Goal: Task Accomplishment & Management: Complete application form

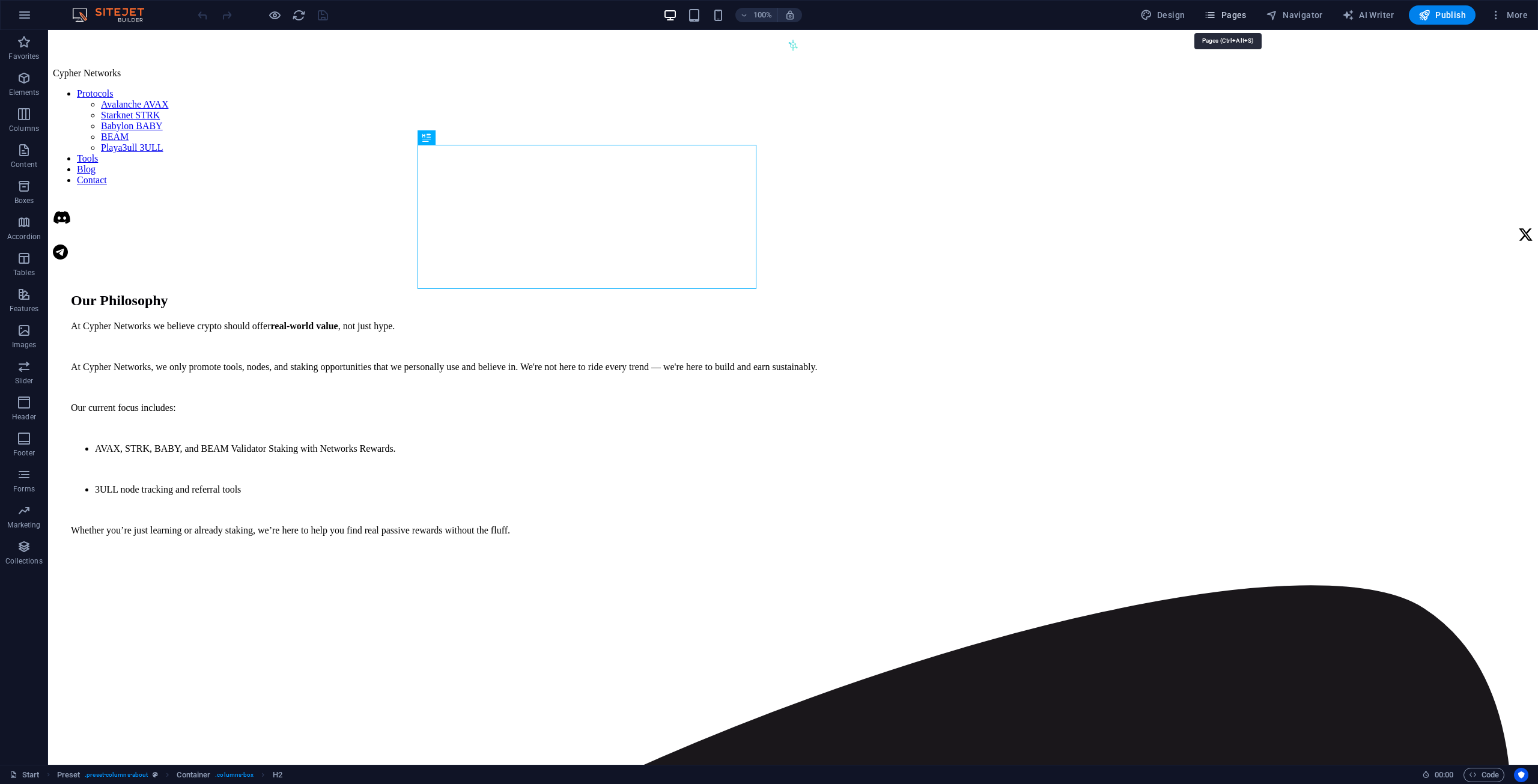
click at [1229, 20] on span "Pages" at bounding box center [1225, 15] width 42 height 12
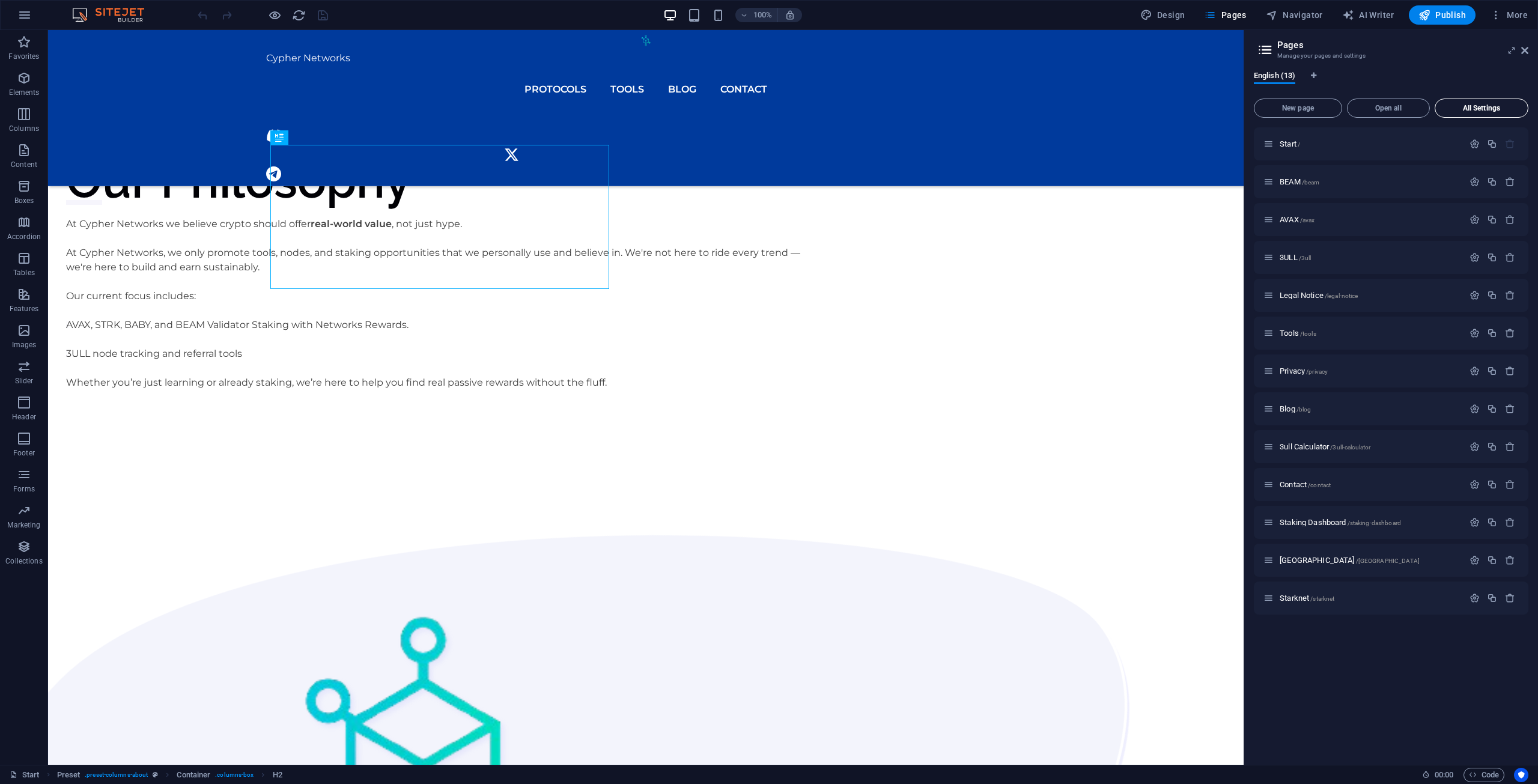
click at [1311, 105] on span "New page" at bounding box center [1297, 108] width 77 height 7
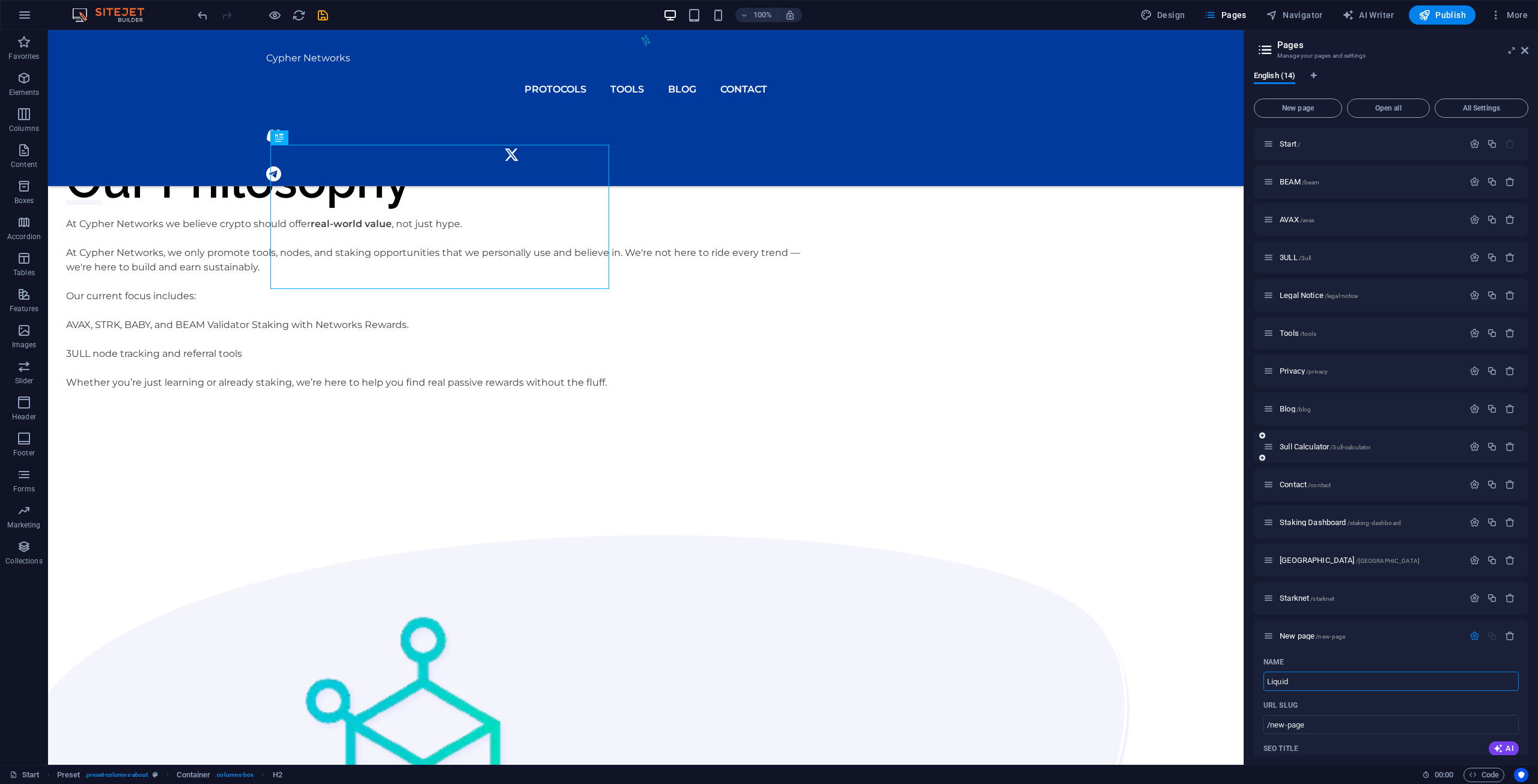
type input "Liquid"
type input "/liquid"
type input "Liquid Staking"
type input "/liquid-staking"
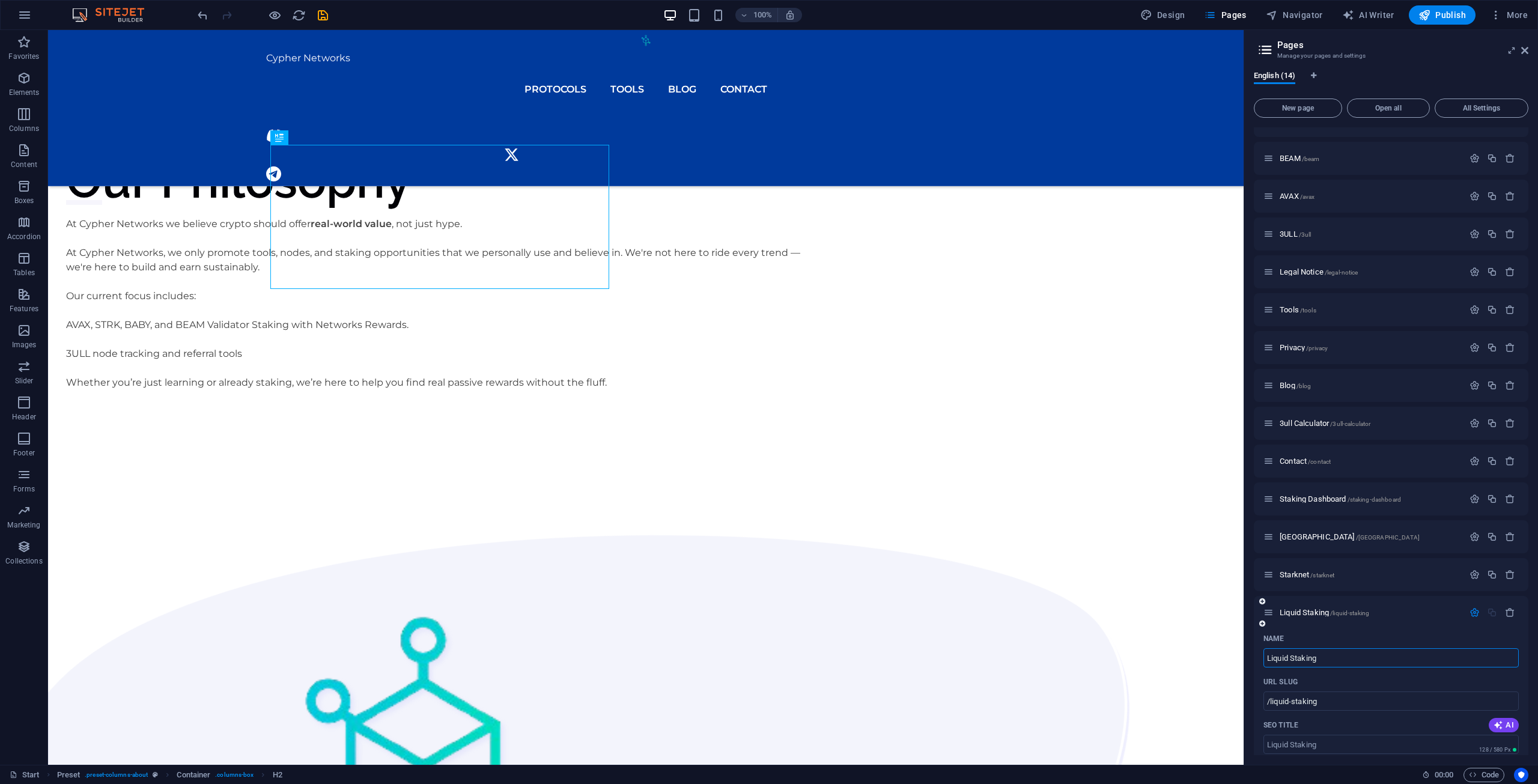
scroll to position [180, 0]
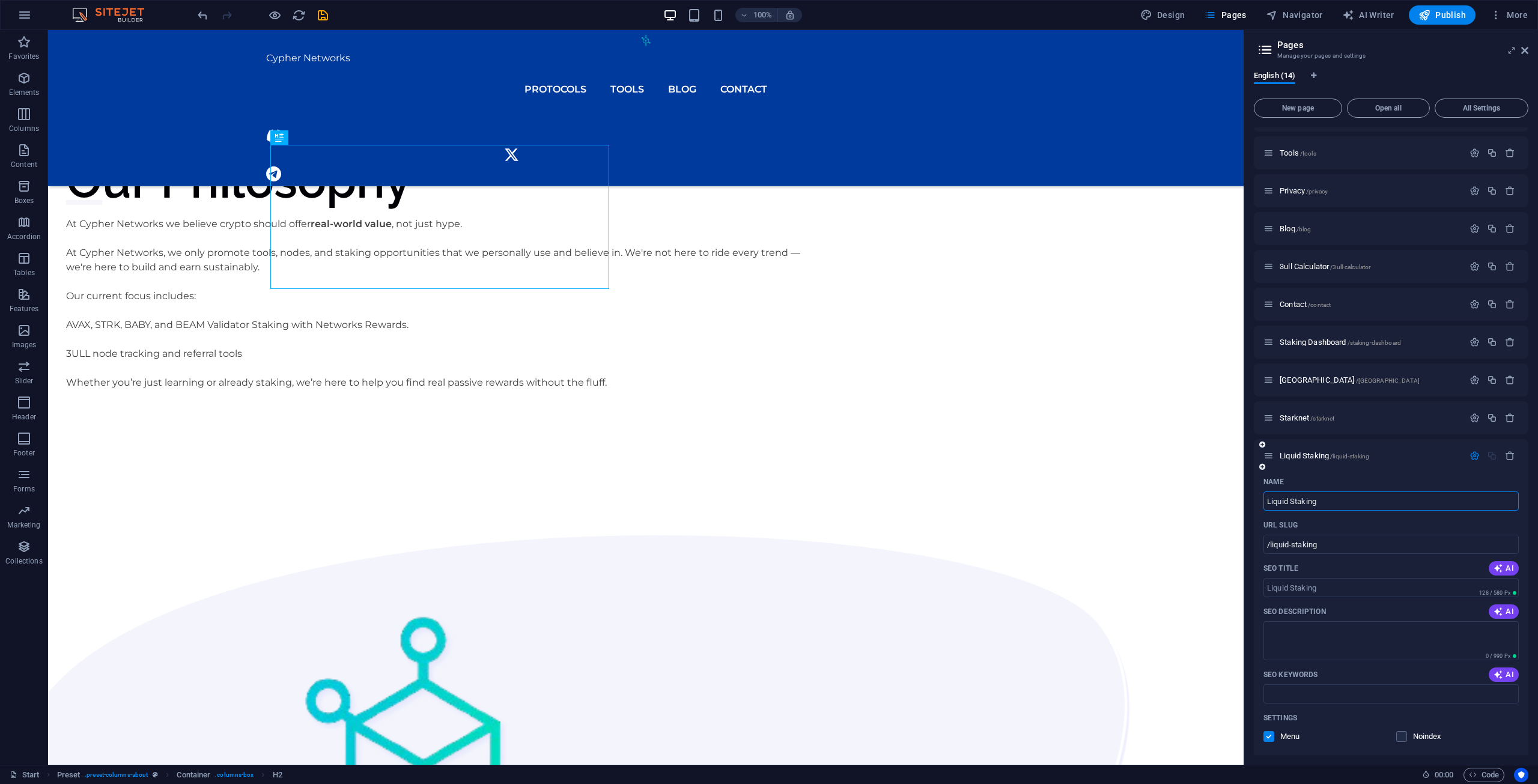
type input "Liquid Staking"
click at [1352, 562] on div "SEO Title AI" at bounding box center [1391, 568] width 256 height 20
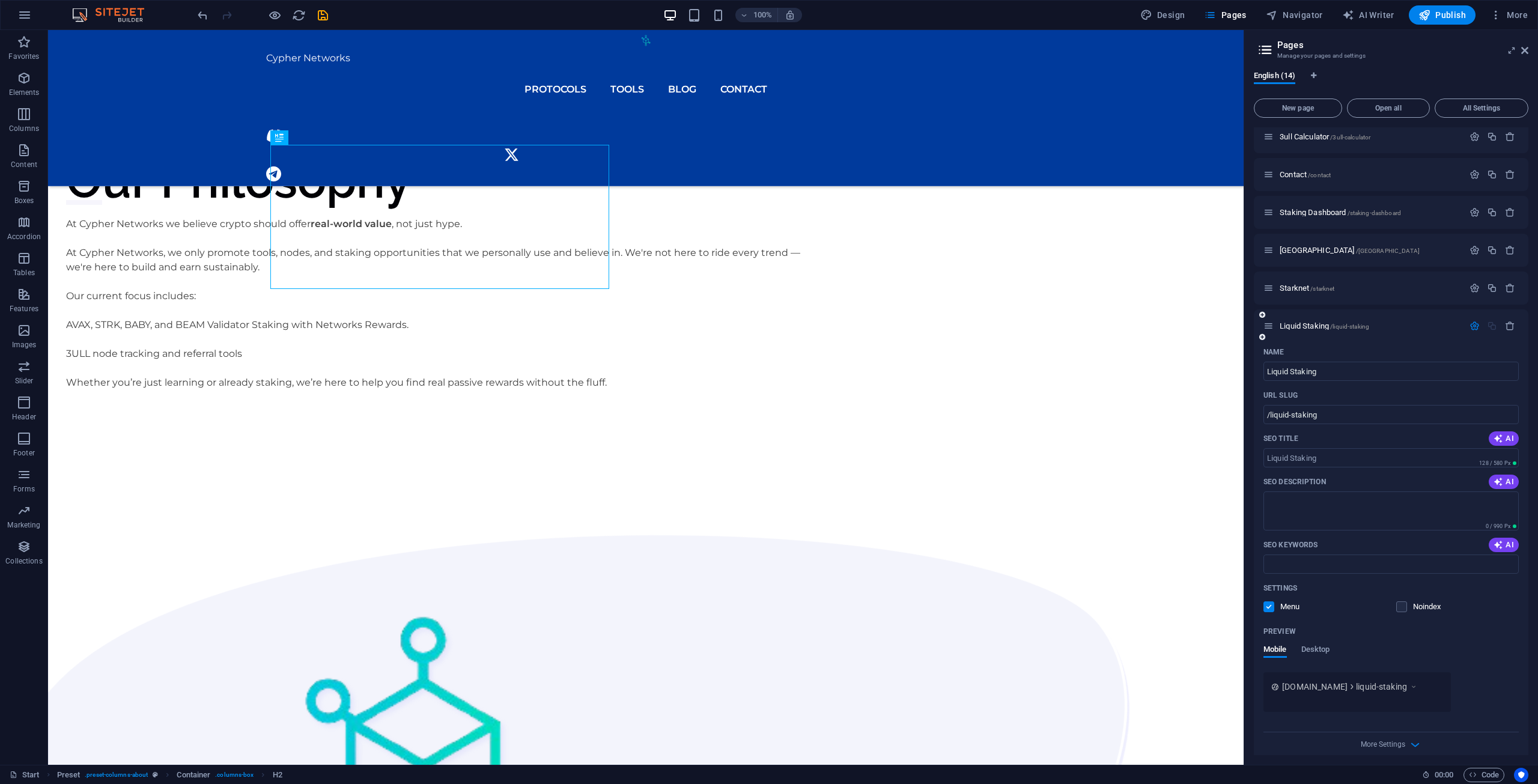
scroll to position [321, 0]
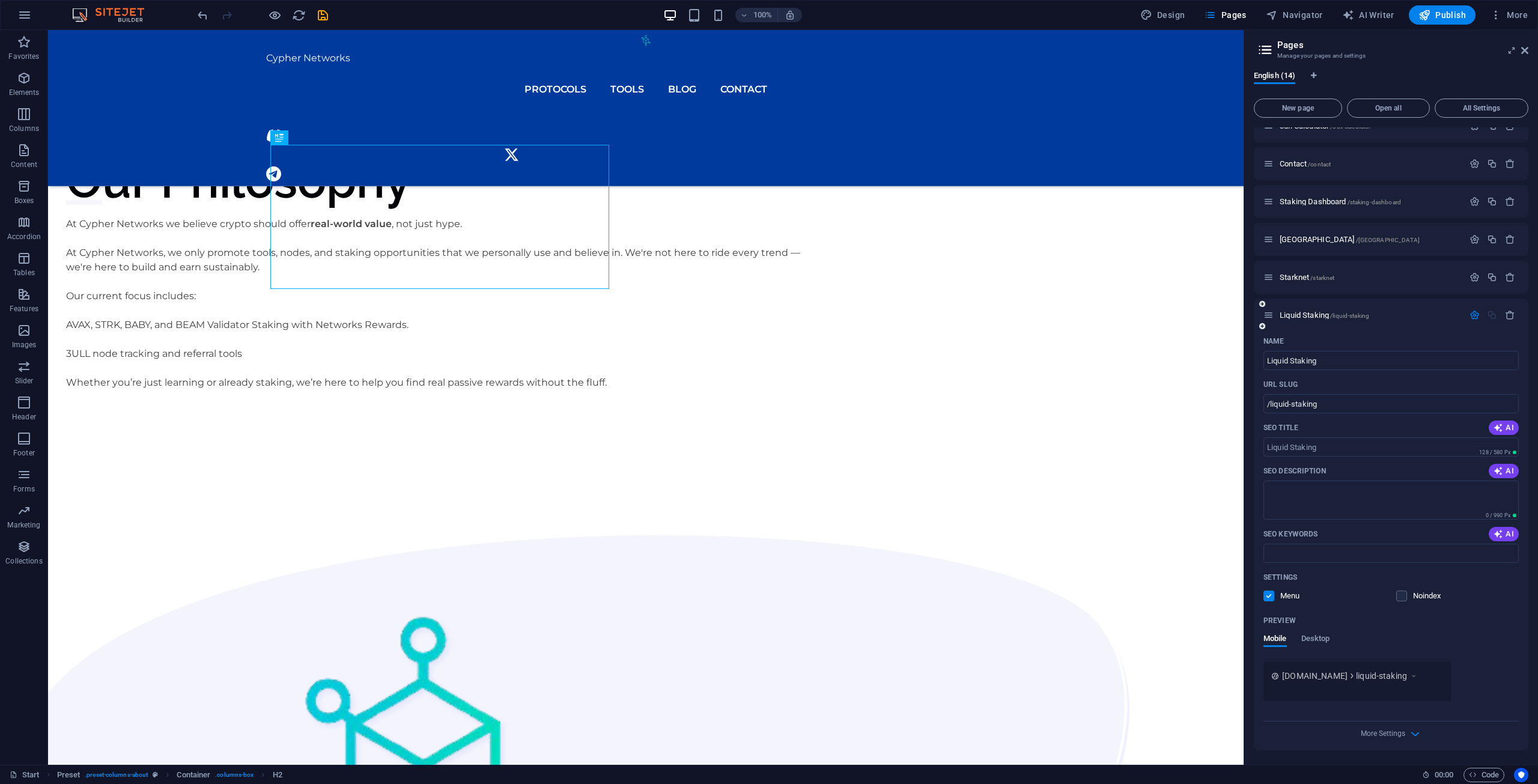
click at [1396, 674] on span "liquid-staking" at bounding box center [1382, 676] width 52 height 12
click at [1418, 677] on icon at bounding box center [1413, 676] width 8 height 12
click at [1319, 441] on input "SEO Title" at bounding box center [1391, 447] width 256 height 20
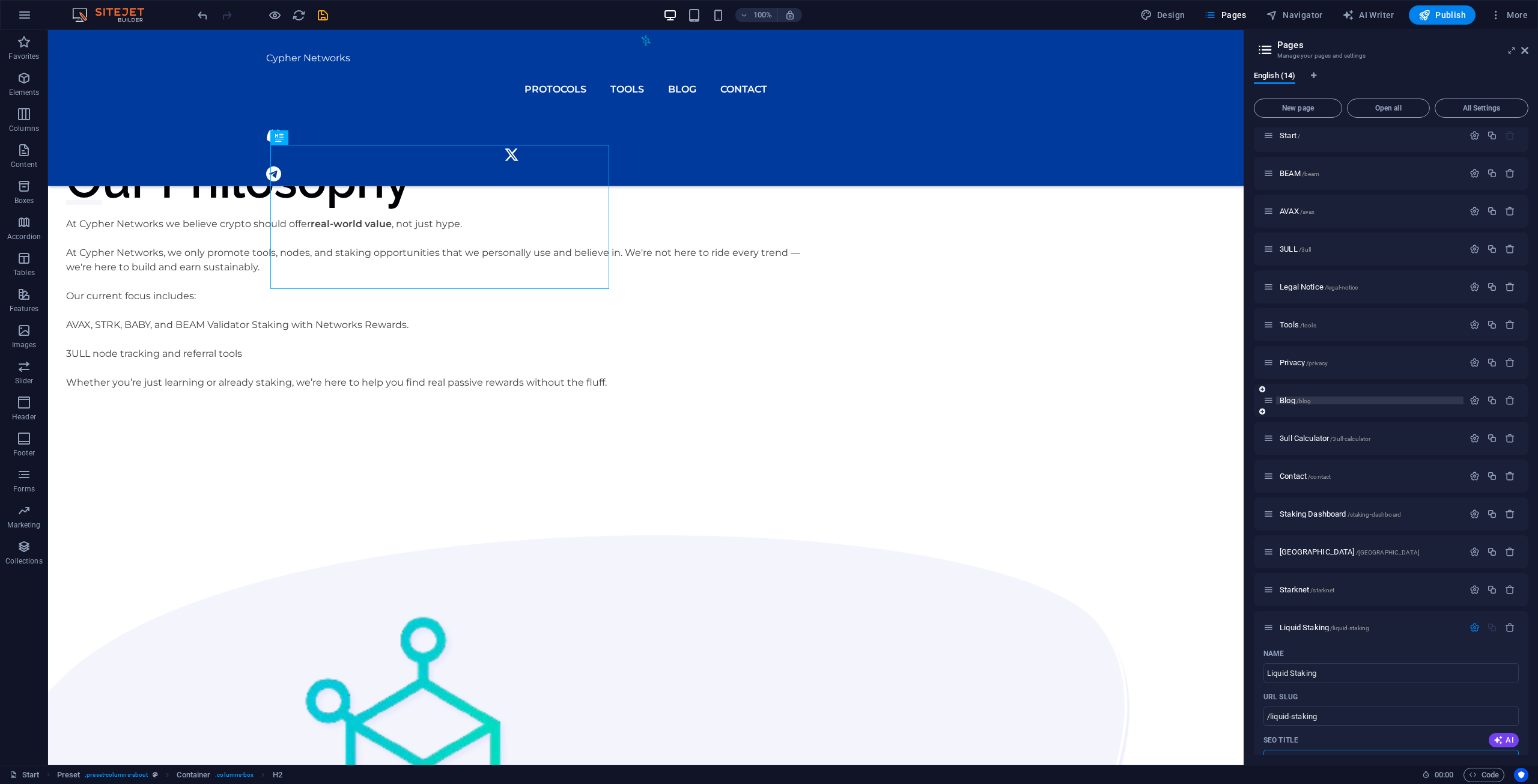
scroll to position [0, 0]
click at [1470, 634] on icon "button" at bounding box center [1475, 636] width 11 height 11
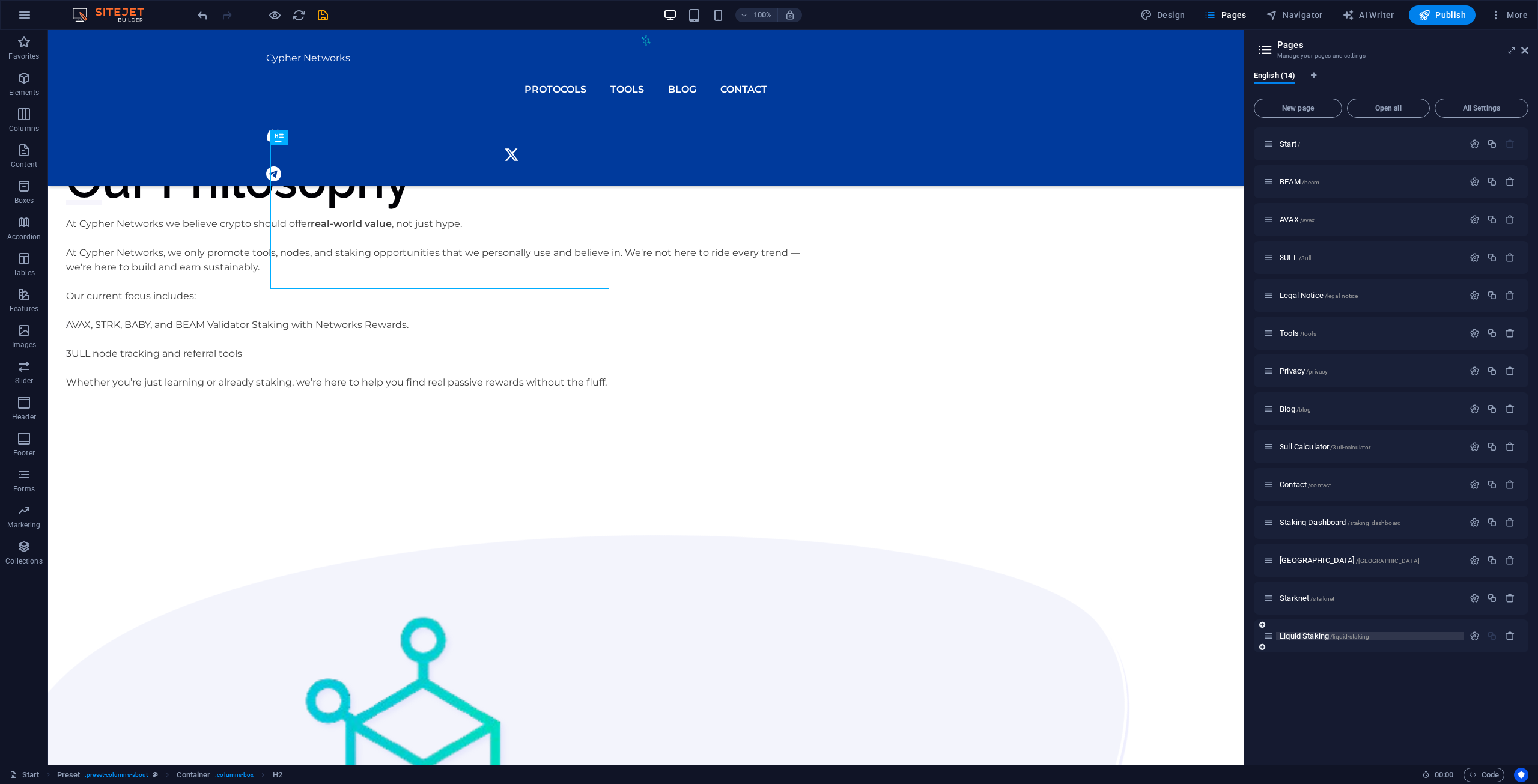
click at [1312, 638] on span "Liquid Staking /liquid-staking" at bounding box center [1324, 636] width 90 height 9
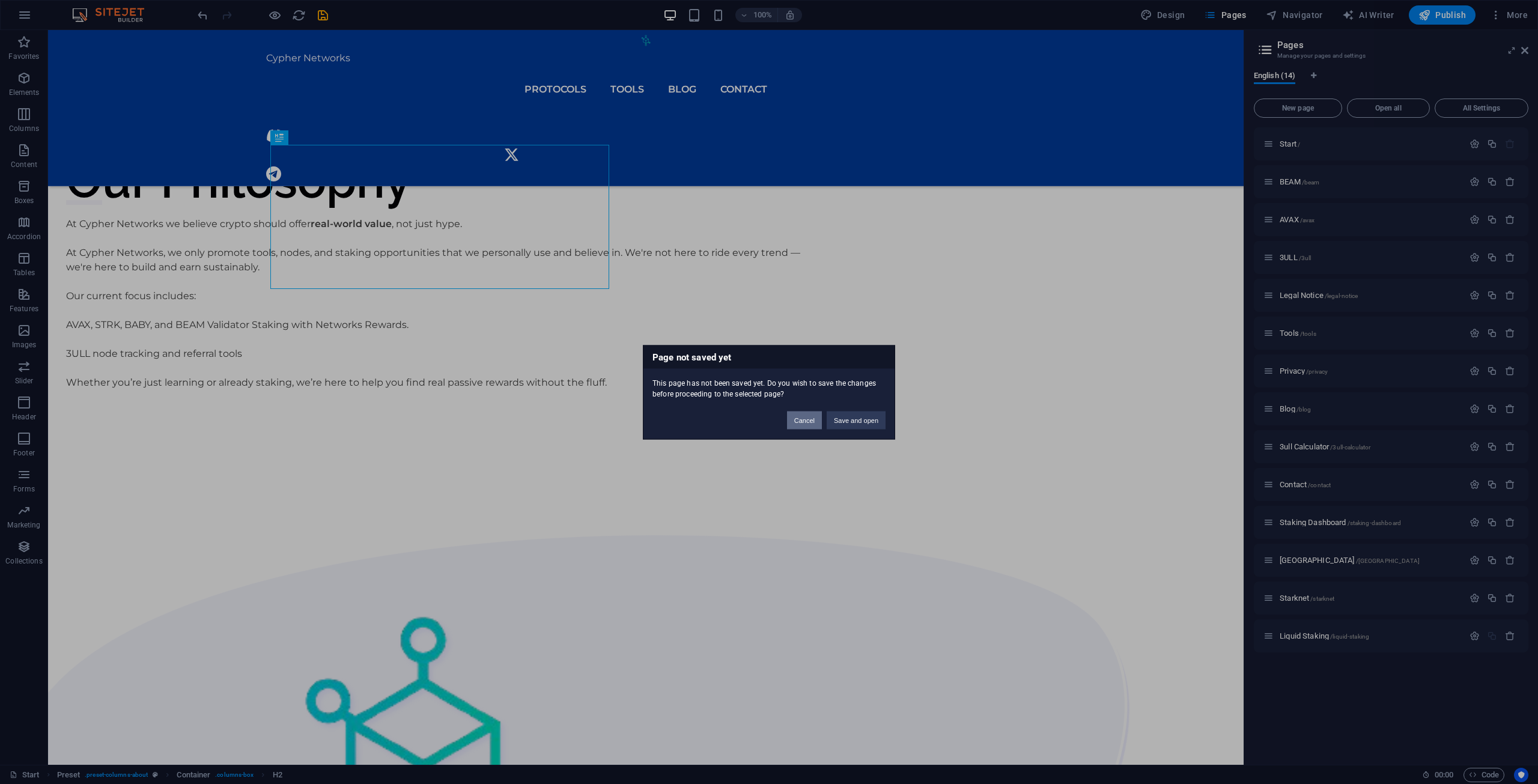
click at [811, 419] on button "Cancel" at bounding box center [804, 420] width 35 height 18
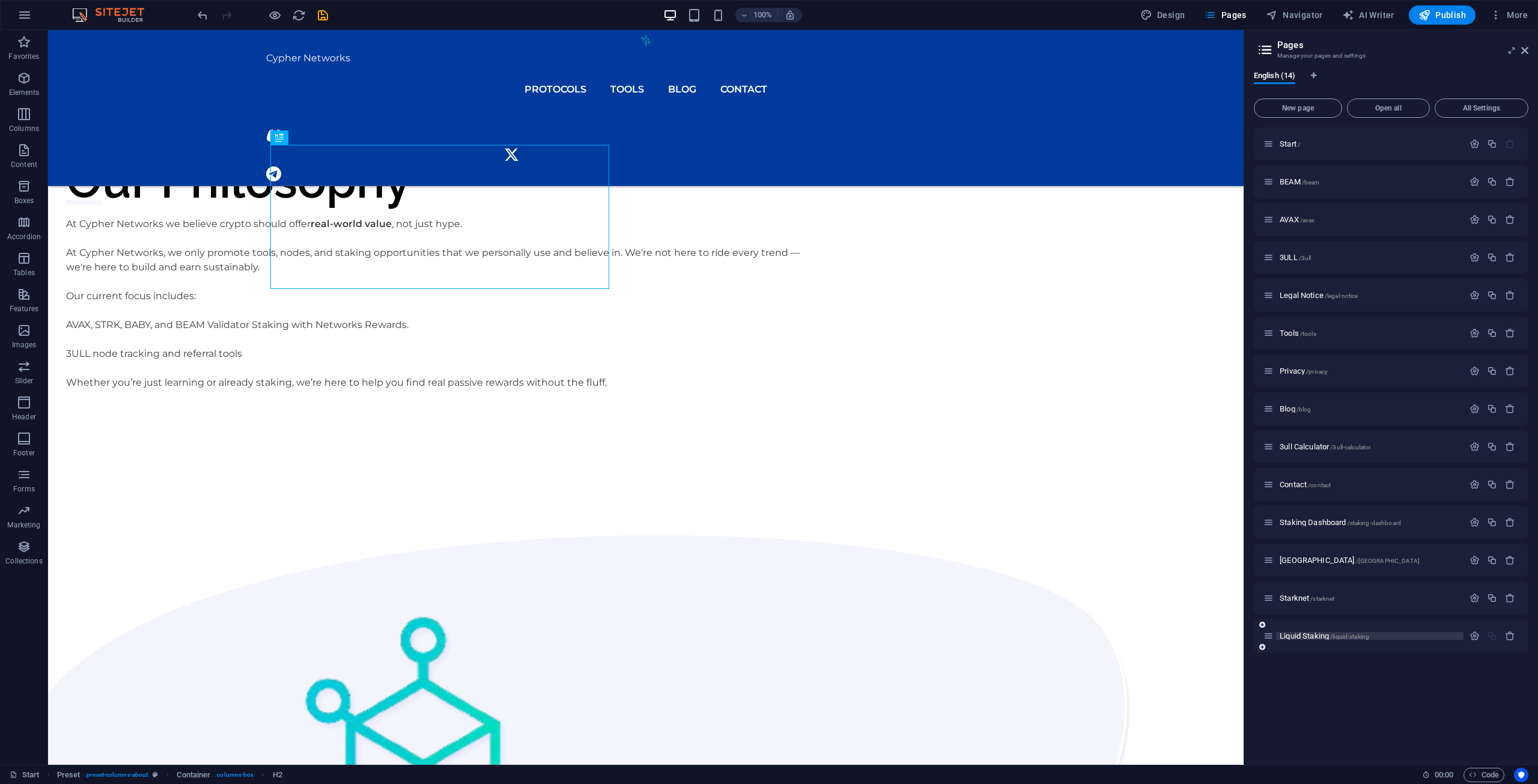
click at [1304, 636] on span "Liquid Staking /liquid-staking" at bounding box center [1324, 636] width 90 height 9
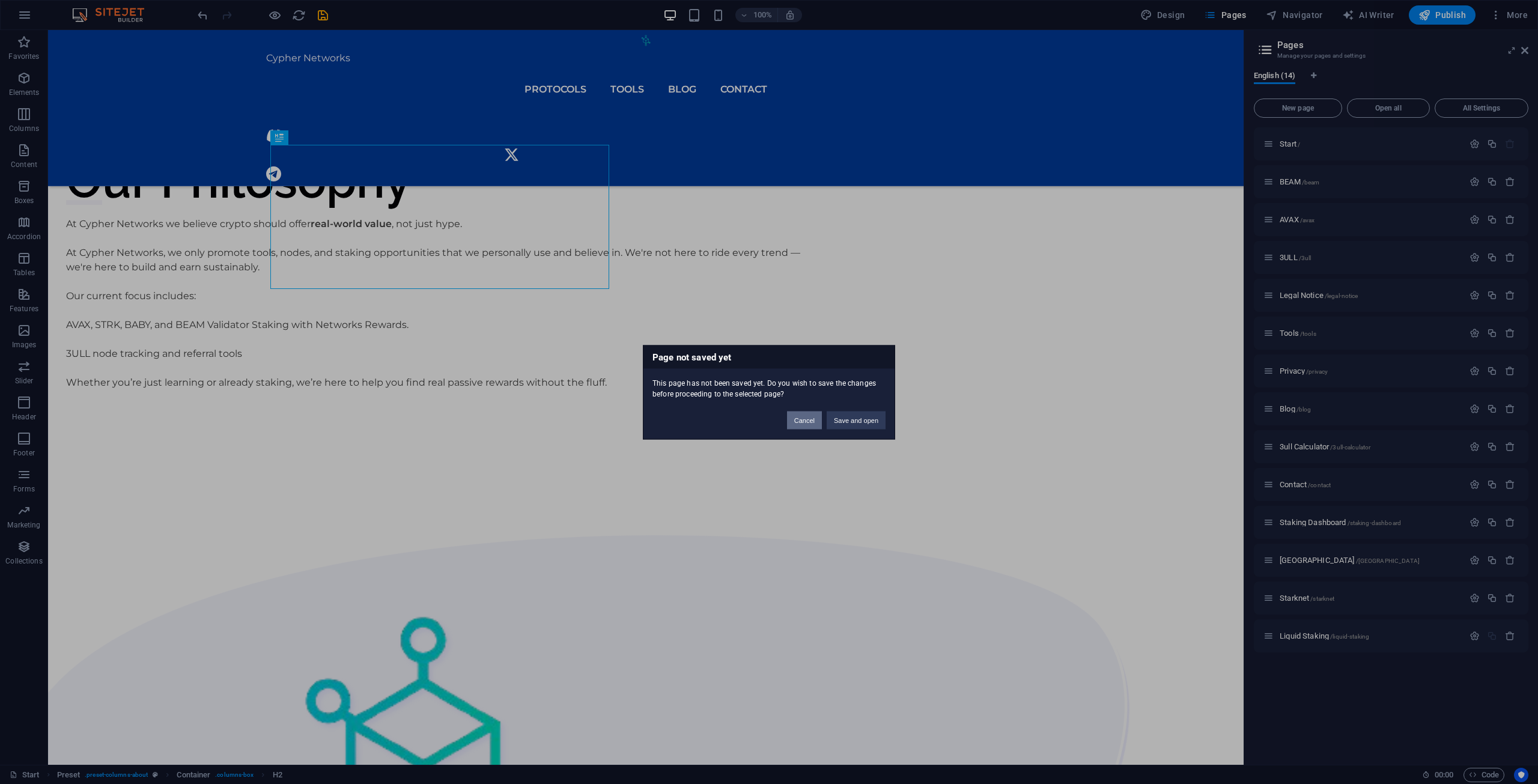
click at [817, 426] on button "Cancel" at bounding box center [804, 420] width 35 height 18
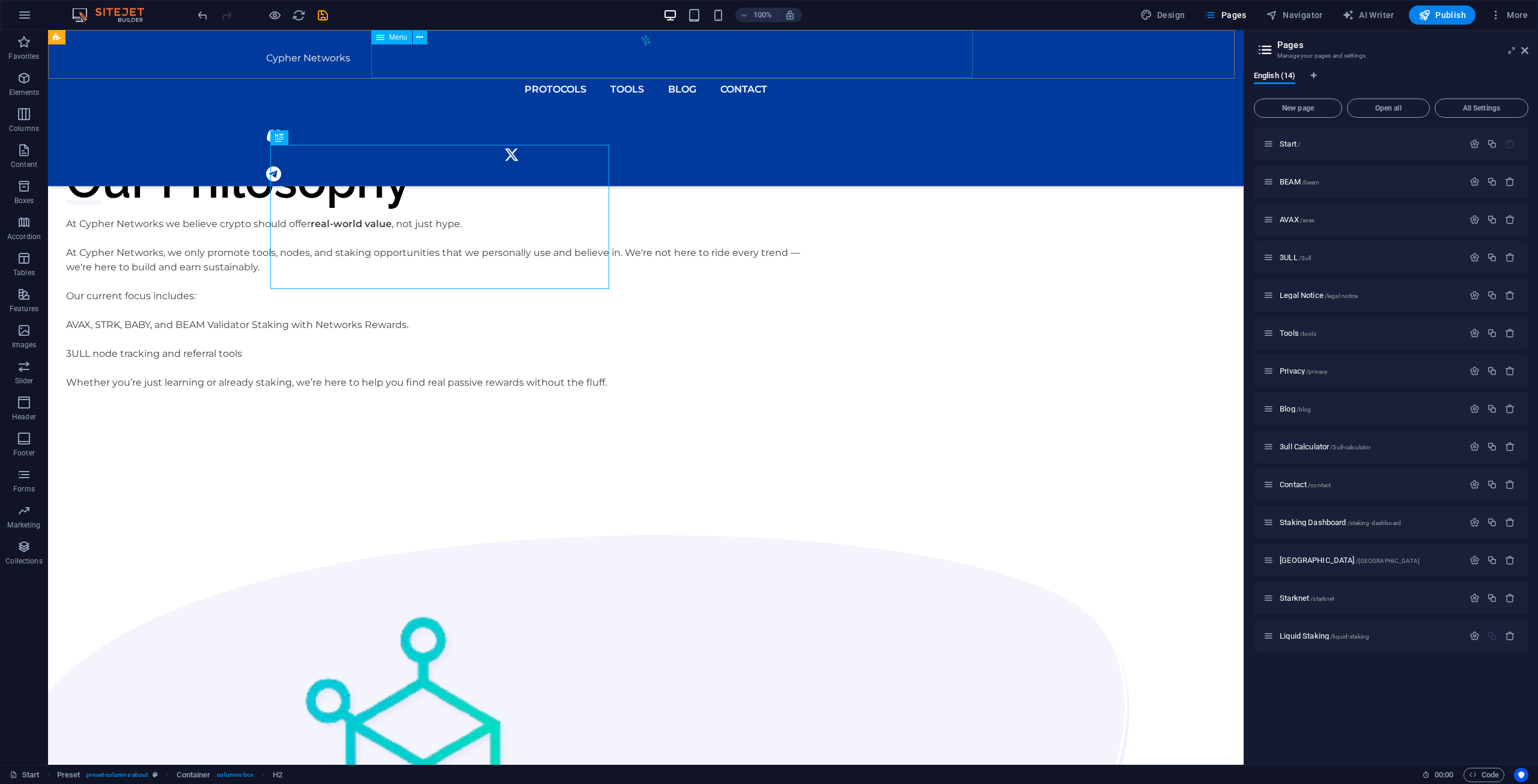
click at [511, 66] on nav "Protocols Avalanche AVAX Starknet STRK Babylon BABY BEAM Playa3ull 3ULL Tools B…" at bounding box center [646, 90] width 759 height 48
click at [526, 66] on nav "Protocols Avalanche AVAX Starknet STRK Babylon BABY BEAM Playa3ull 3ULL Tools B…" at bounding box center [646, 90] width 759 height 48
select select "2"
select select
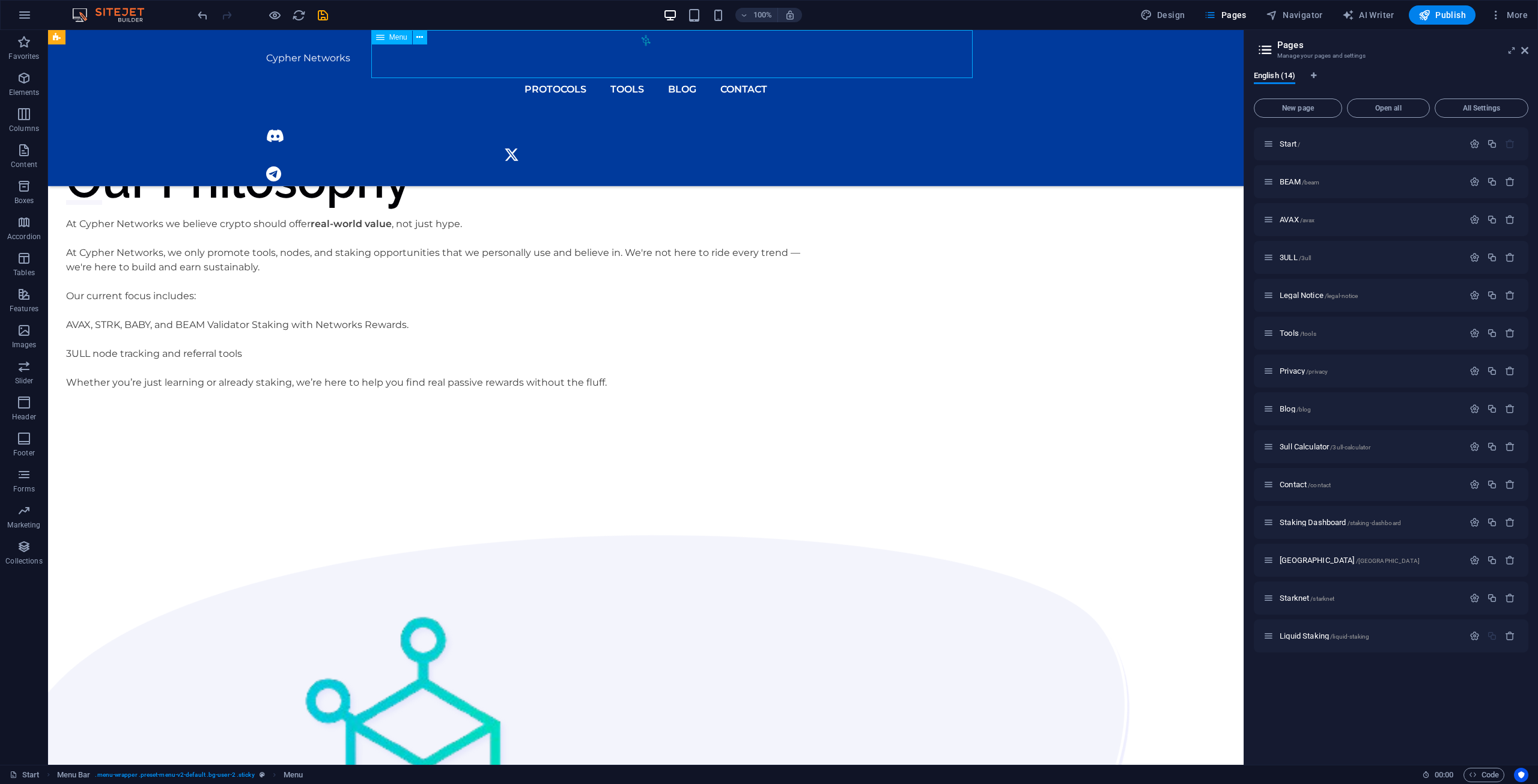
select select "12"
select select
select select "11"
select select
select select "external"
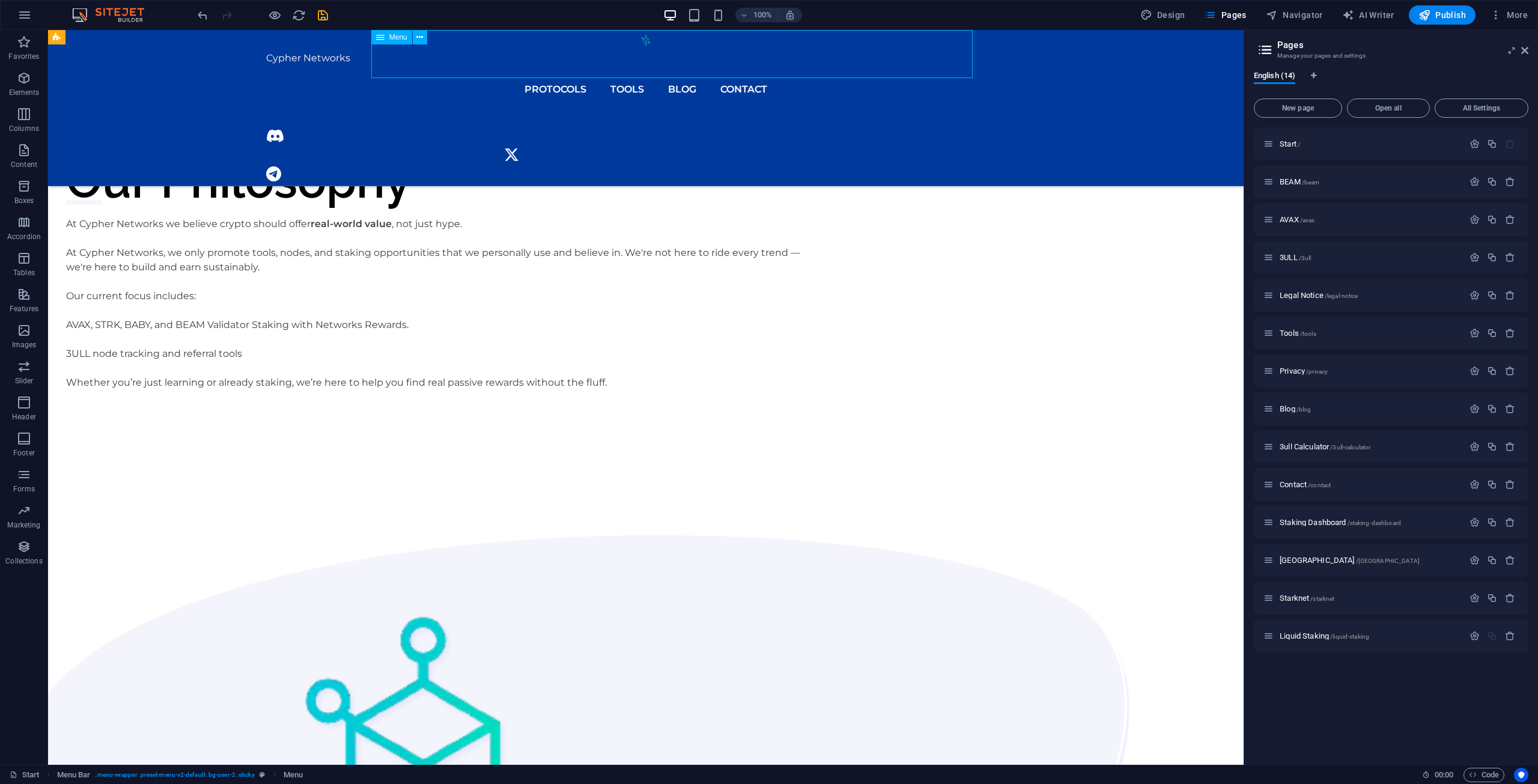
select select "1"
select select
select select "3"
select select
select select "5"
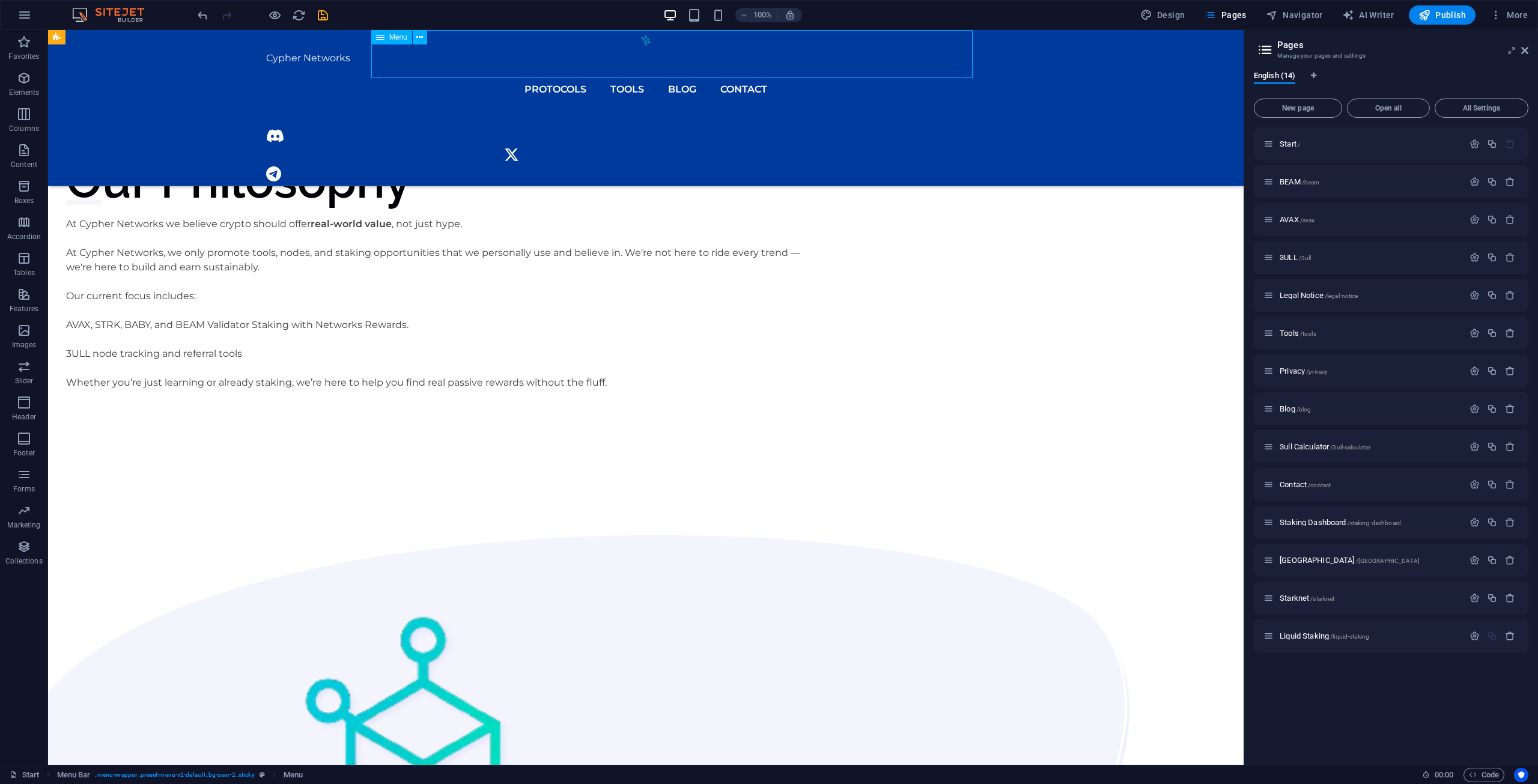
select select
select select "7"
select select
select select "9"
select select
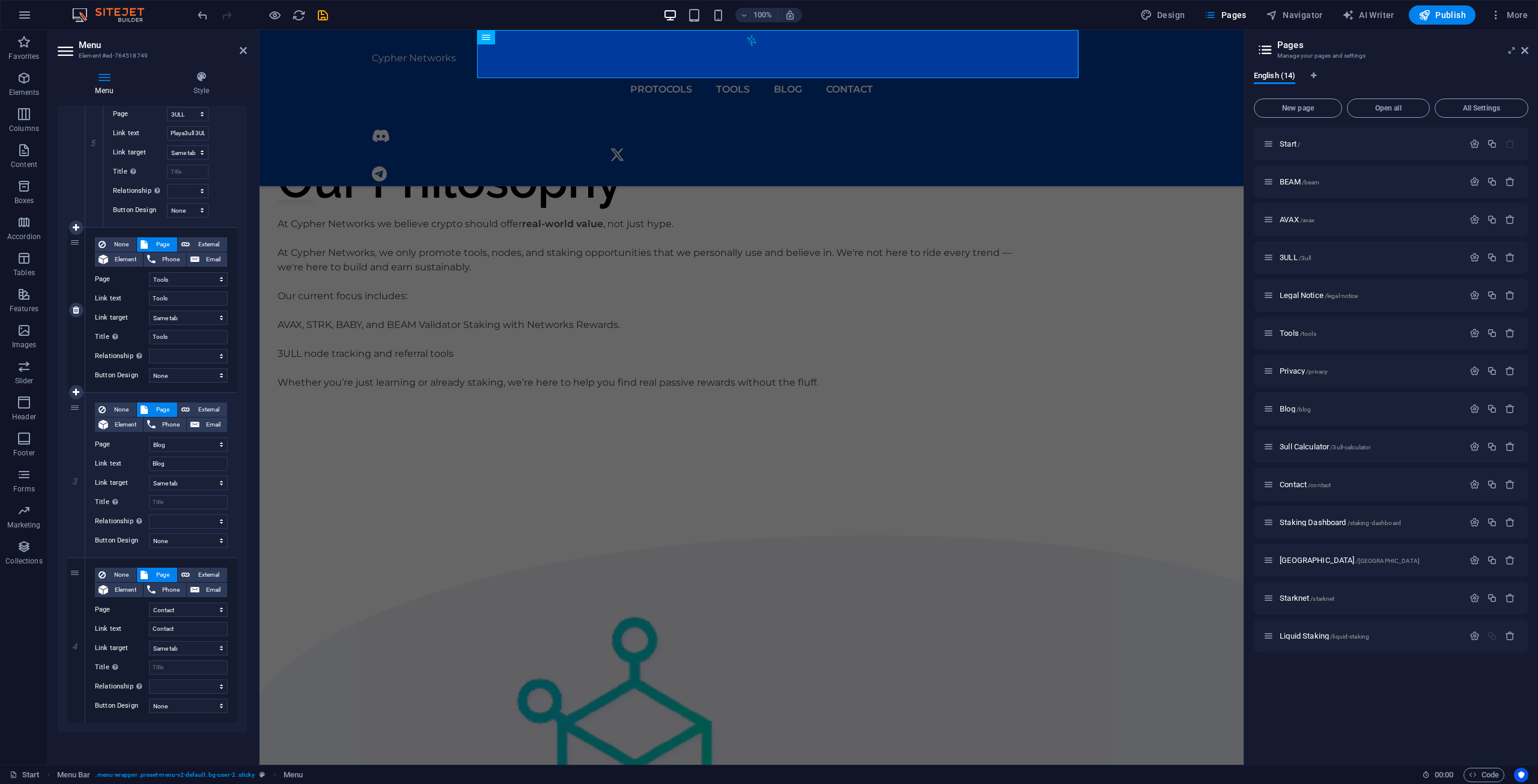
scroll to position [983, 0]
click at [77, 725] on icon at bounding box center [75, 721] width 6 height 8
select select
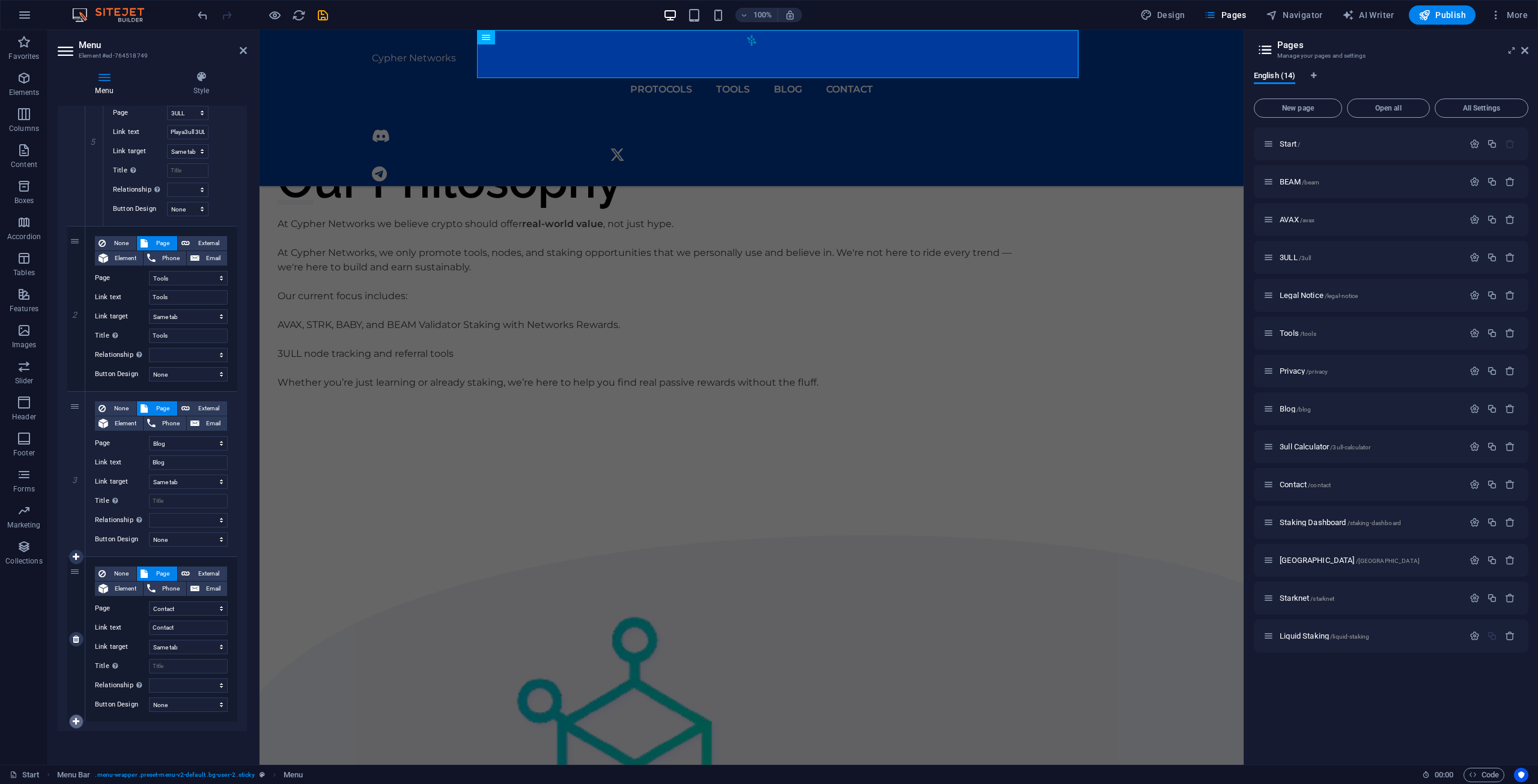
select select
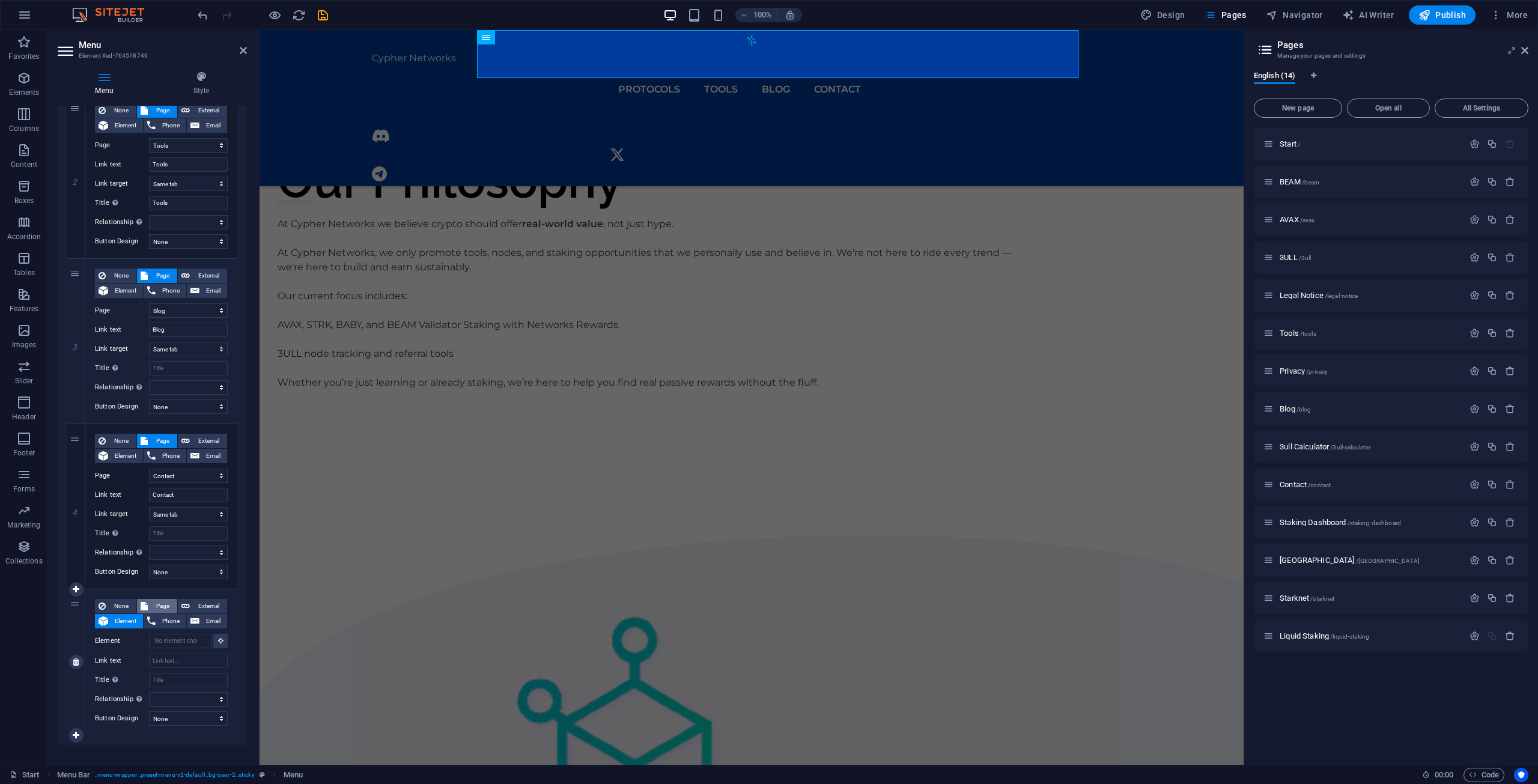
scroll to position [1129, 0]
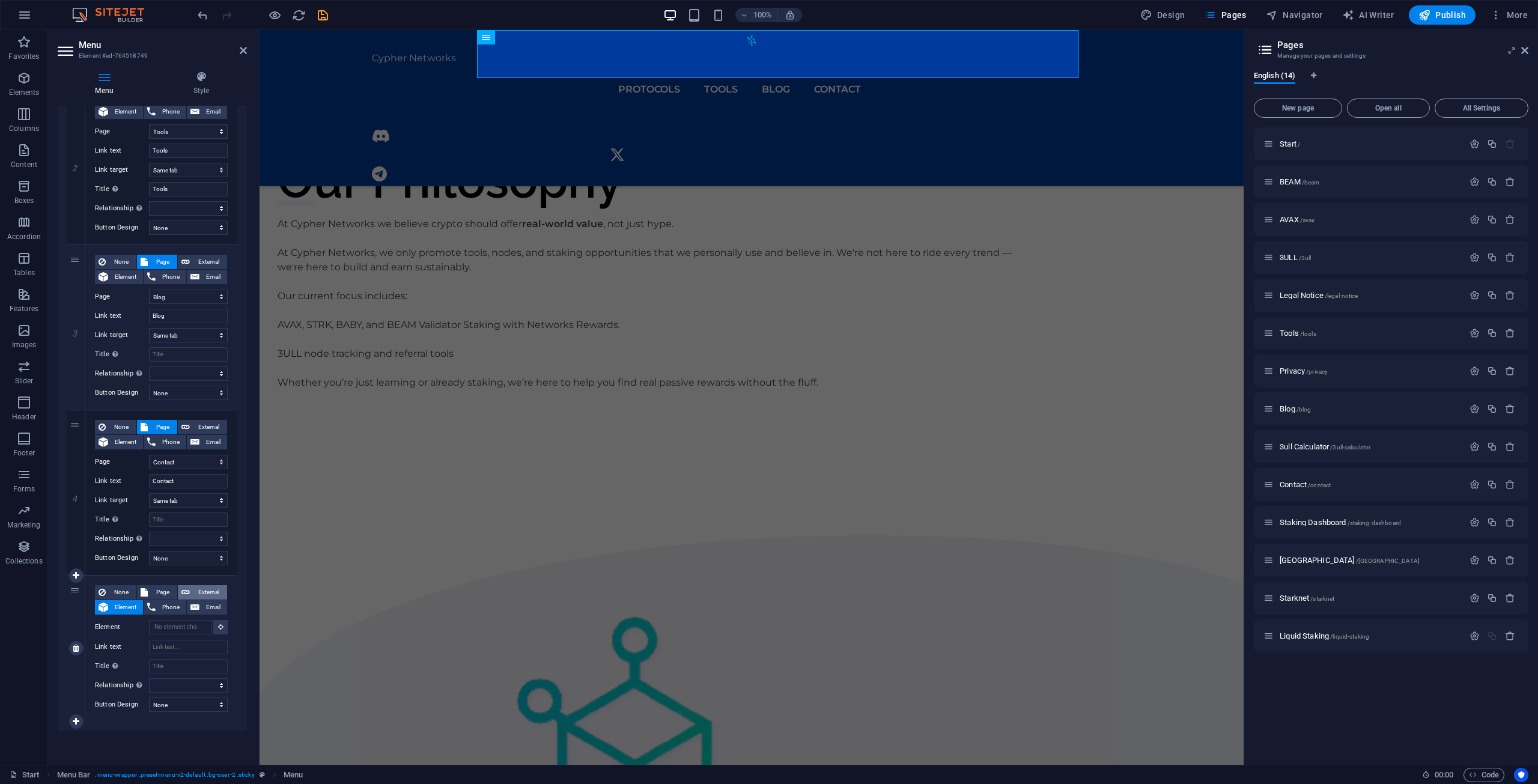
click at [210, 588] on span "External" at bounding box center [209, 592] width 30 height 14
select select
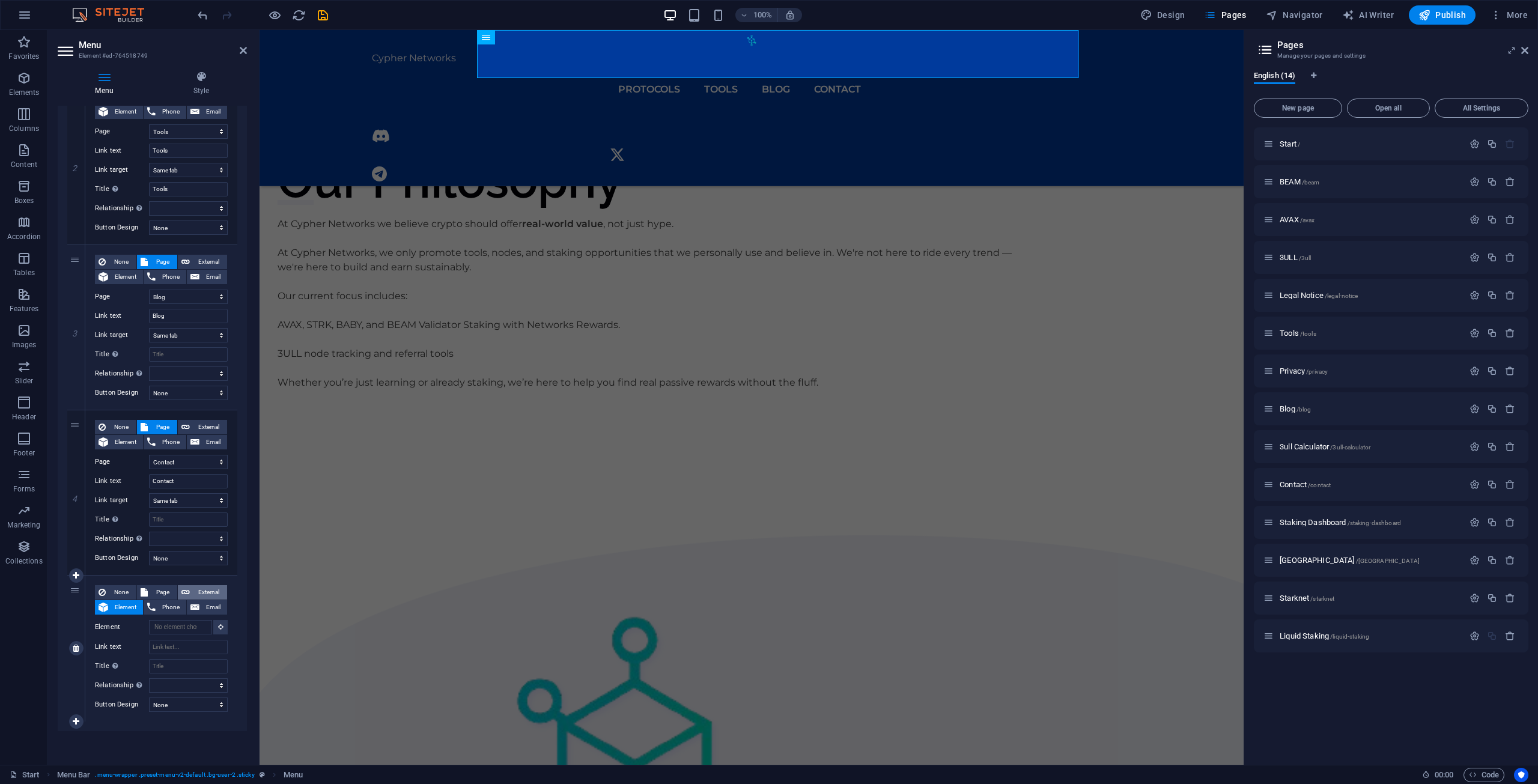
select select
select select "blank"
select select
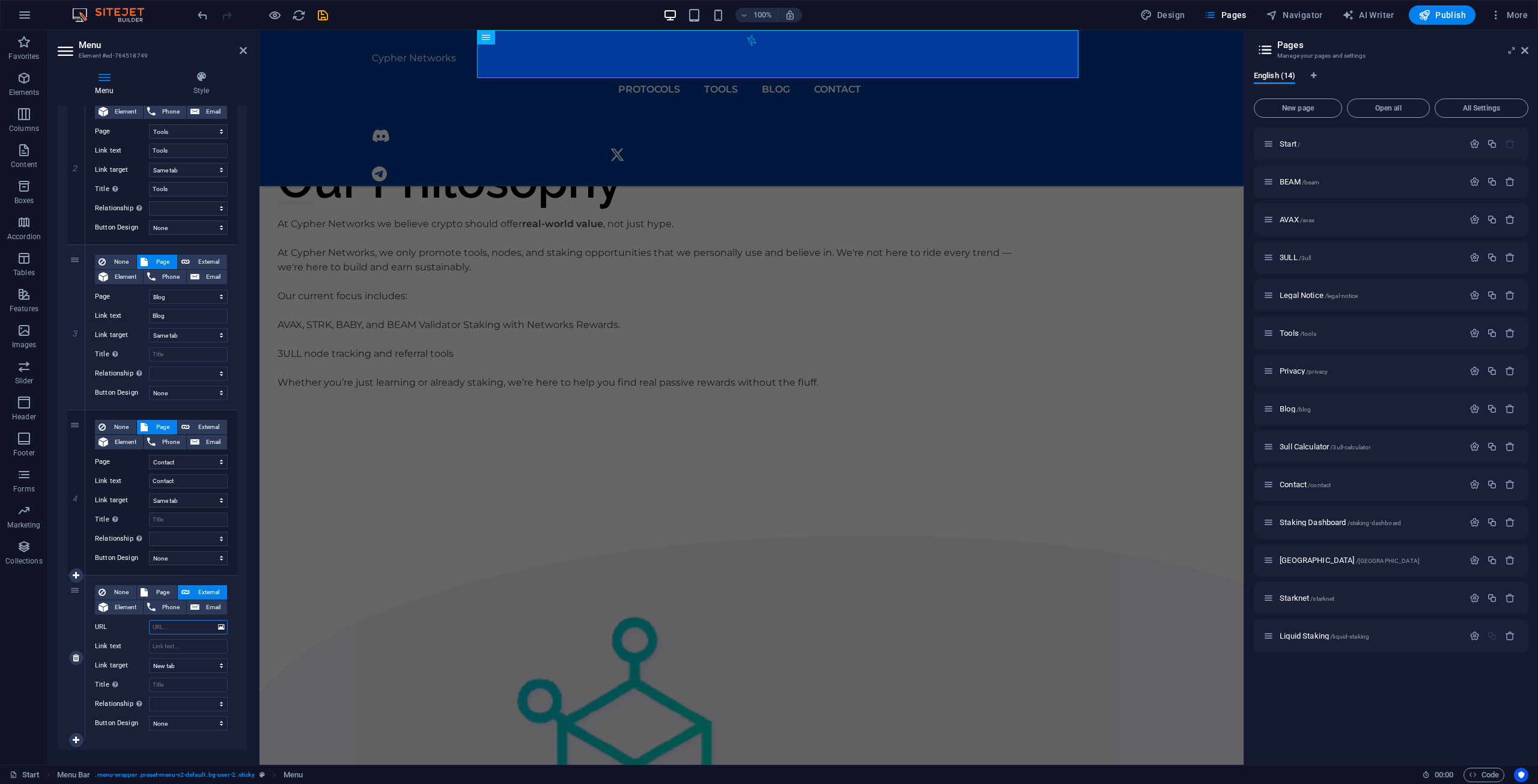
click at [172, 626] on input "URL" at bounding box center [188, 627] width 79 height 14
type input "https"
select select
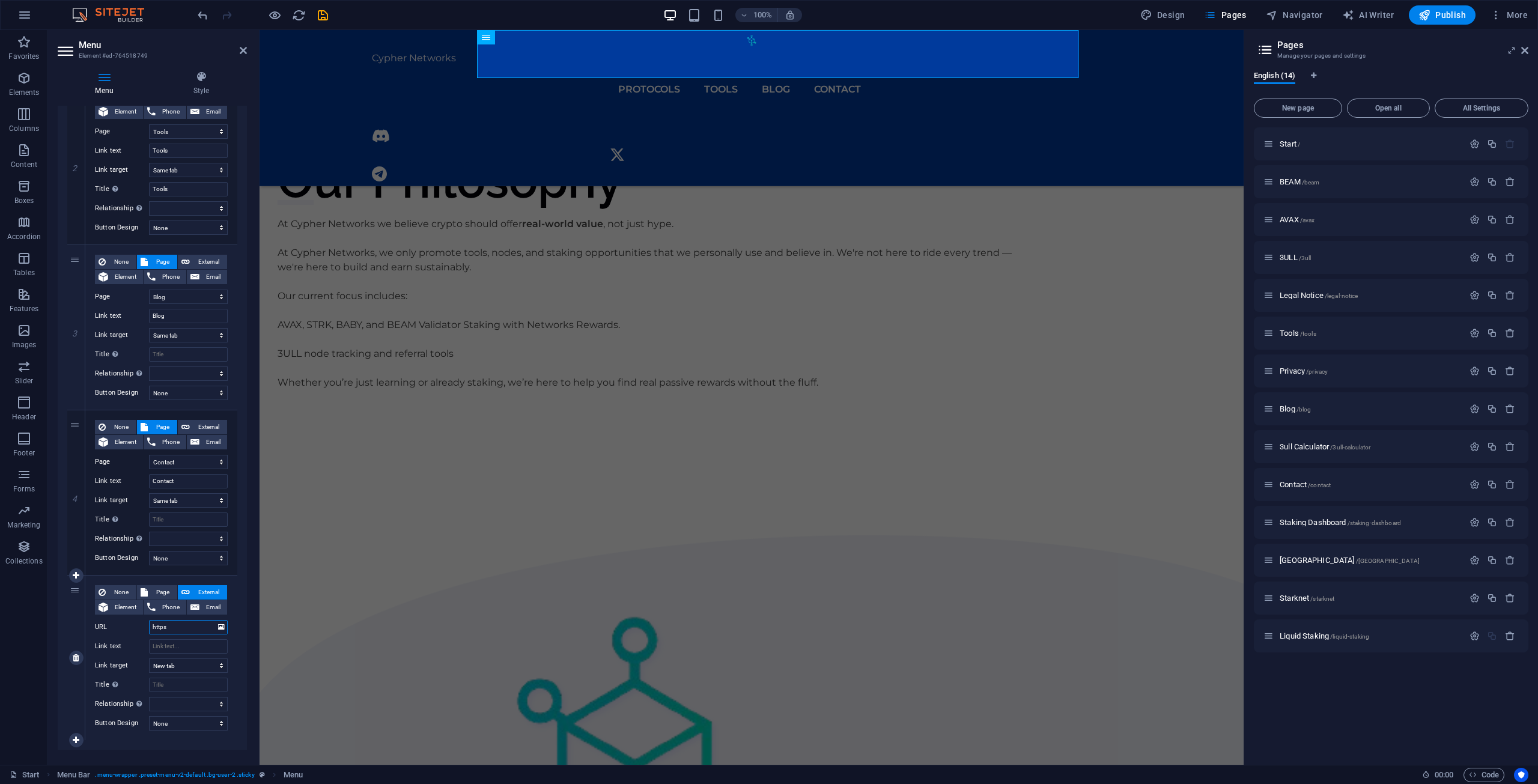
select select
type input "https:"
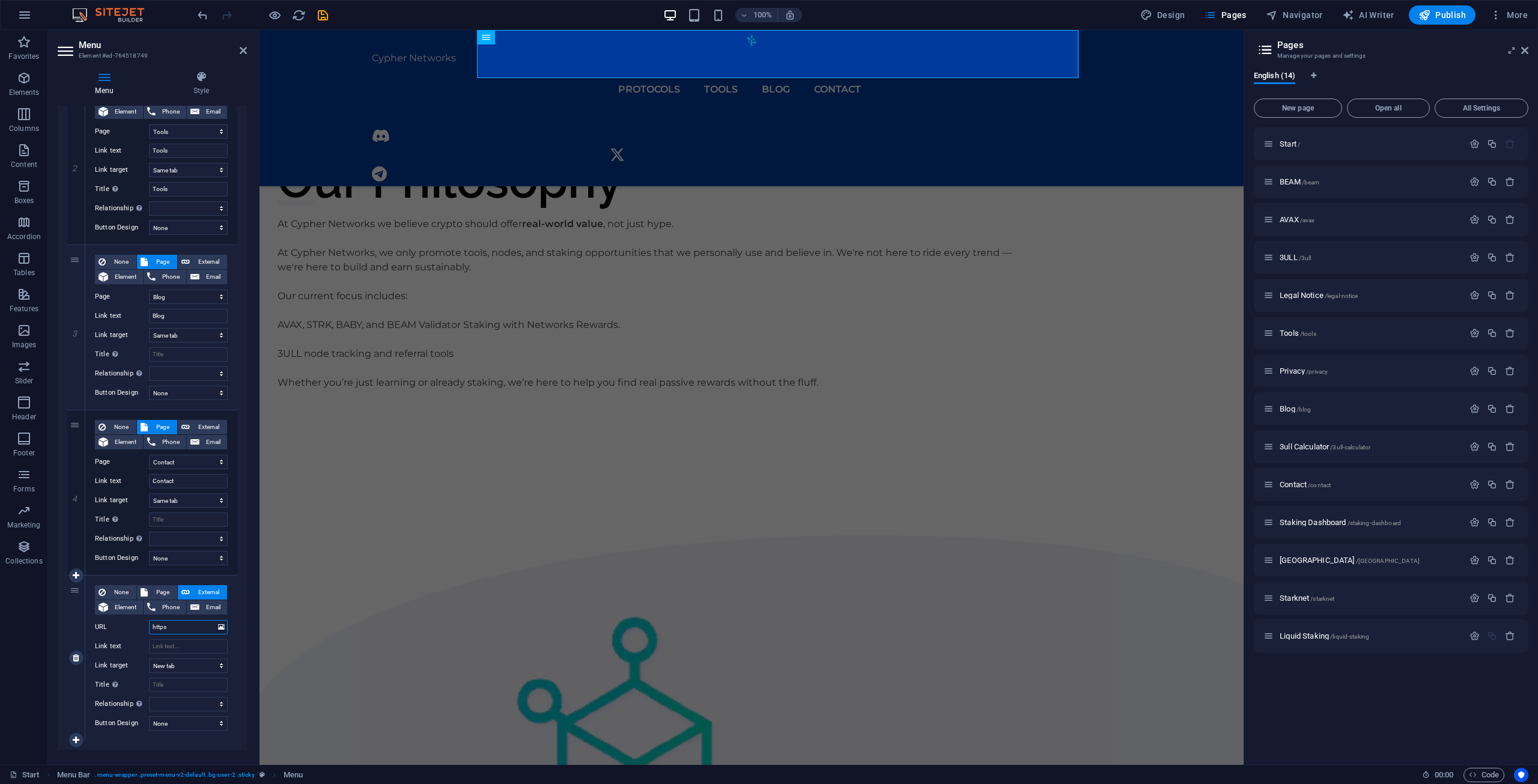
select select
type input "https://"
select select
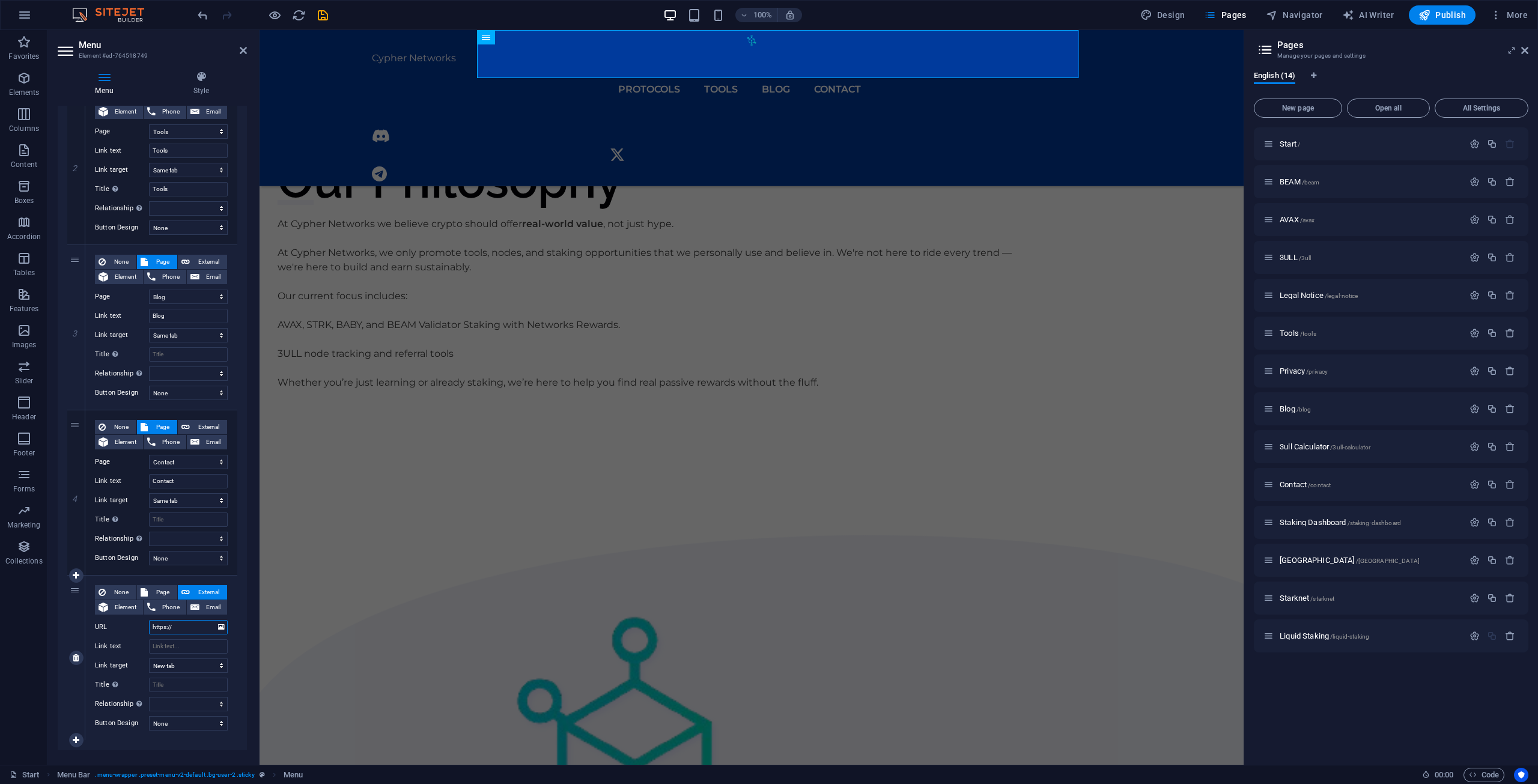
select select
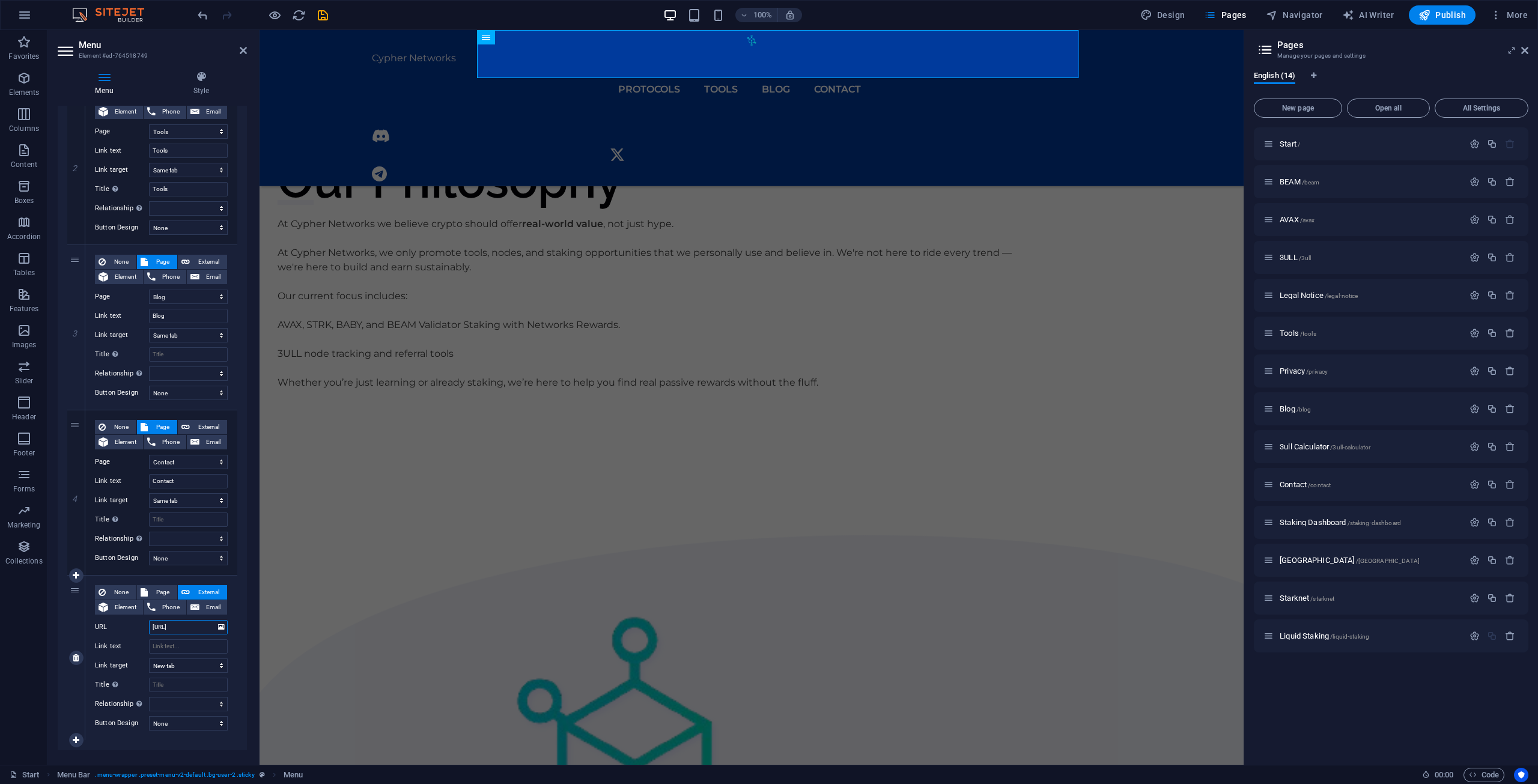
type input "[URL]"
select select
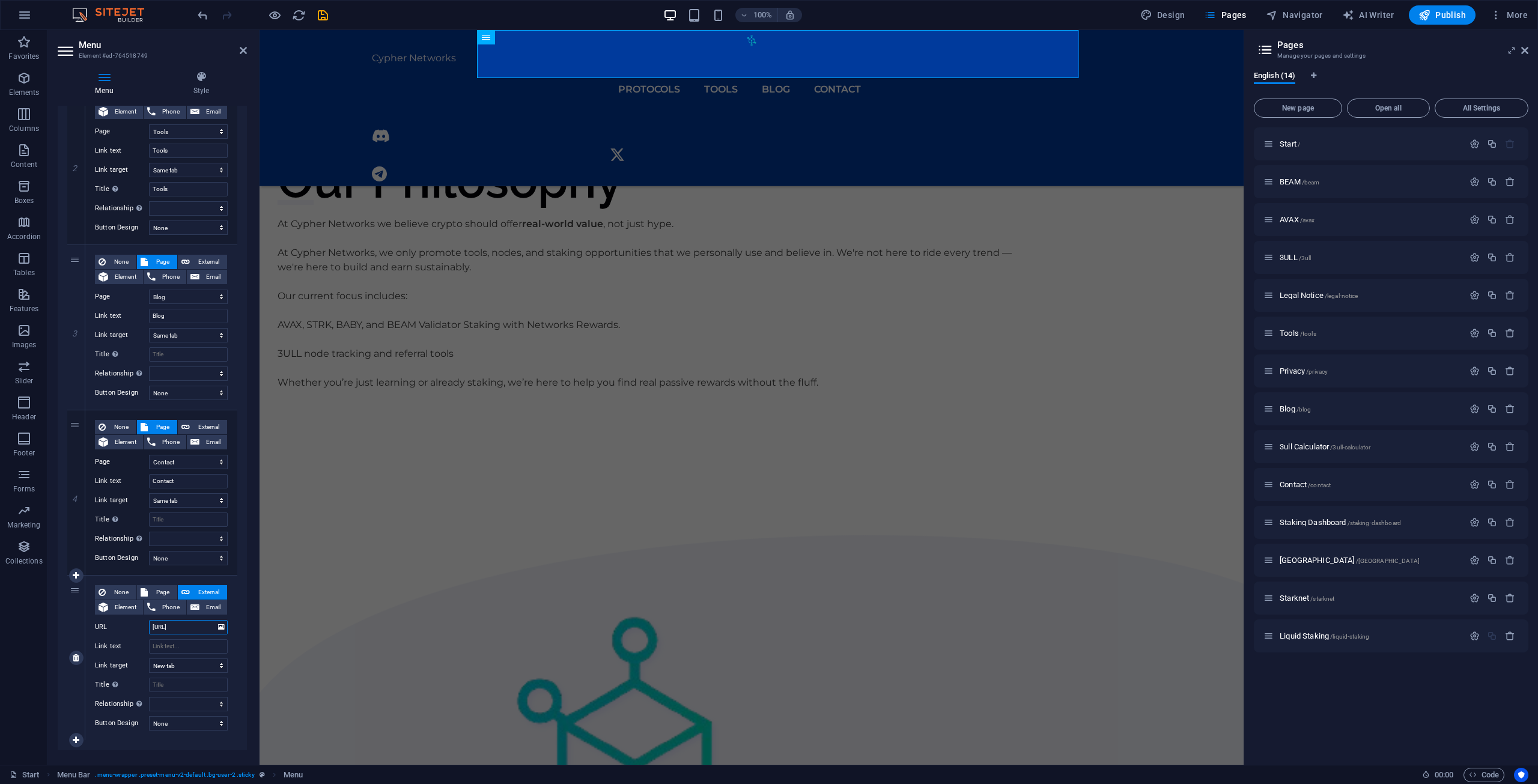
select select
type input "[URL]"
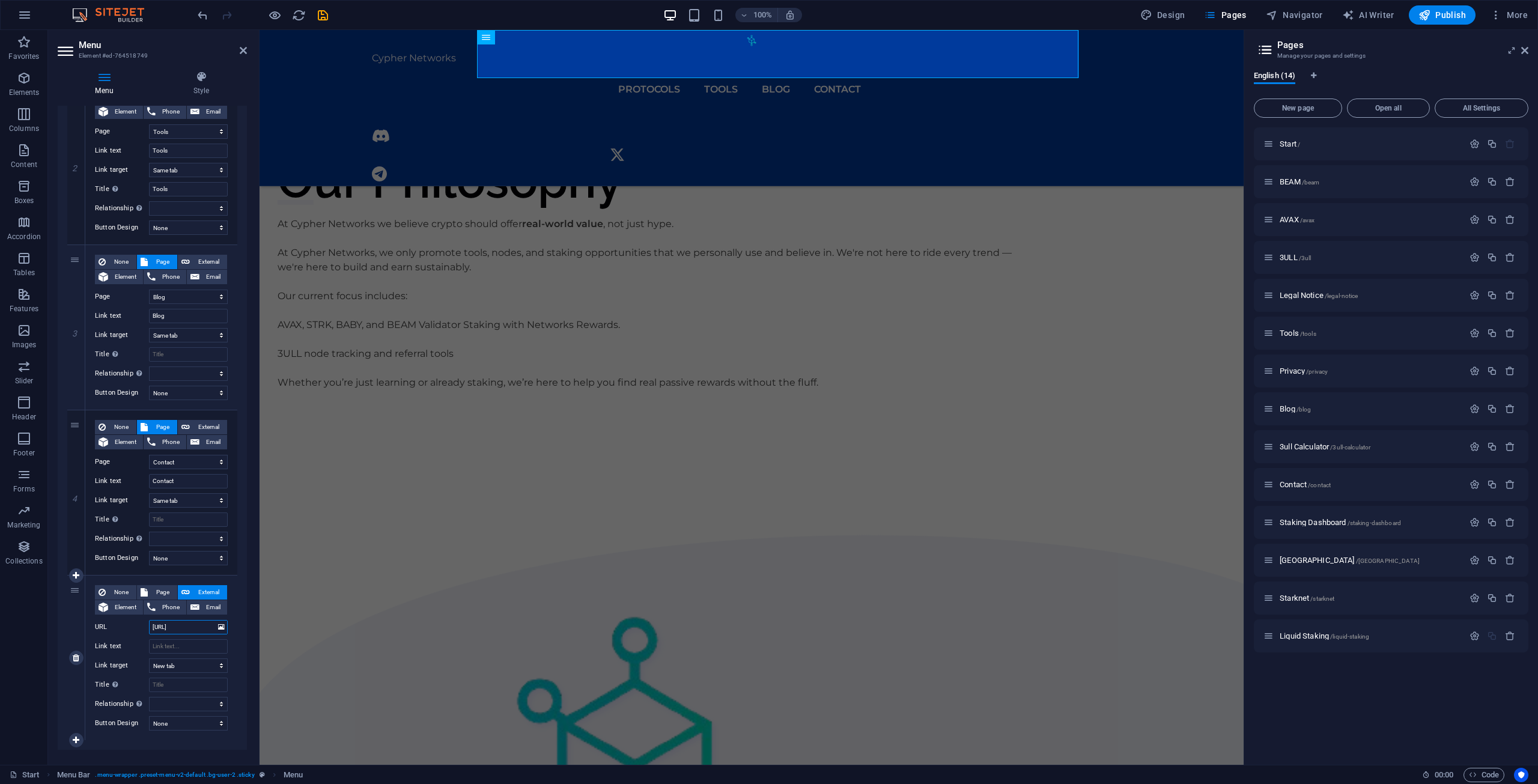
select select
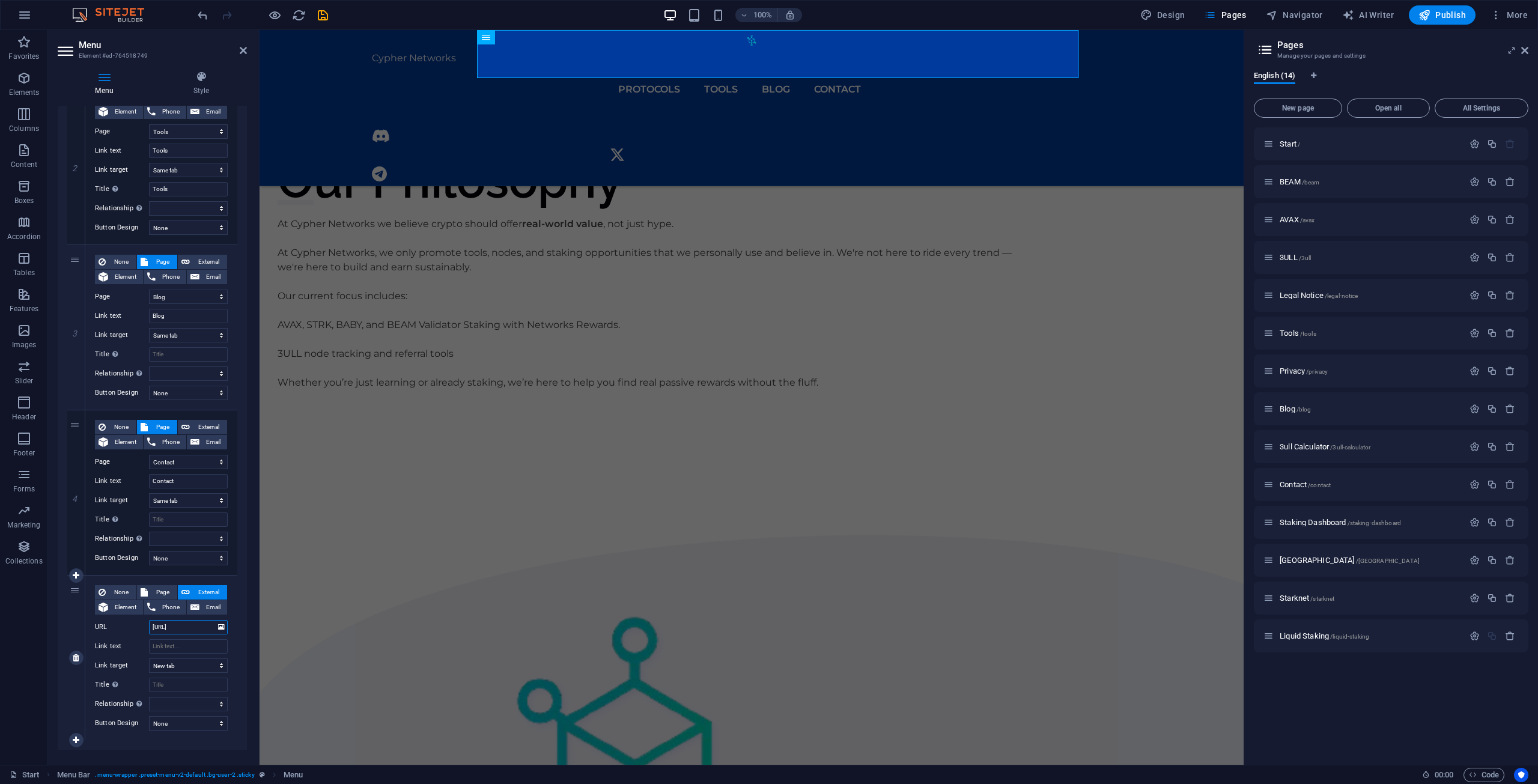
select select
type input "[URL]."
select select
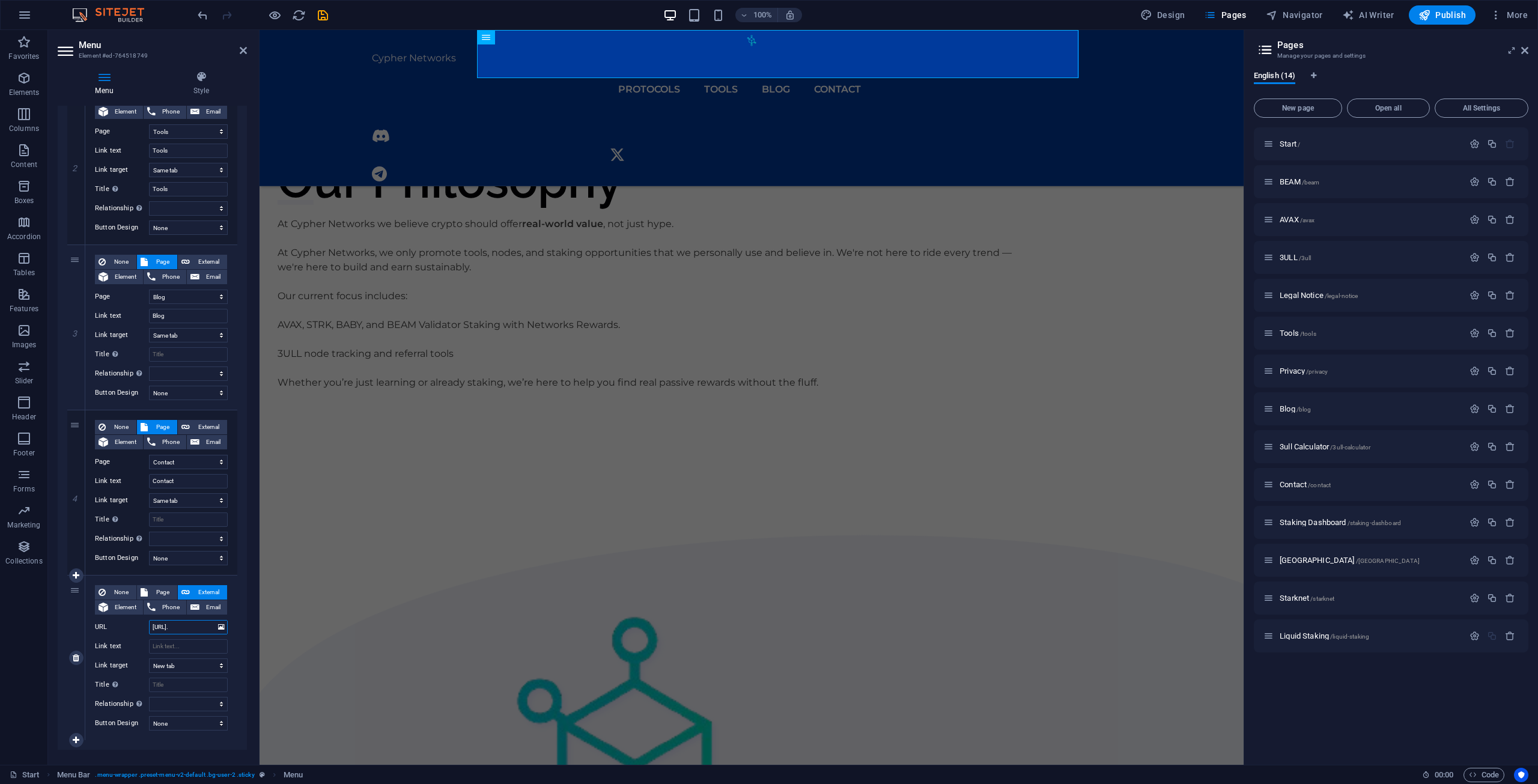
select select
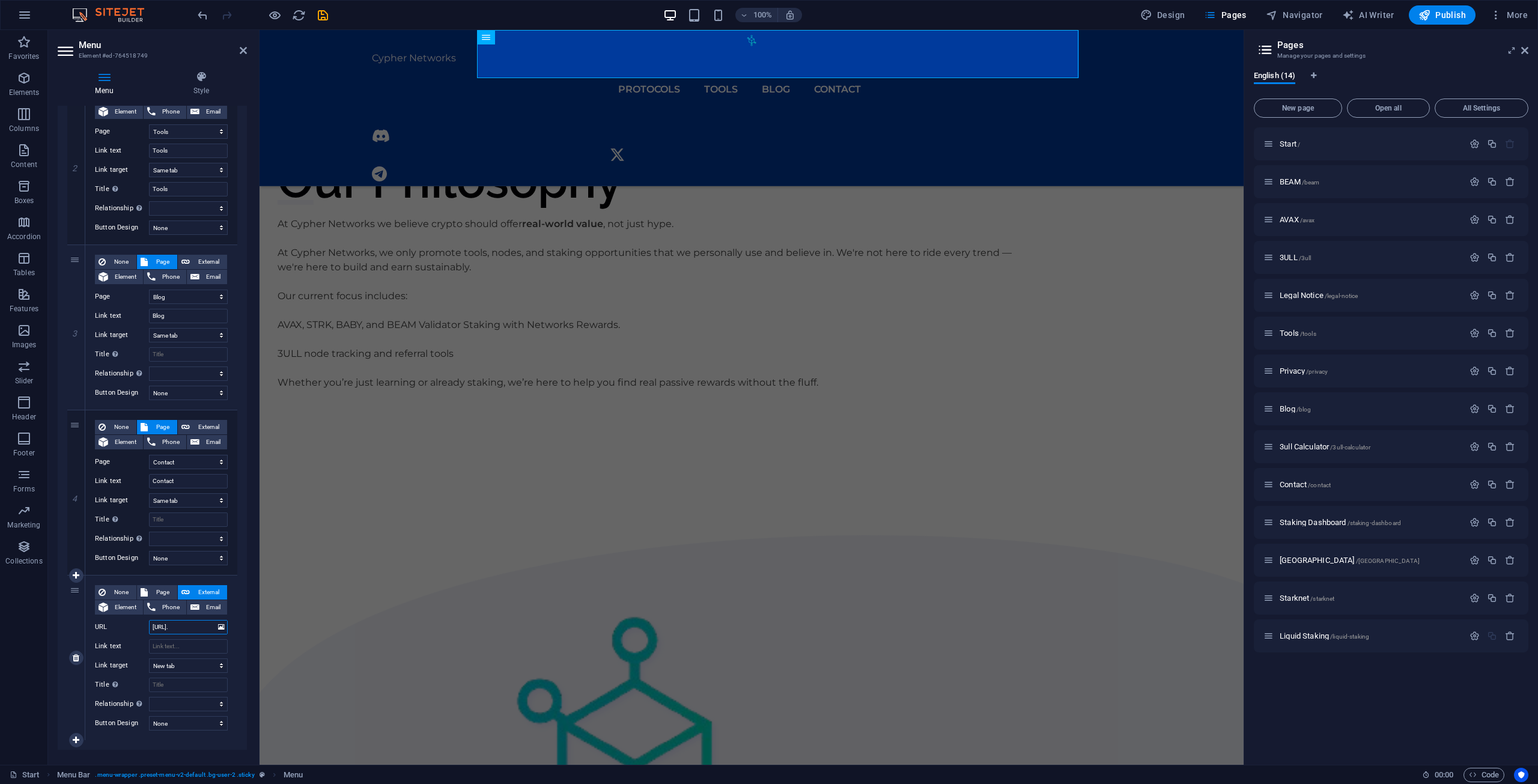
select select
type input "[URL][DOMAIN_NAME]"
select select
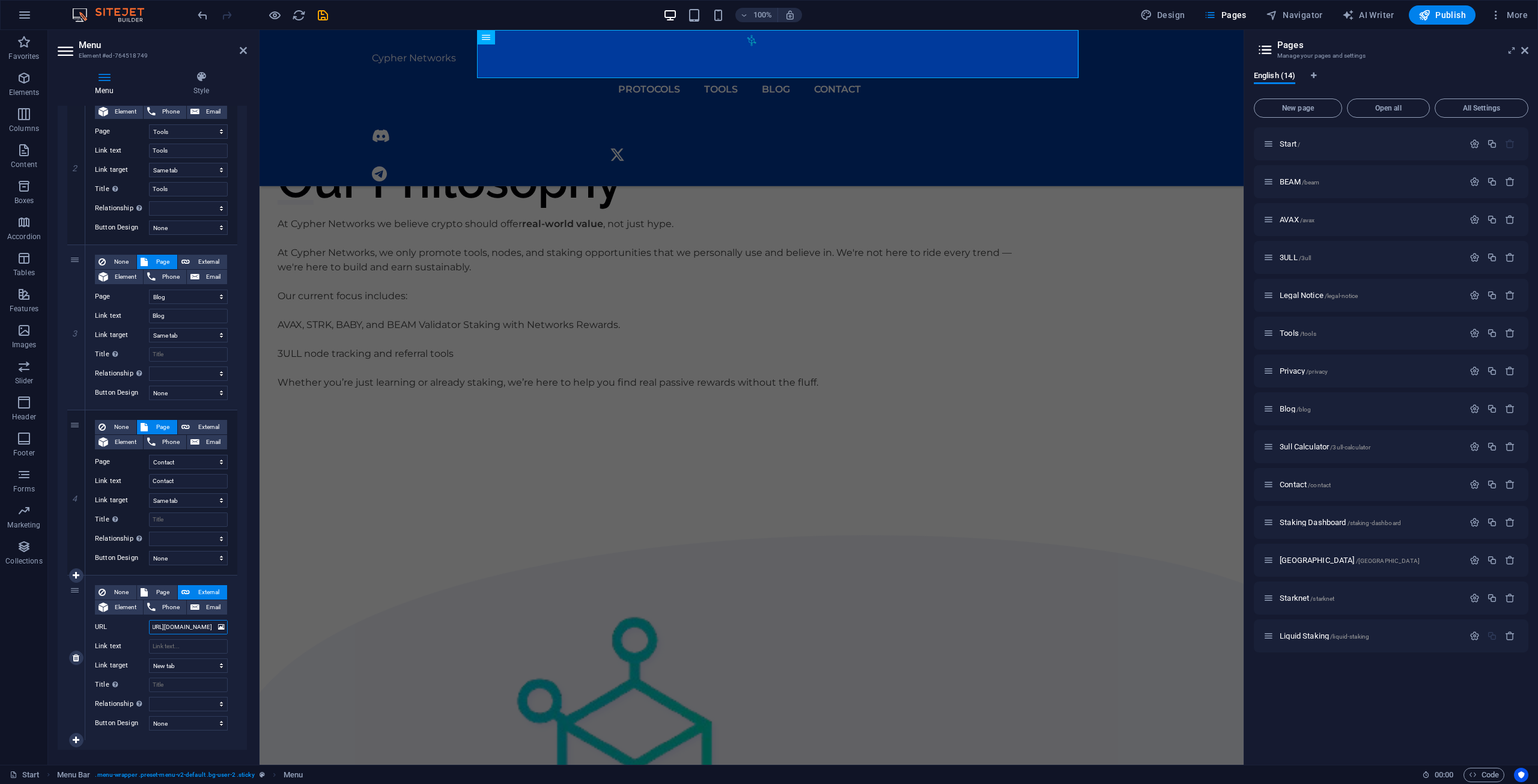
select select
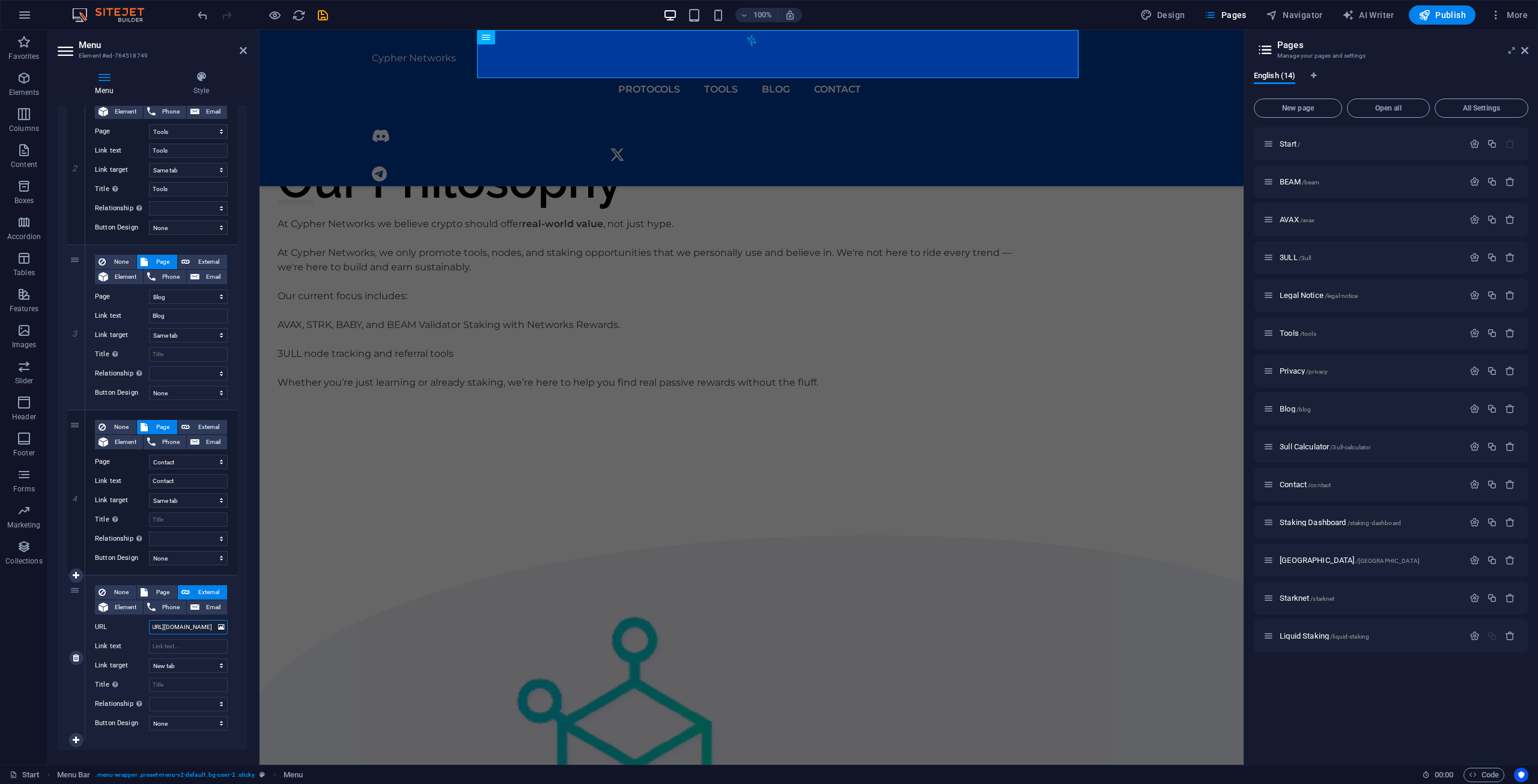
select select
type input "[URL][DOMAIN_NAME]"
click at [183, 649] on input "Link text" at bounding box center [188, 646] width 79 height 14
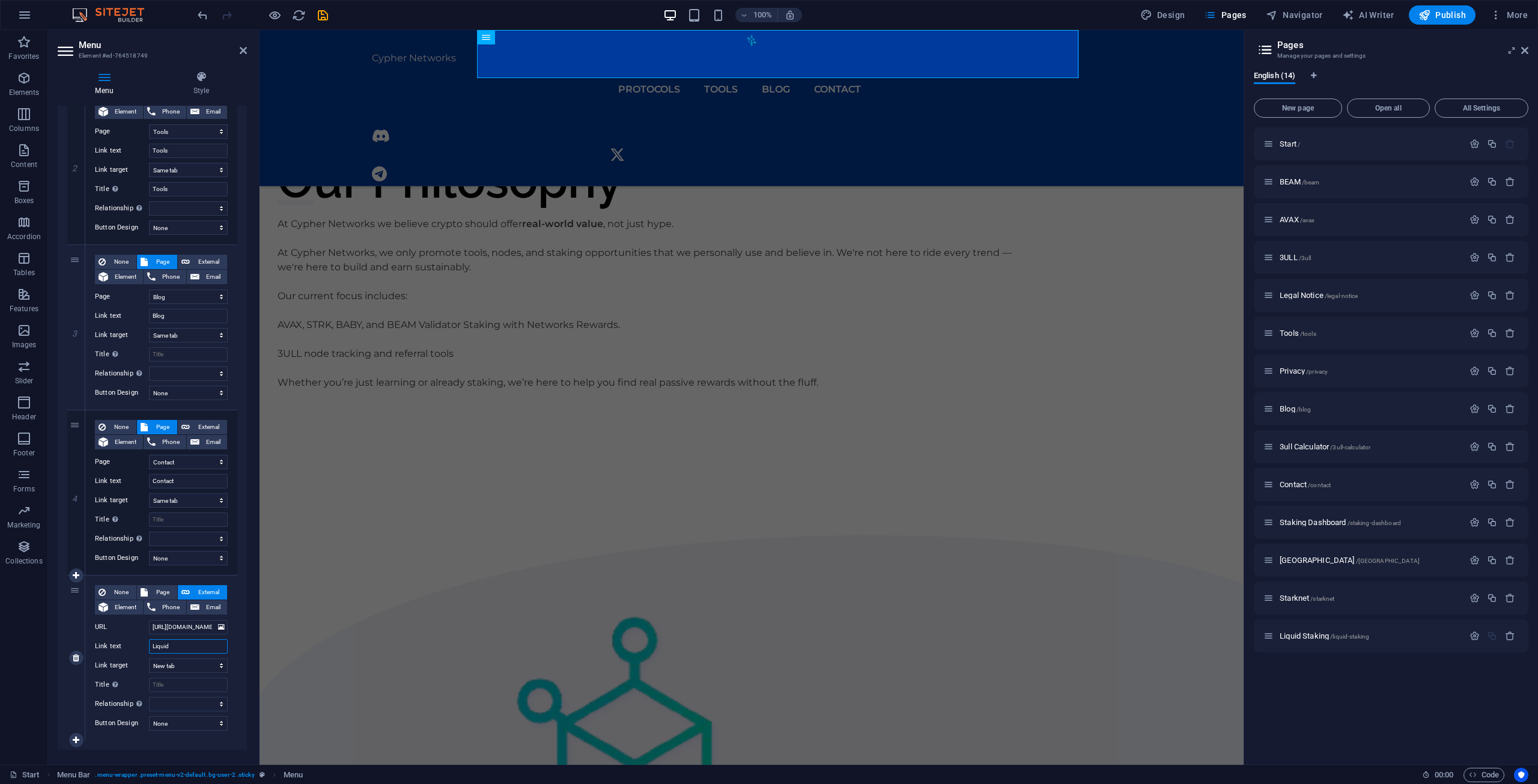
type input "Liquid"
select select
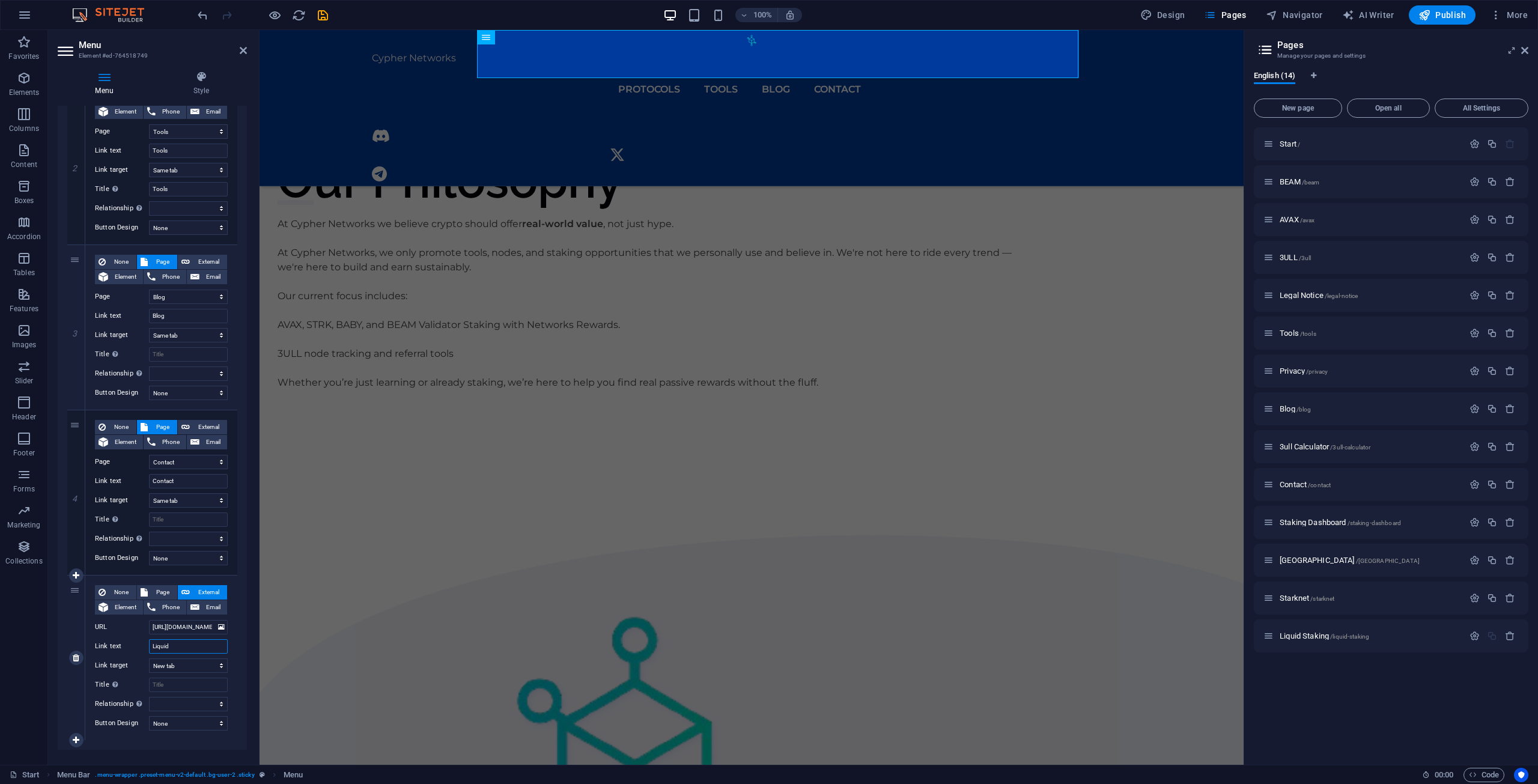
select select
type input "Liquid Staking"
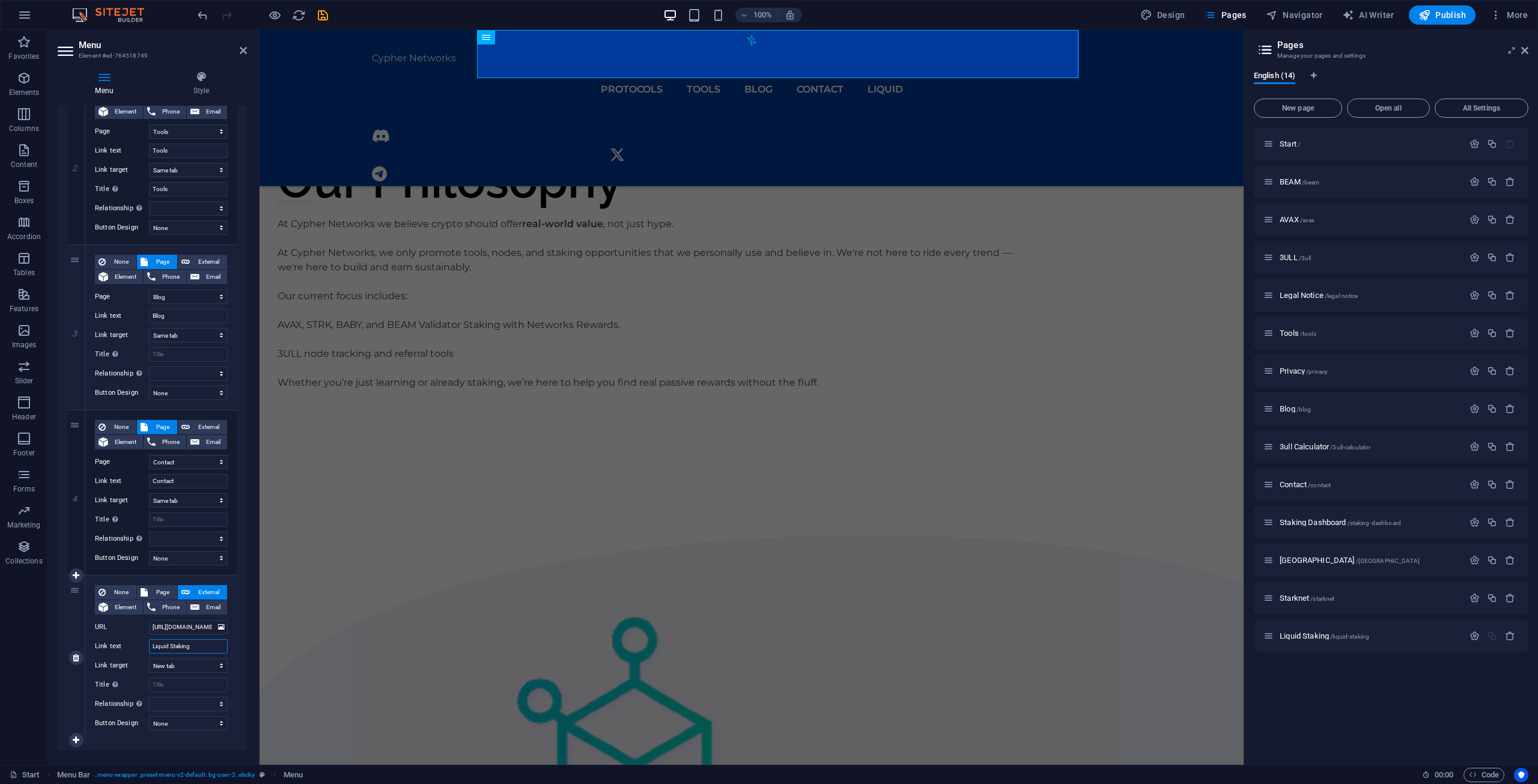
select select
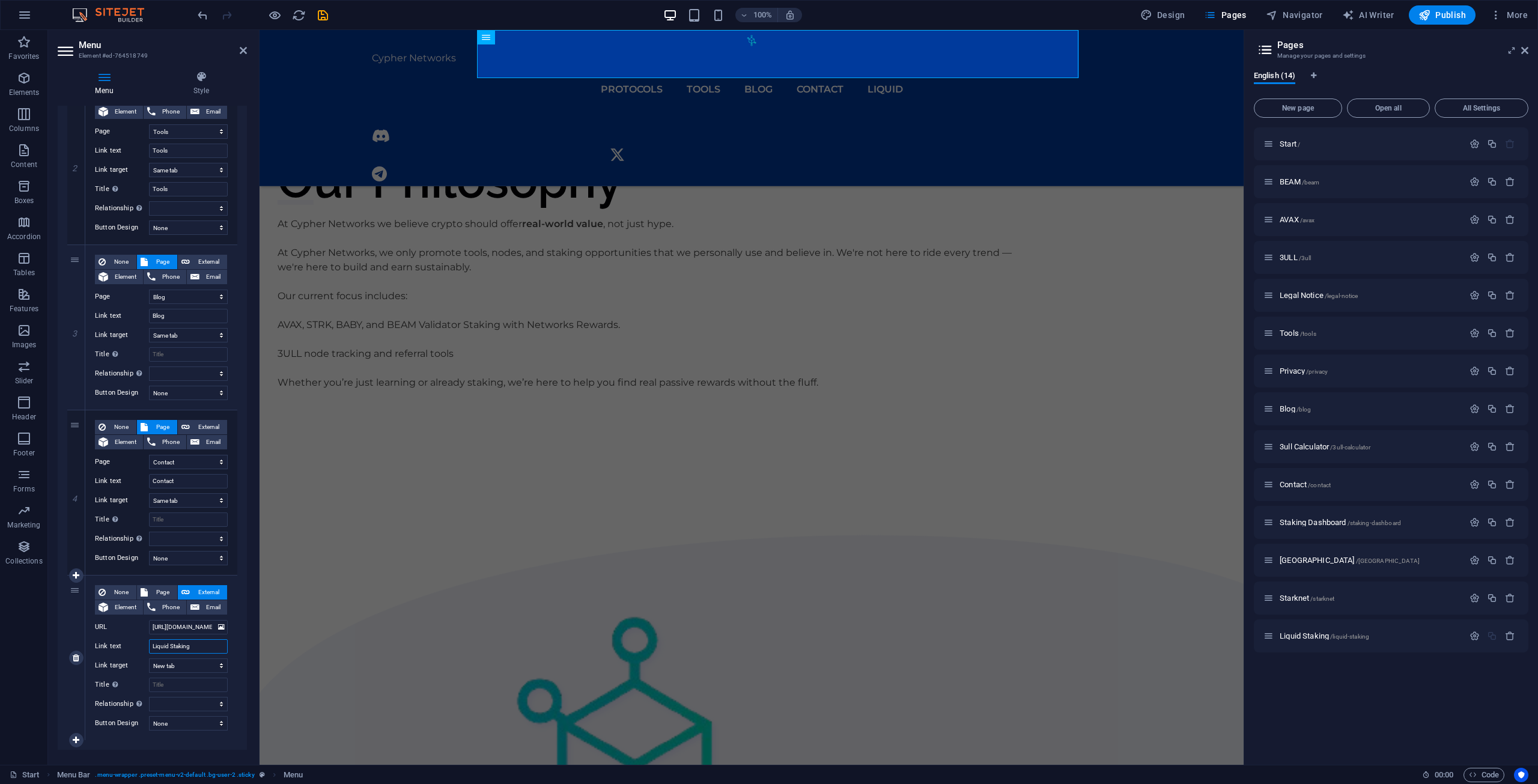
select select
type input "Liquid Staking"
click at [167, 684] on input "Title Additional link description, should not be the same as the link text. The…" at bounding box center [188, 685] width 79 height 14
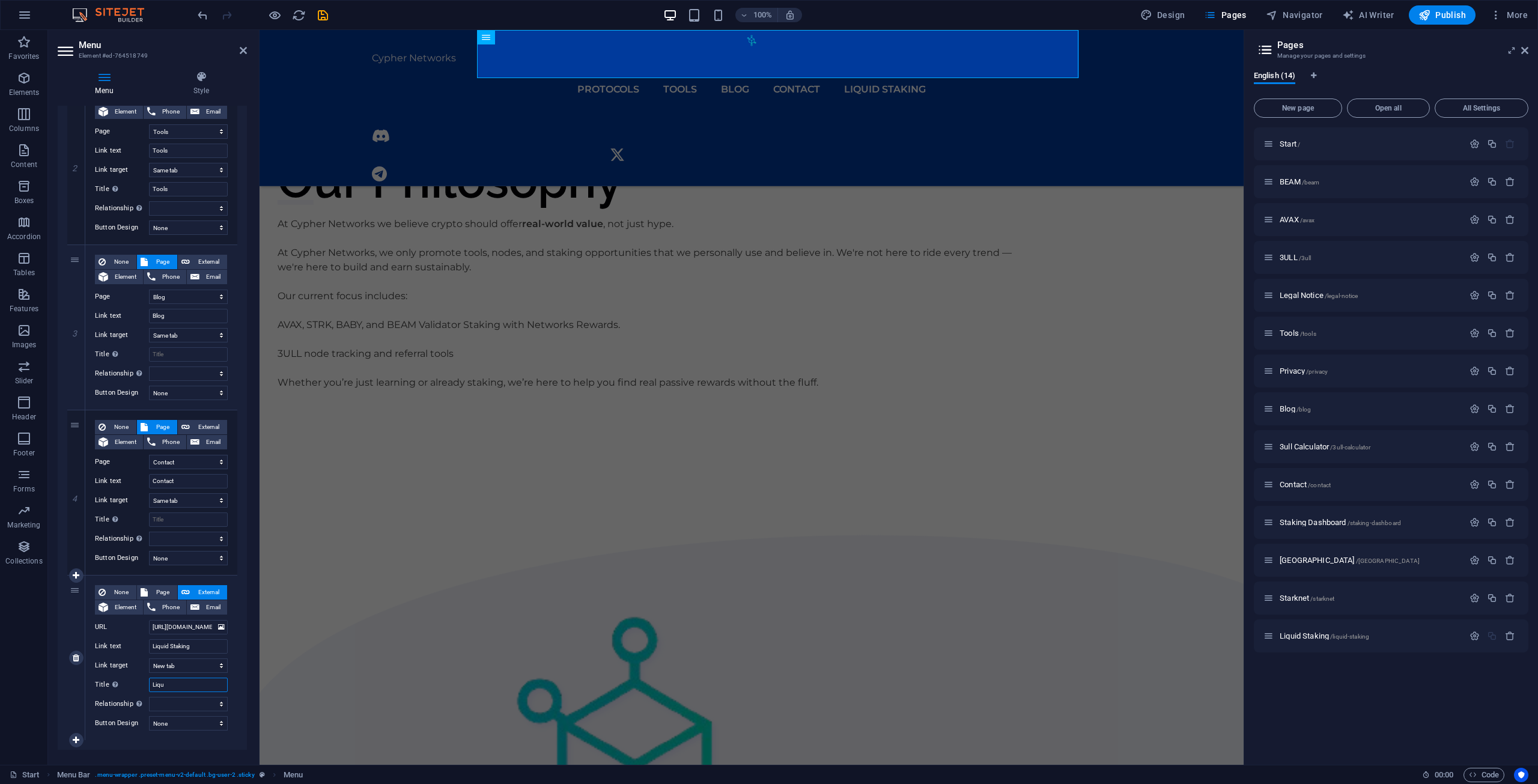
type input "Liqui"
select select
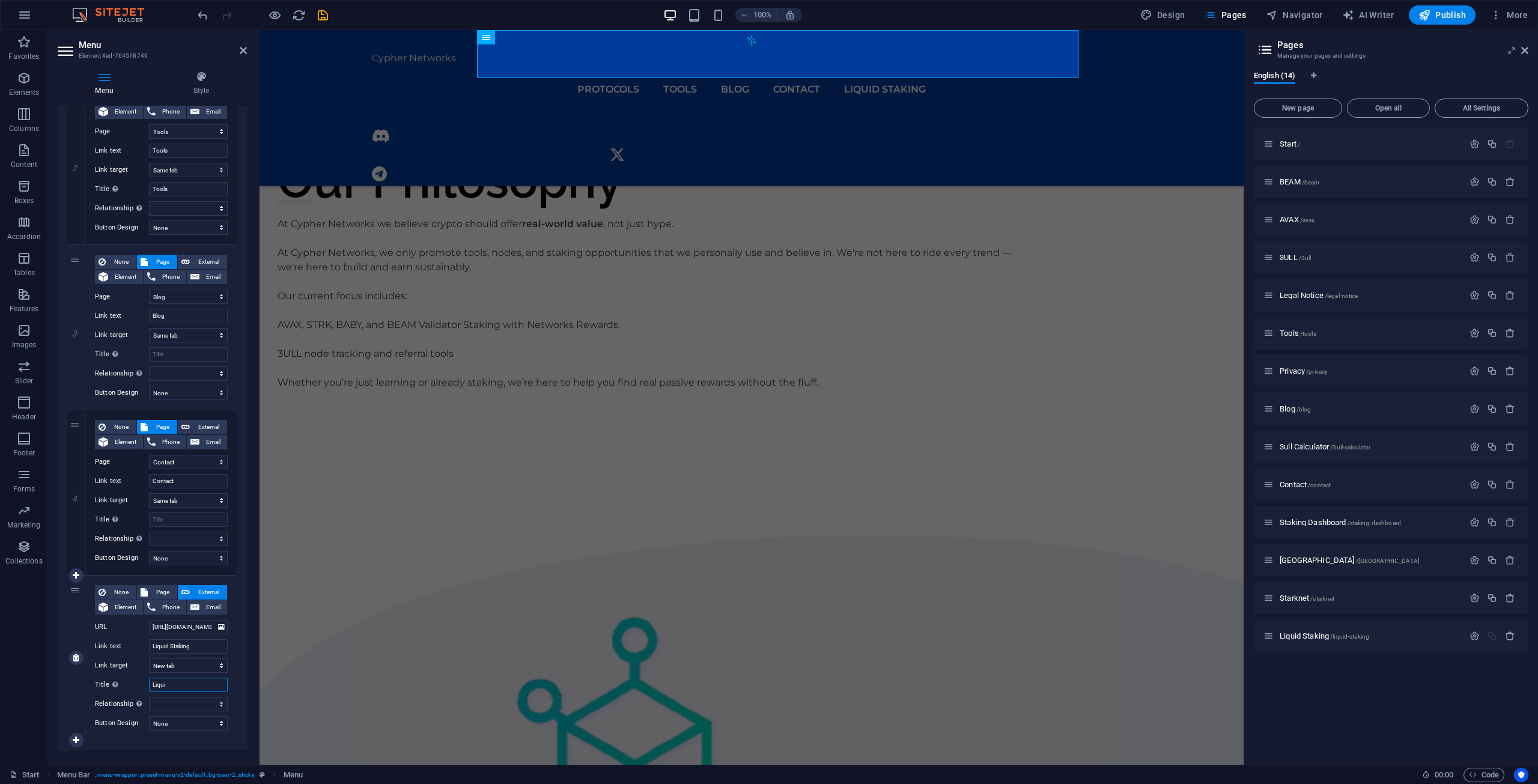
select select
type input "Liqui"
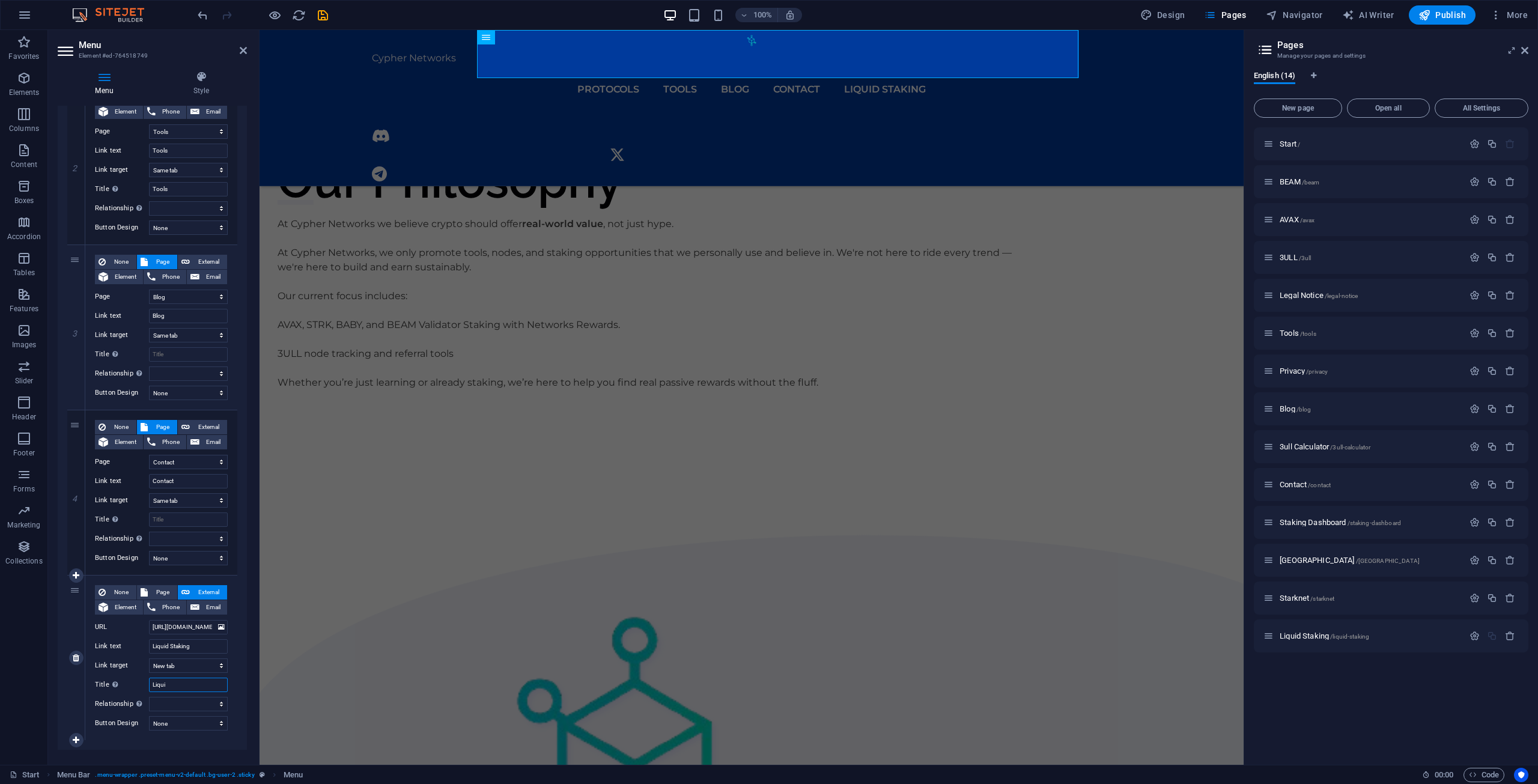
select select
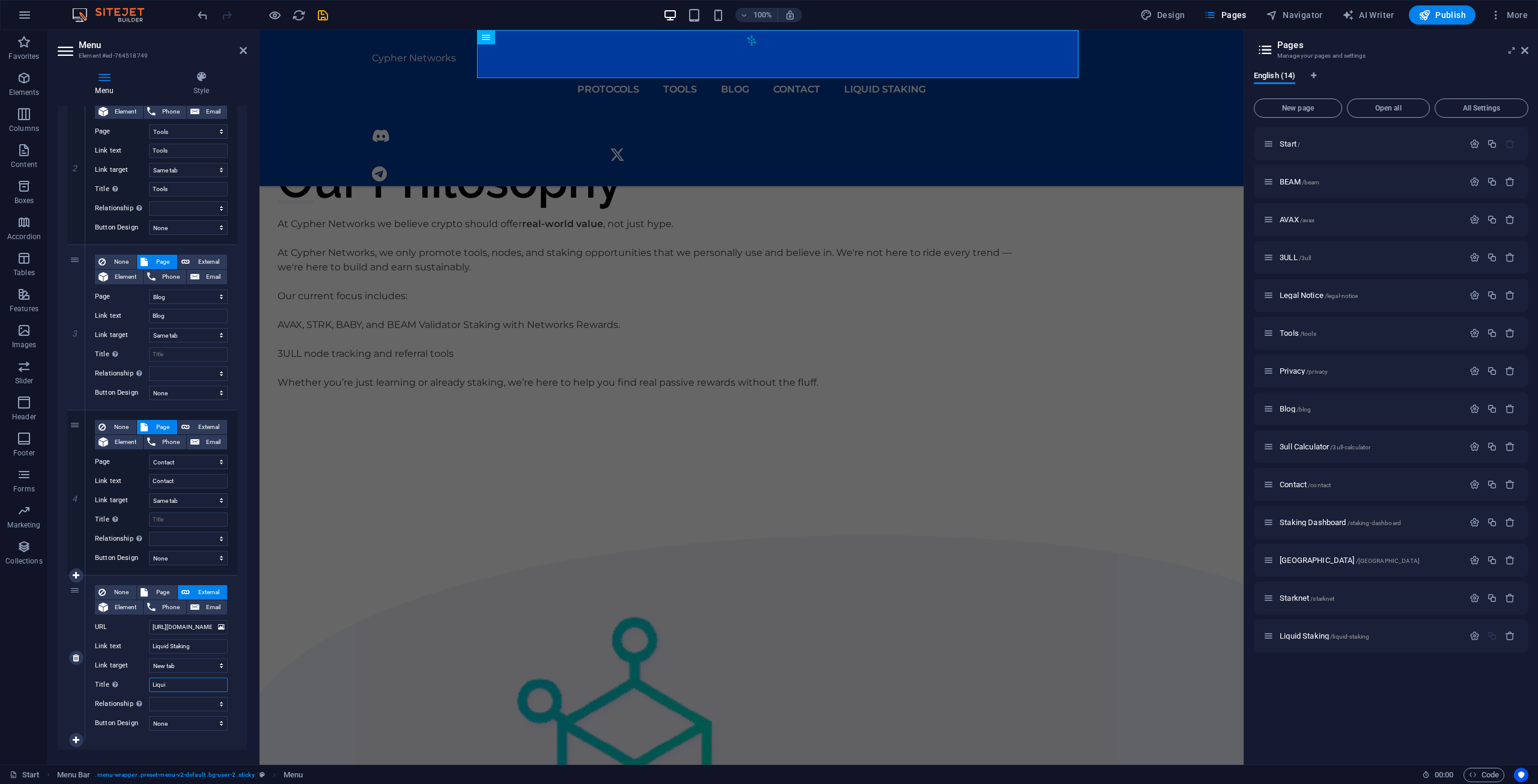
select select
type input "Liqui Staking"
select select
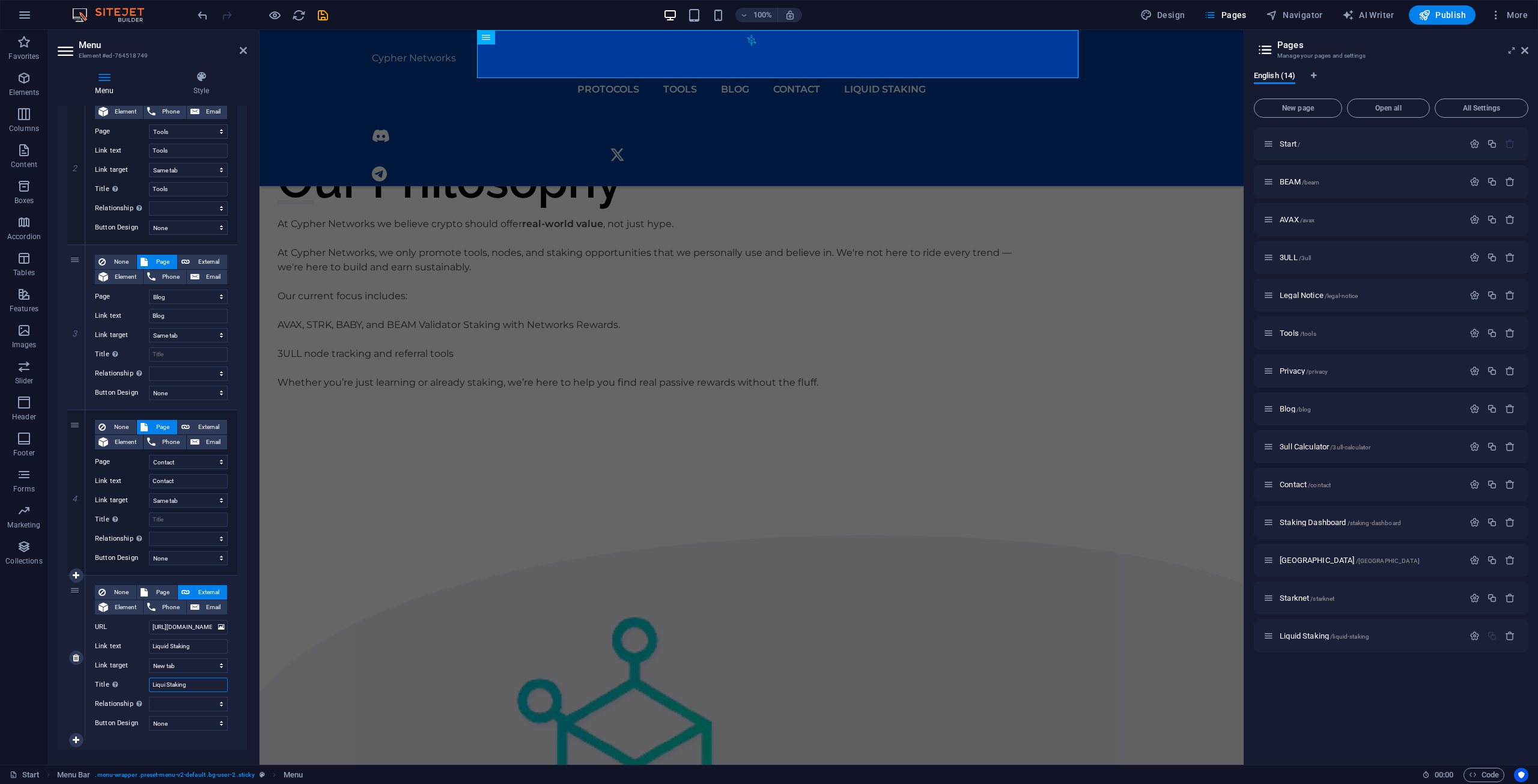
select select
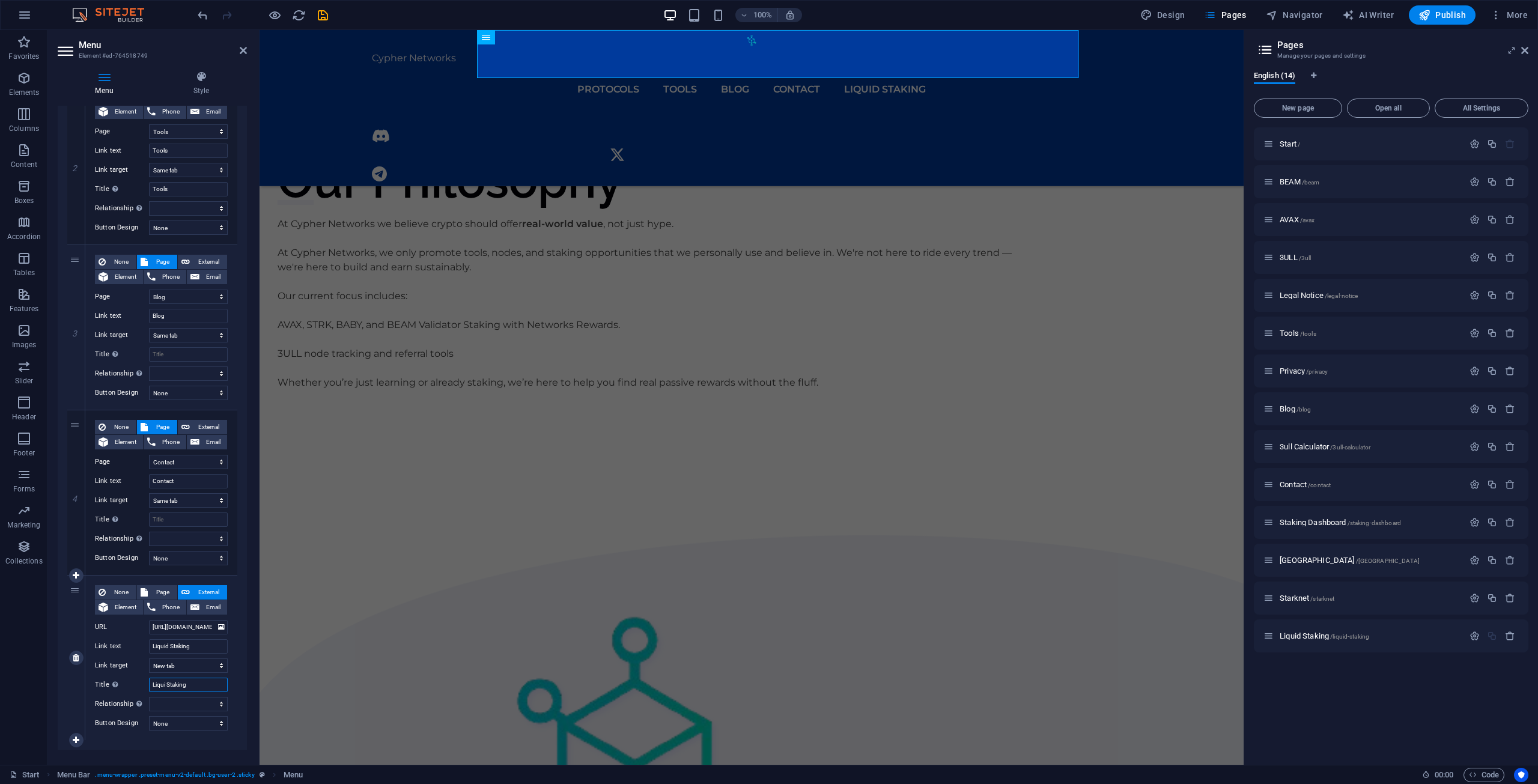
select select
click at [164, 684] on input "Liqui Staking" at bounding box center [188, 685] width 79 height 14
type input "Liquid Staking"
select select
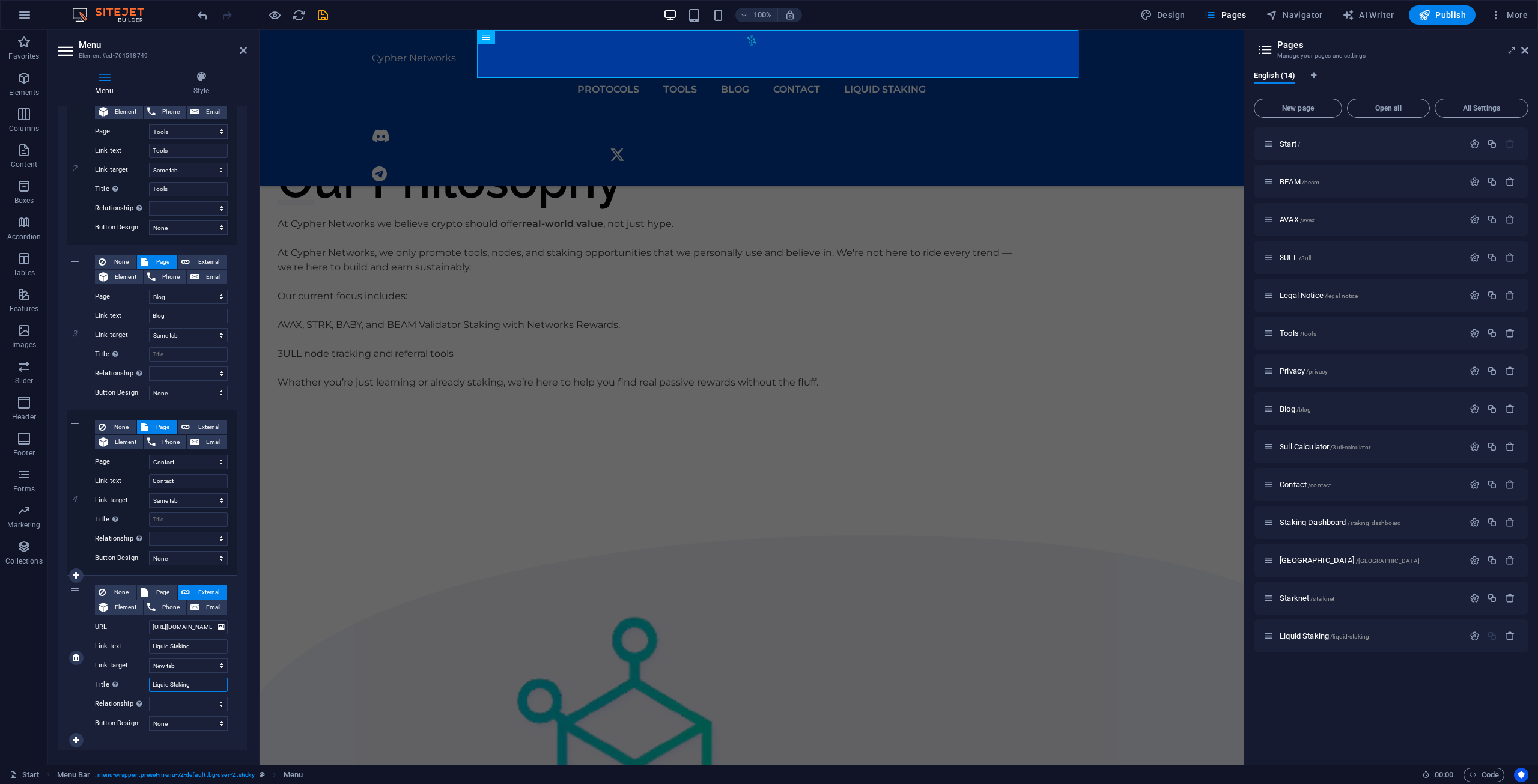
select select
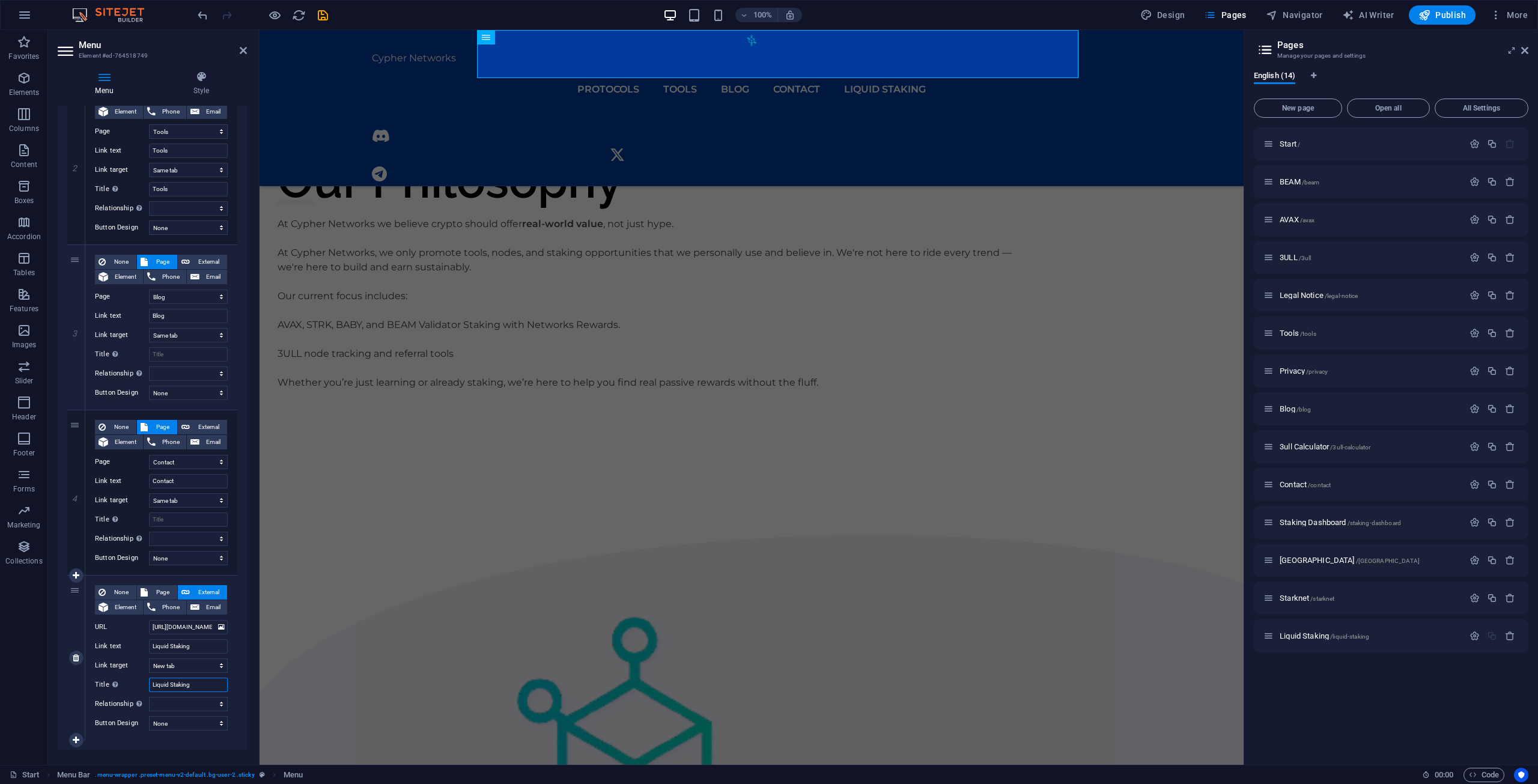
select select
type input "Liquid Staking"
click at [207, 646] on input "Liquid Staking" at bounding box center [188, 646] width 79 height 14
click at [174, 705] on select "alternate author bookmark external help license next nofollow noreferrer noopen…" at bounding box center [188, 704] width 79 height 14
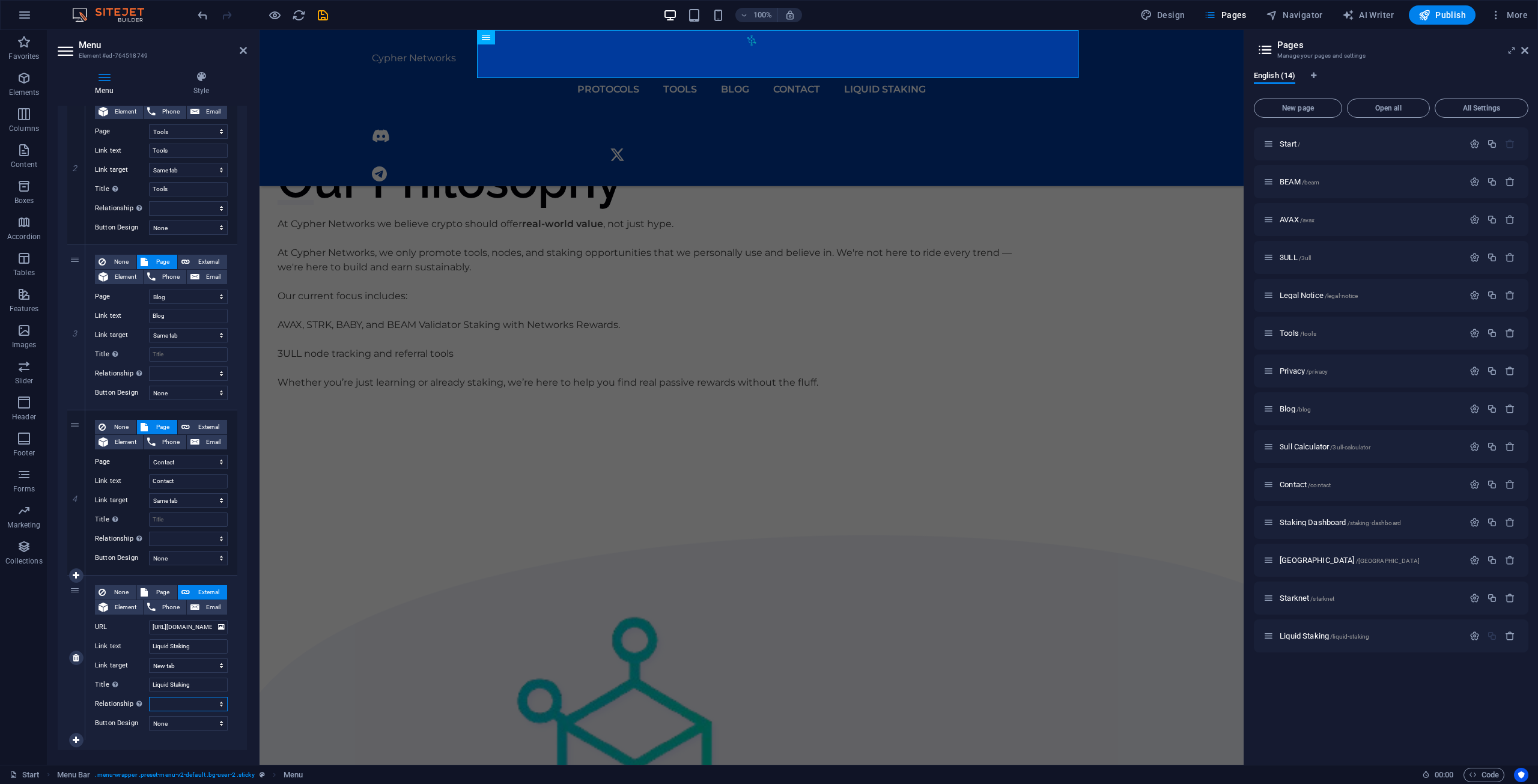
select select "external"
click at [149, 697] on select "alternate author bookmark external help license next nofollow noreferrer noopen…" at bounding box center [188, 704] width 79 height 14
select select
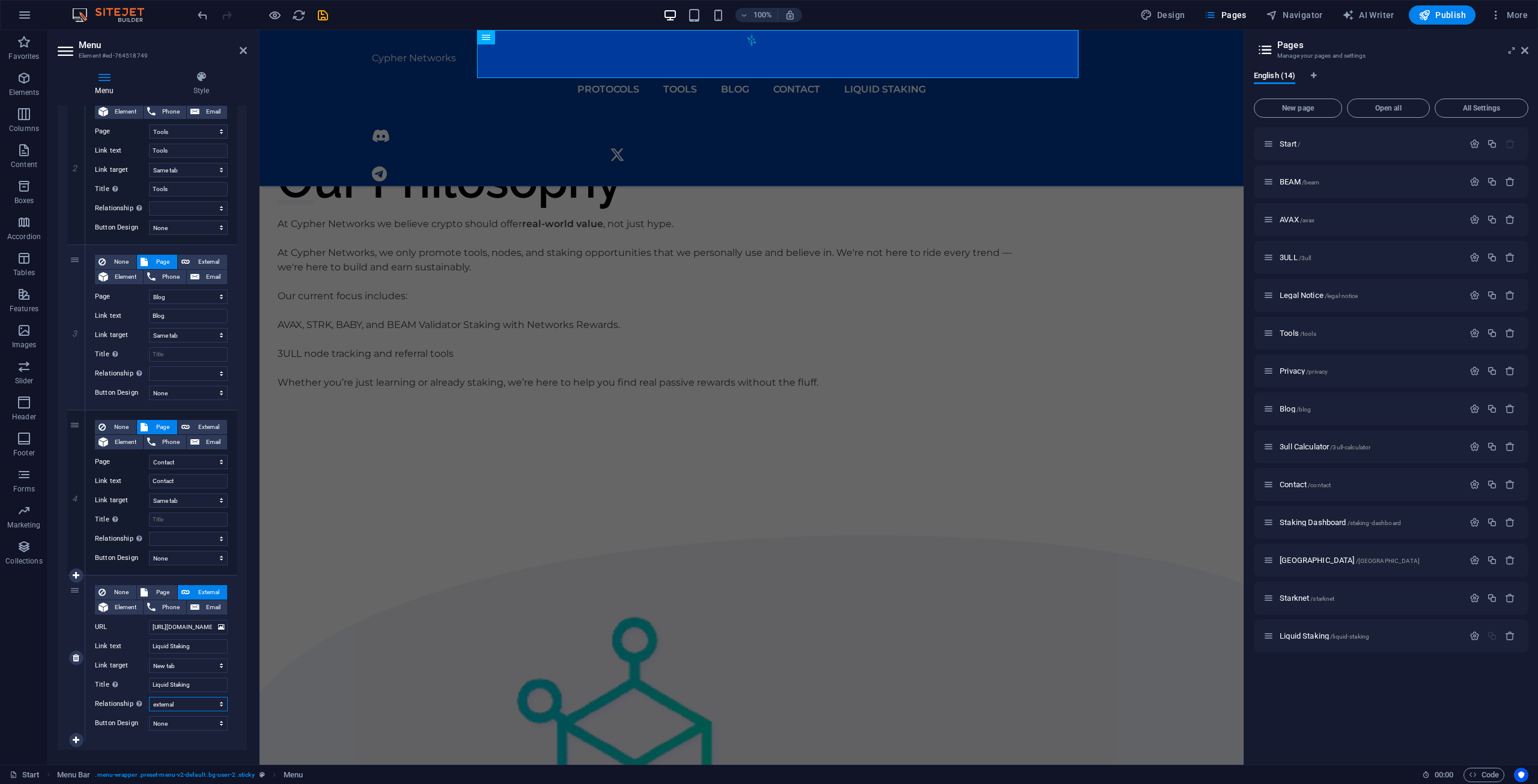
select select
click at [205, 724] on select "None Default Primary Secondary" at bounding box center [188, 724] width 79 height 14
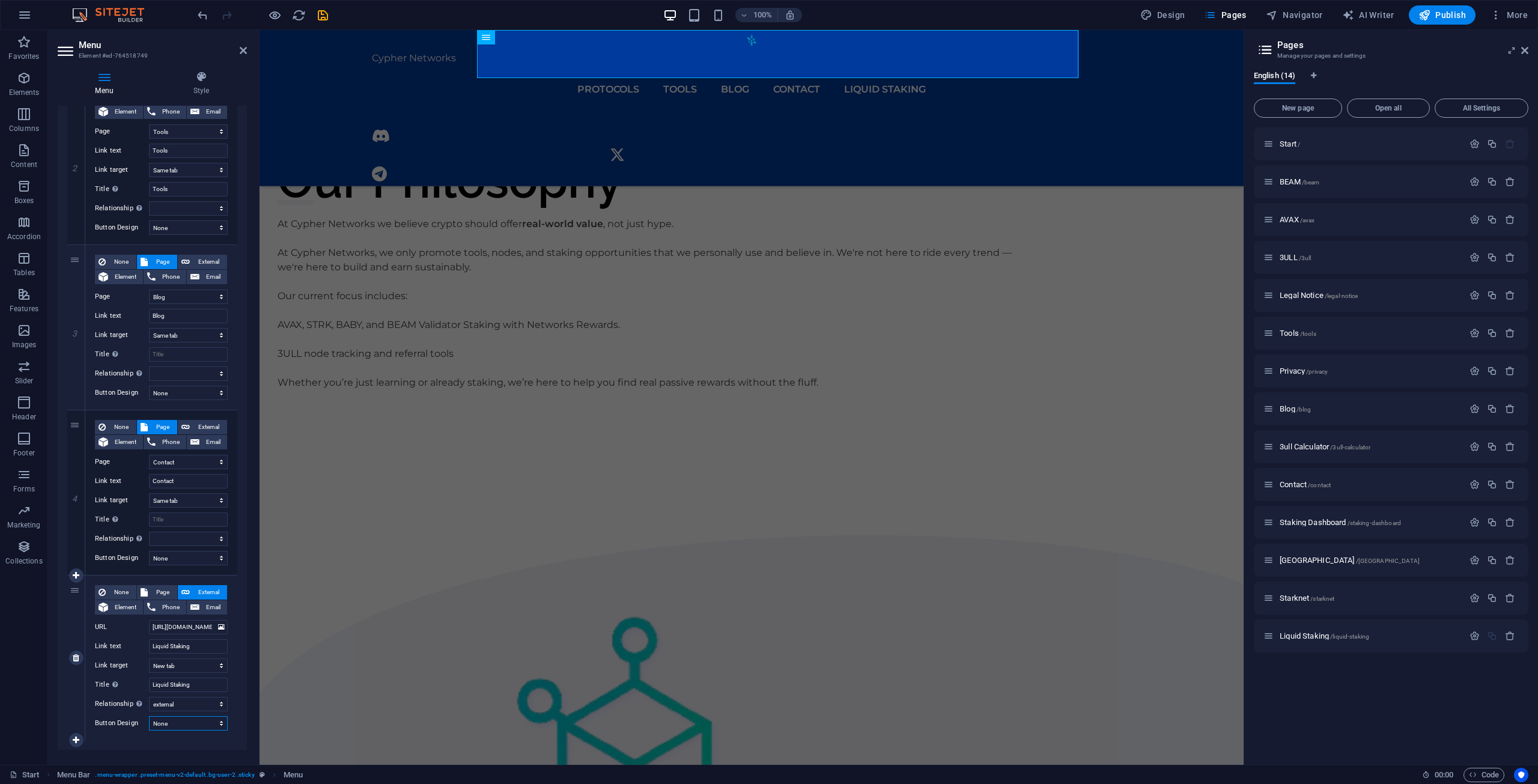
click at [205, 724] on select "None Default Primary Secondary" at bounding box center [188, 724] width 79 height 14
click at [222, 682] on input "Liquid Staking" at bounding box center [188, 685] width 79 height 14
select select
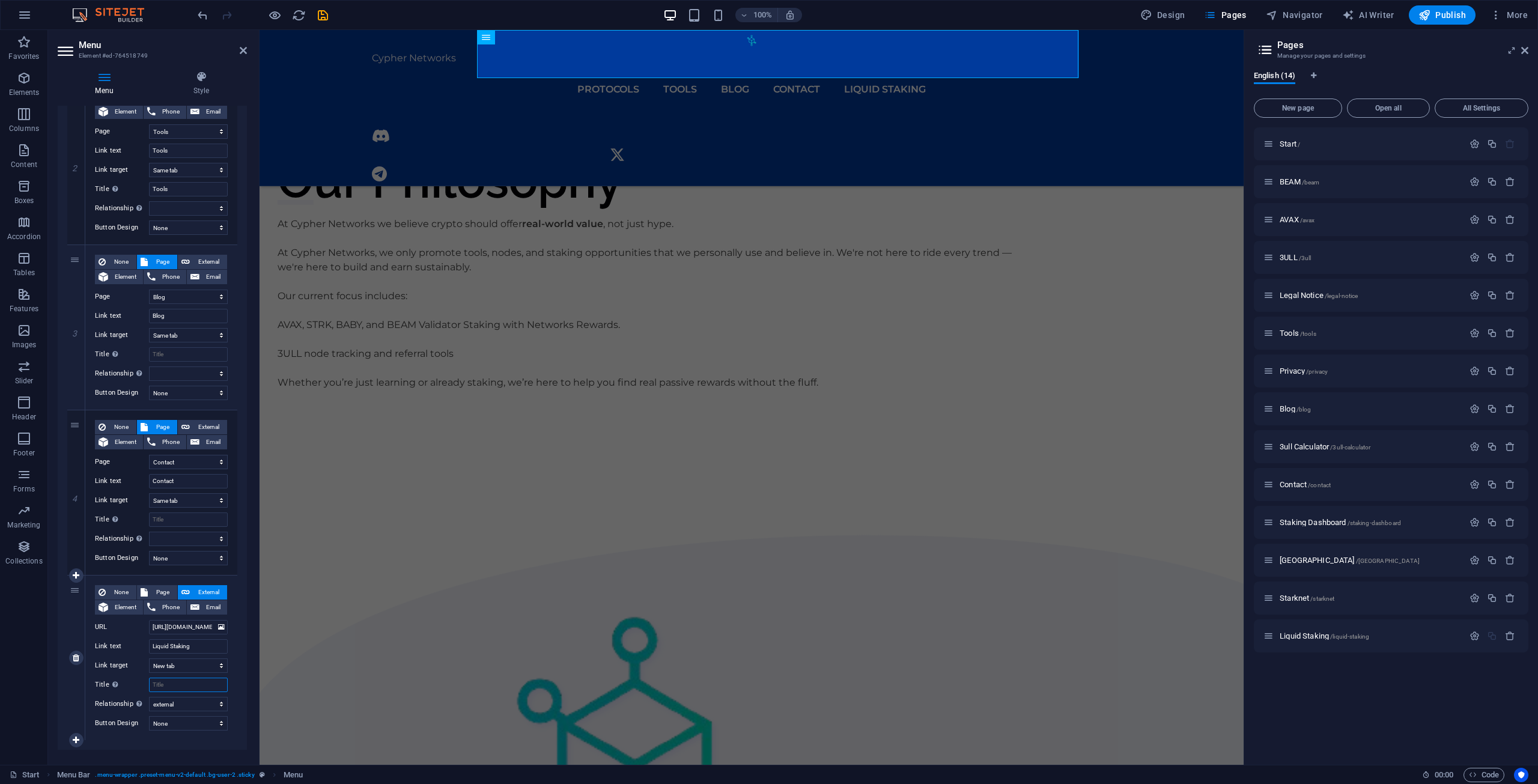
select select
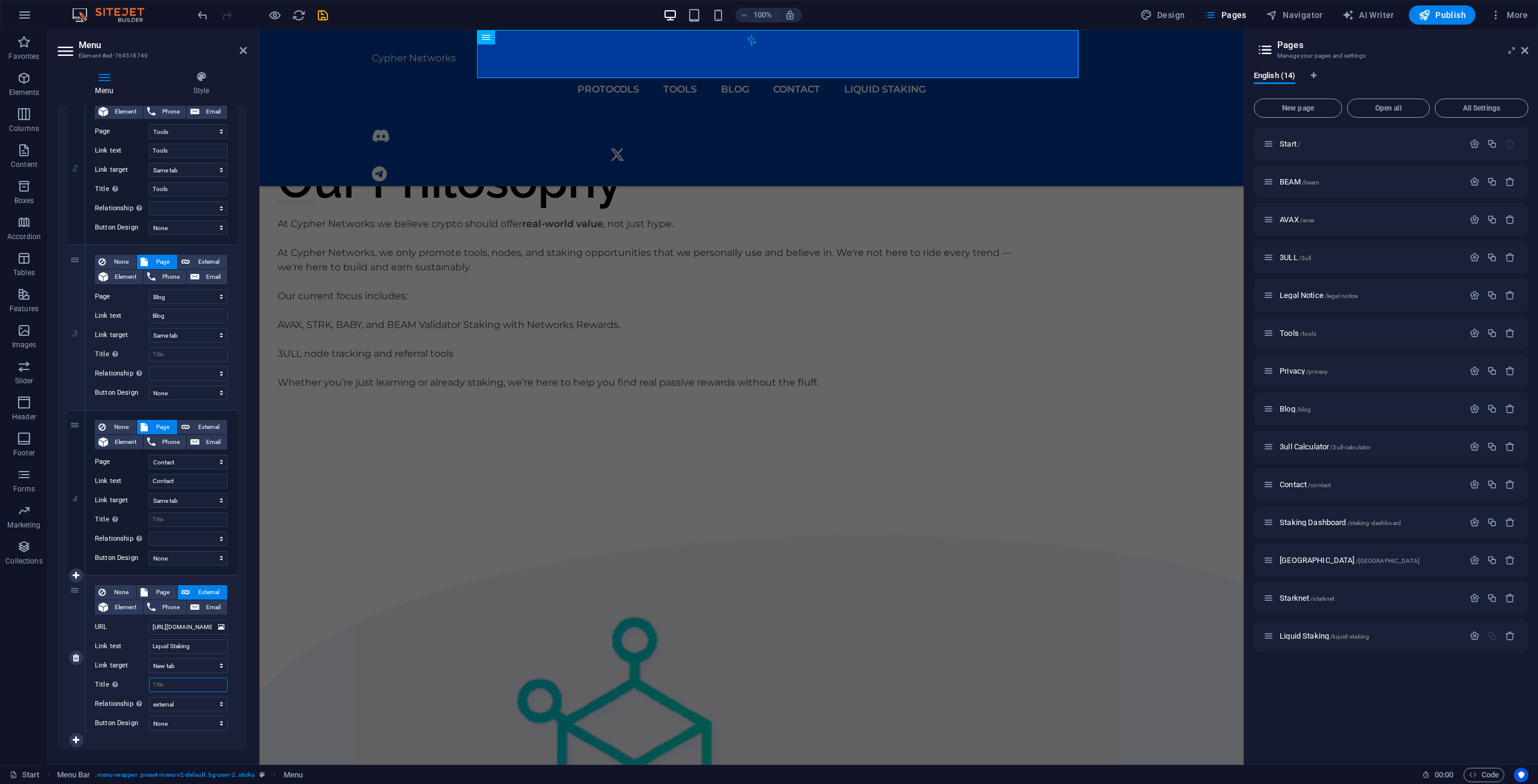
select select
type input "S"
type input "E"
type input "S"
select select
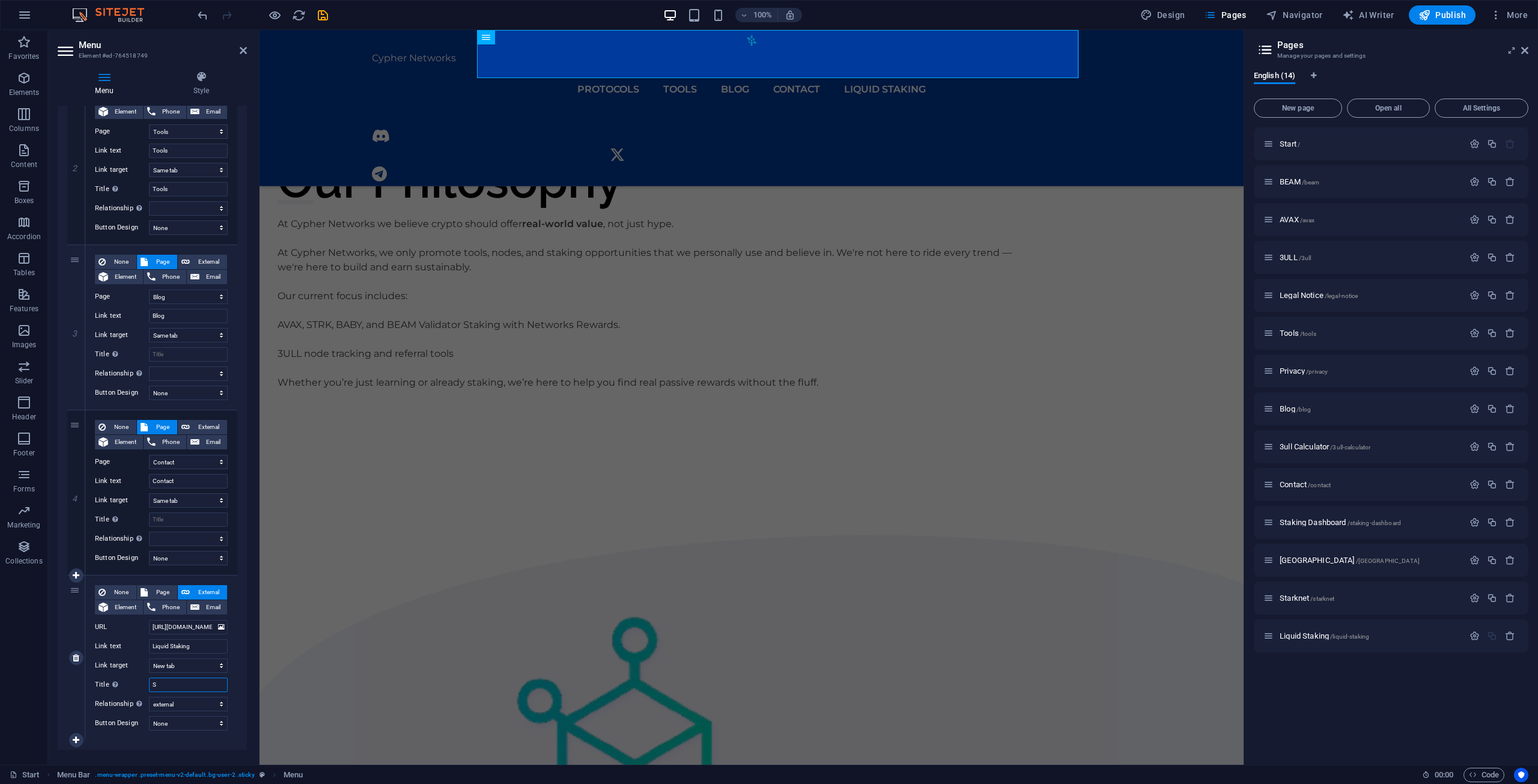
select select
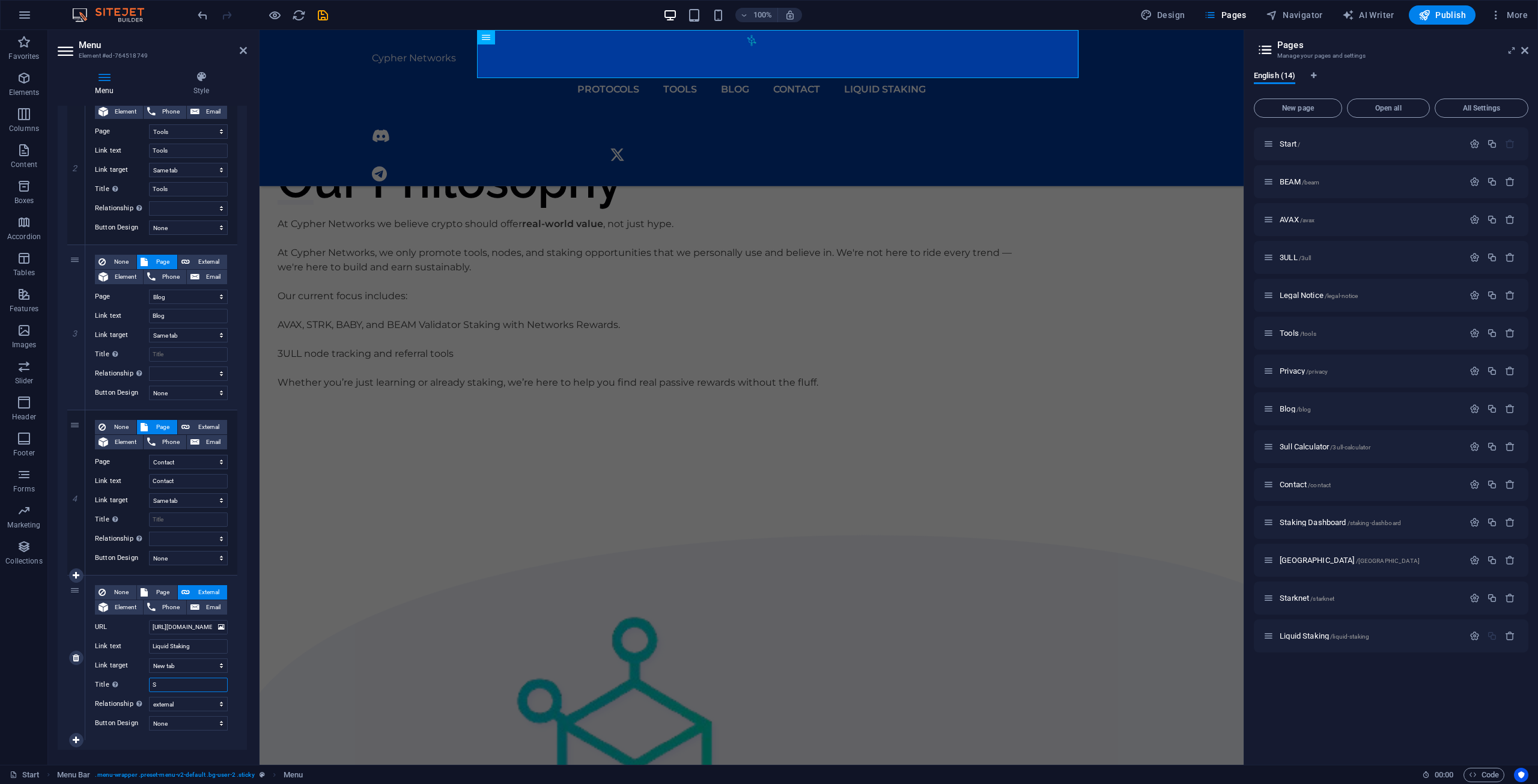
select select
type input "Sparrow Finance"
select select
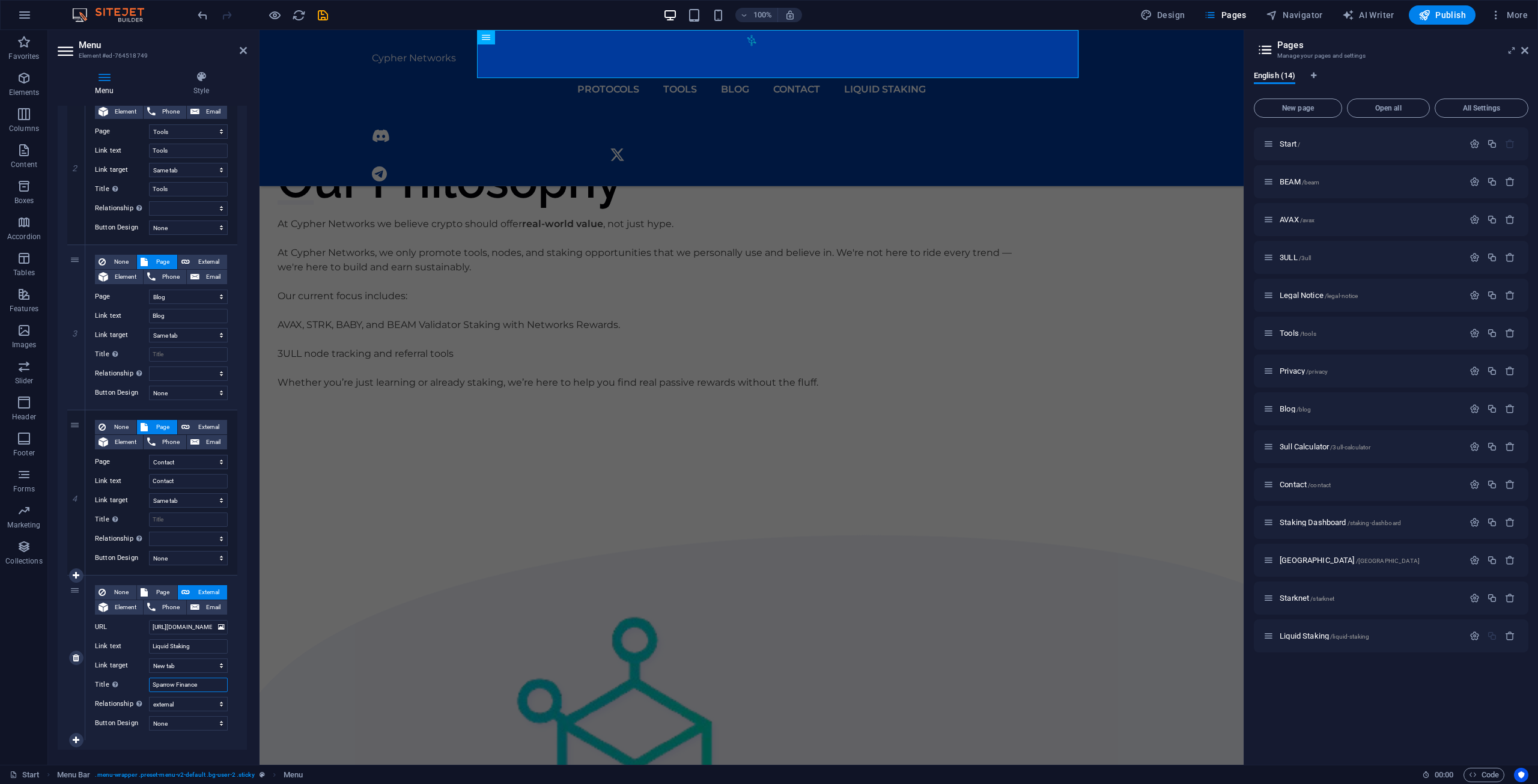
select select
type input "Sparrow Finance Externa;l"
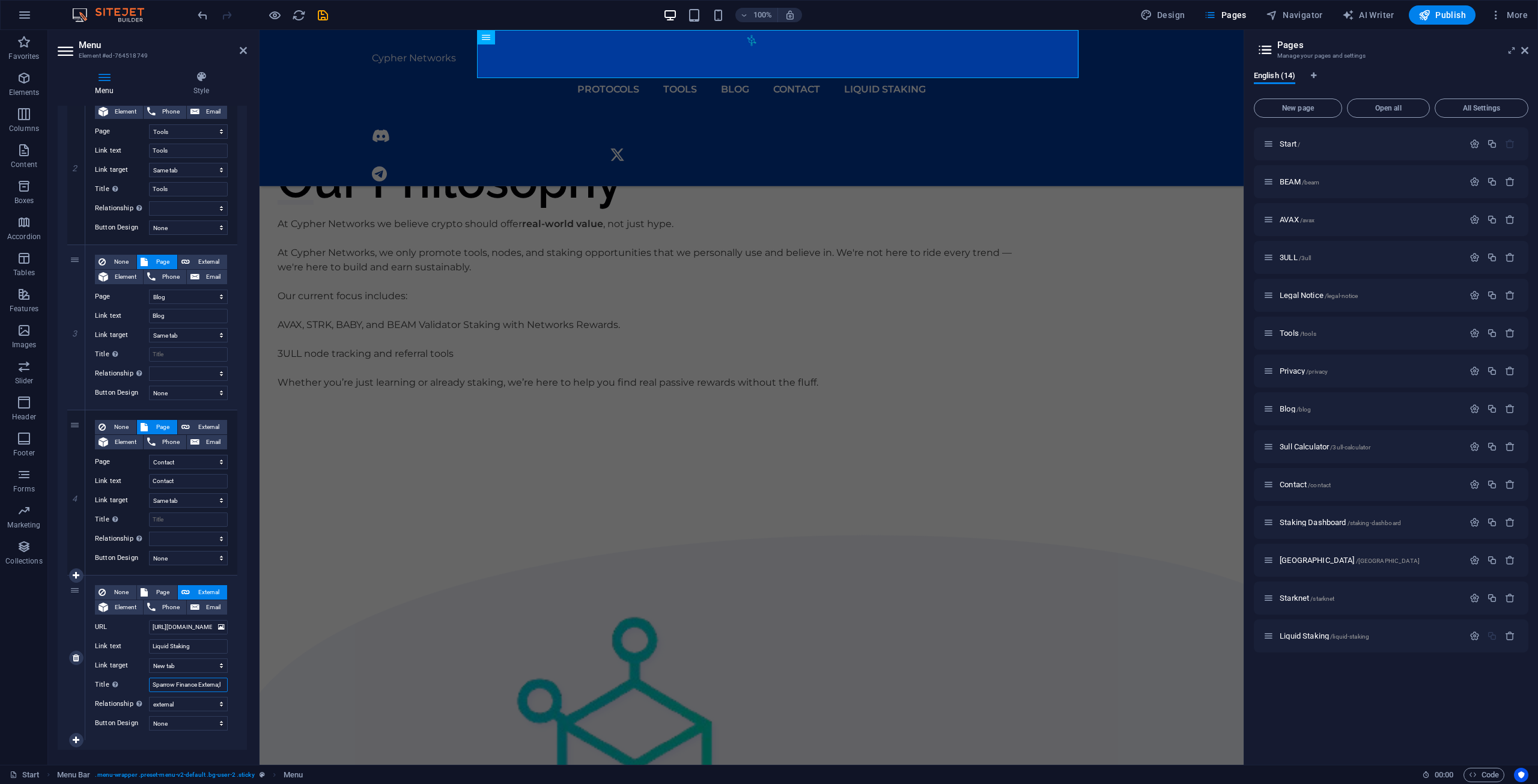
select select
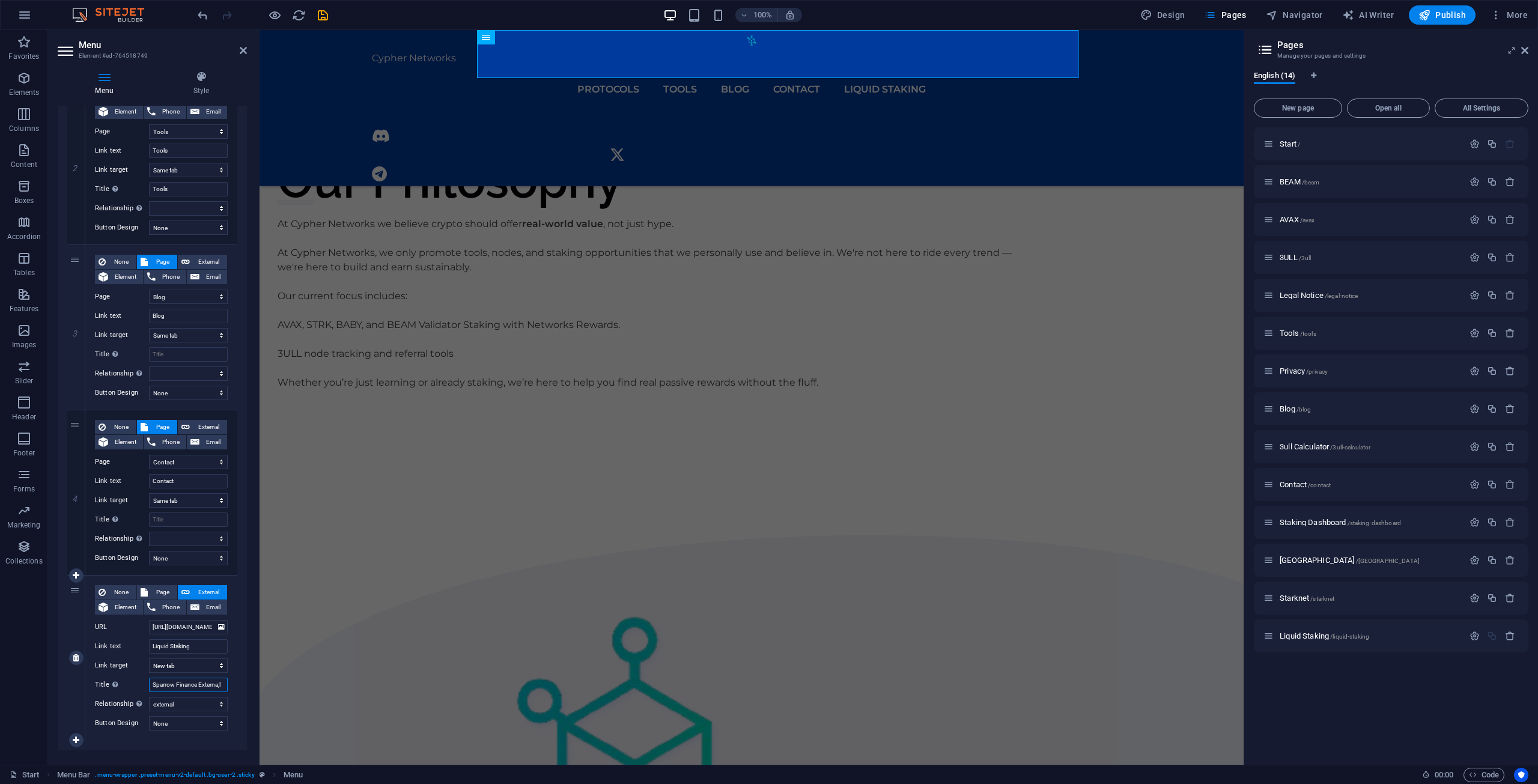
select select
type input "Sparrow Finance Extern"
select select
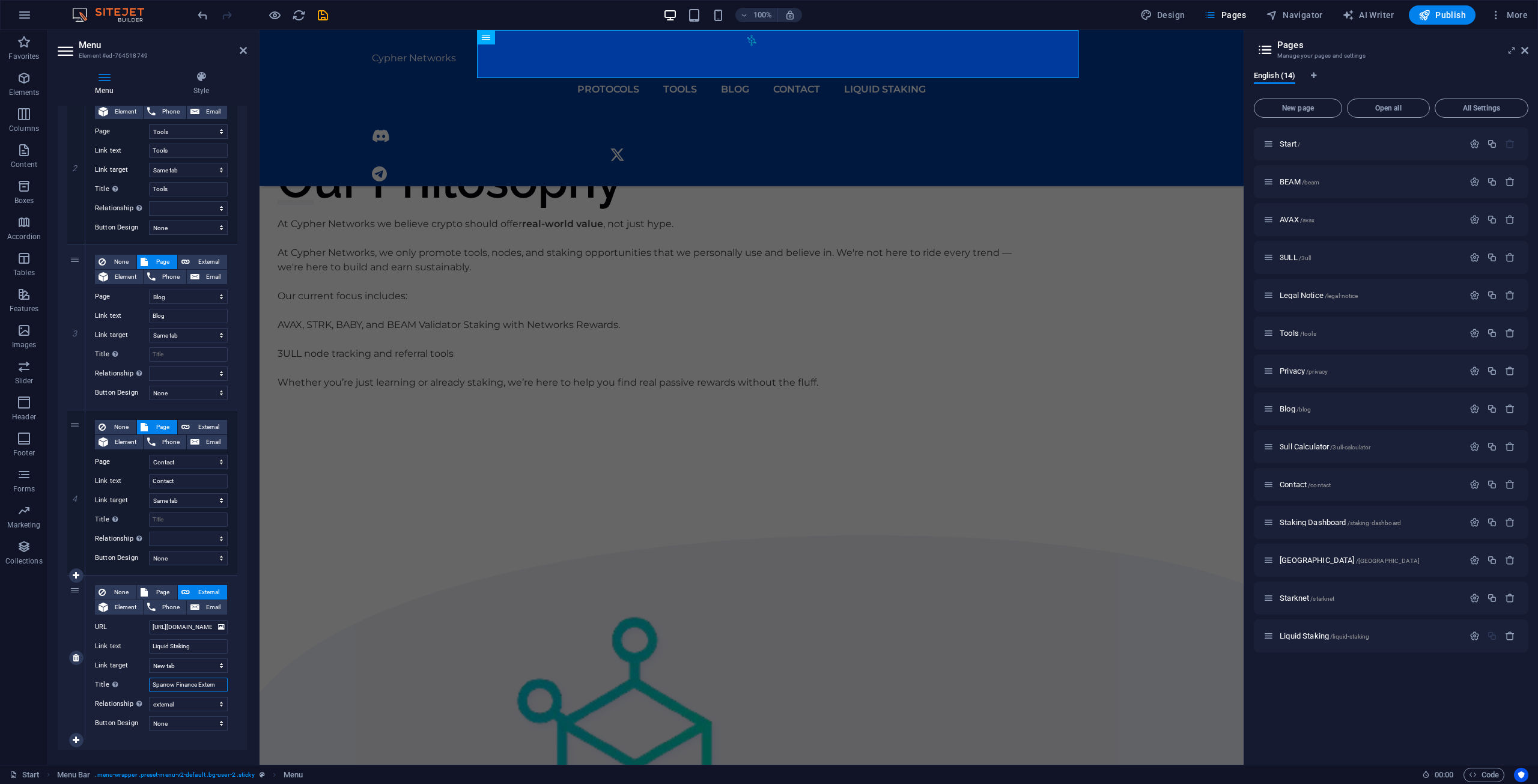
select select
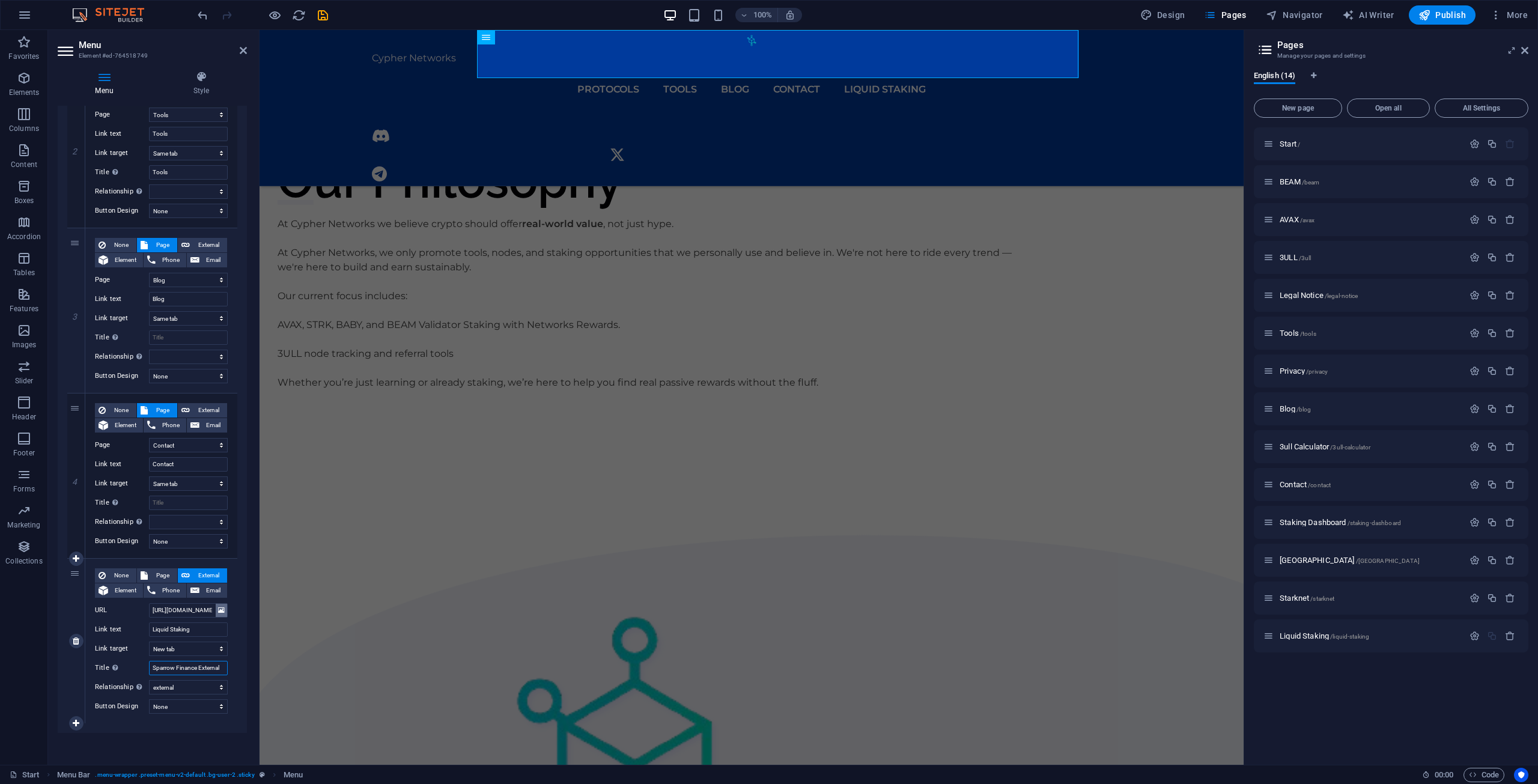
scroll to position [1148, 0]
click at [320, 20] on icon "save" at bounding box center [323, 15] width 14 height 14
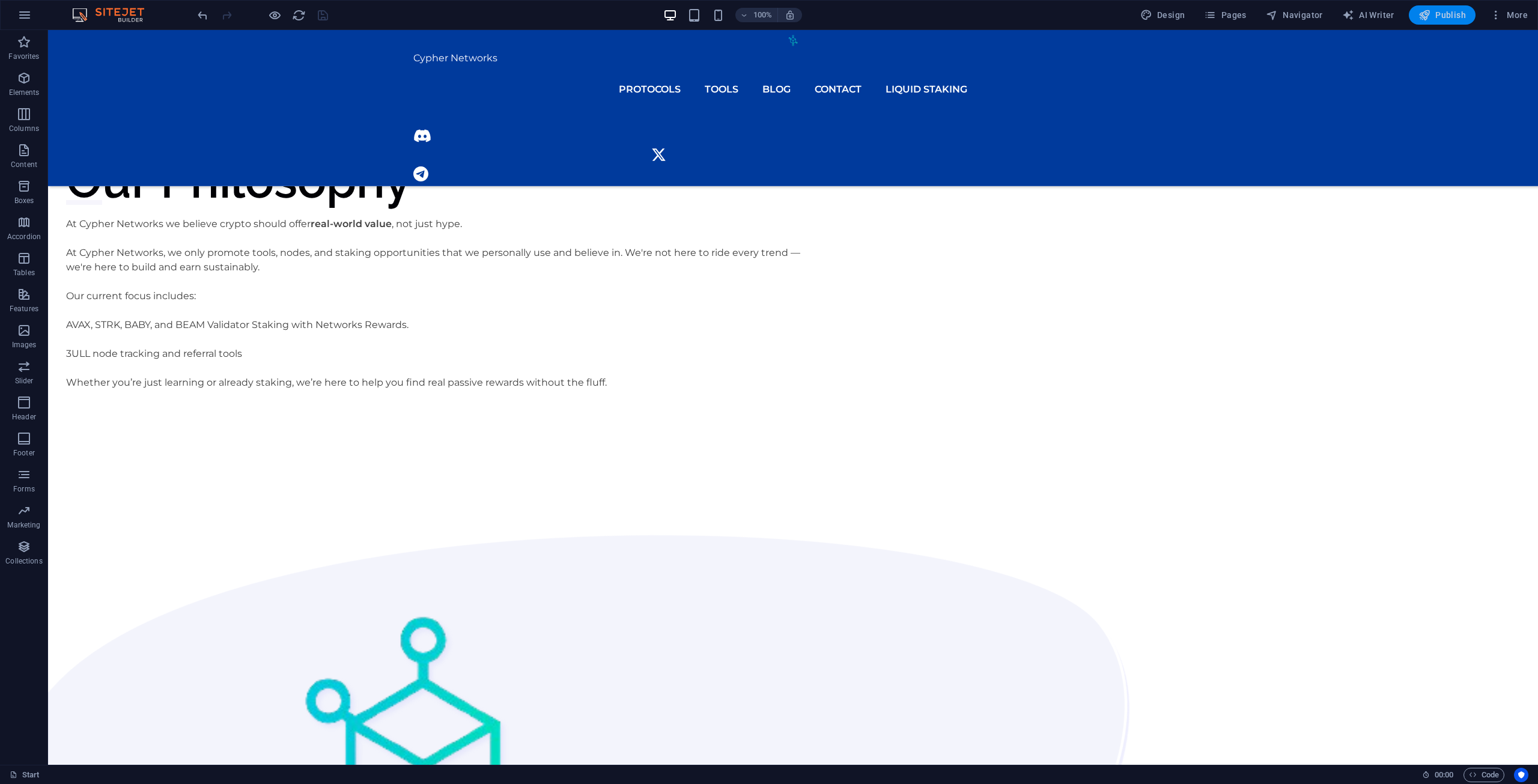
click at [1463, 13] on span "Publish" at bounding box center [1441, 15] width 47 height 12
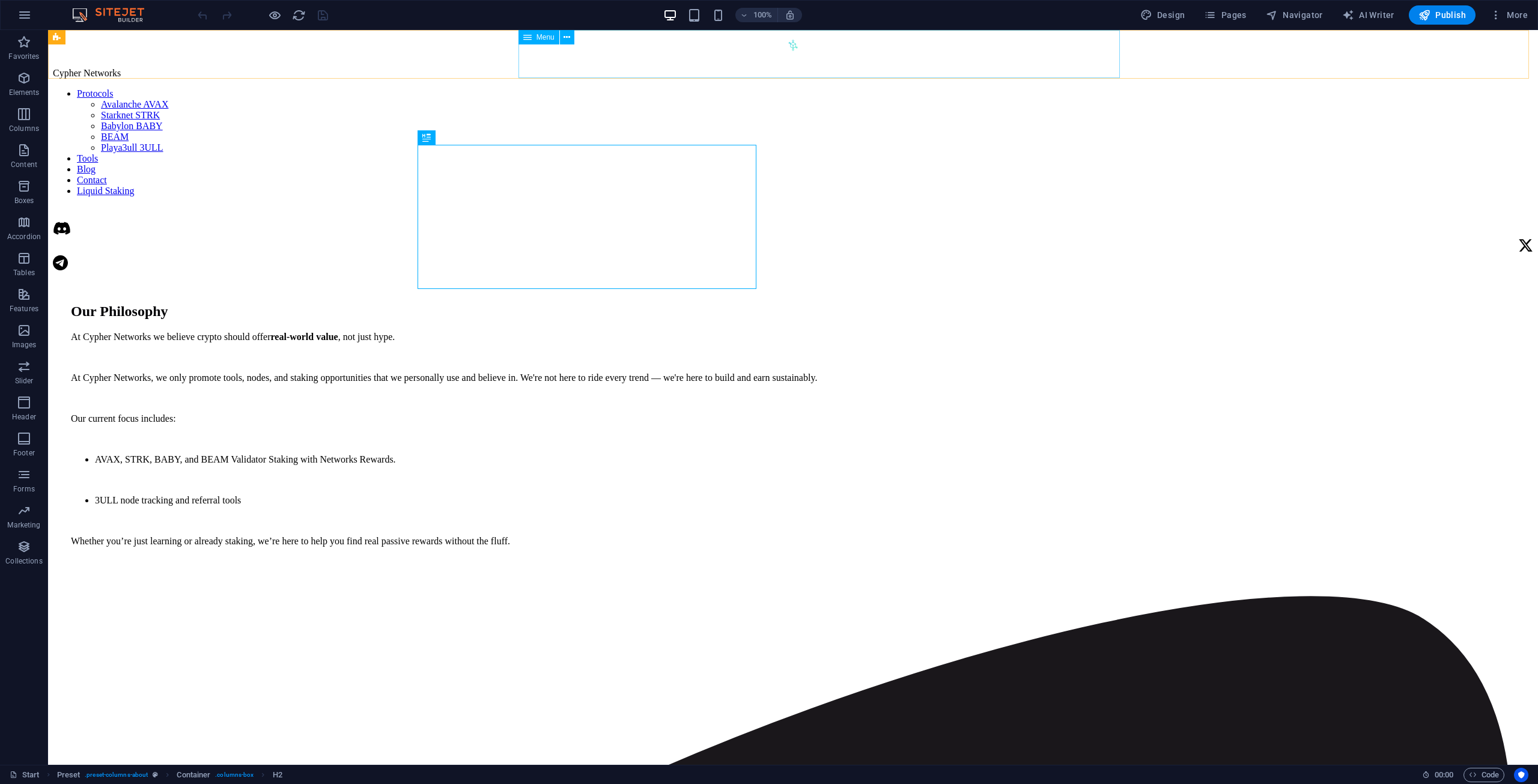
click at [950, 88] on nav "Protocols Avalanche AVAX Starknet STRK Babylon BABY BEAM Playa3ull 3ULL Tools B…" at bounding box center [793, 142] width 1480 height 108
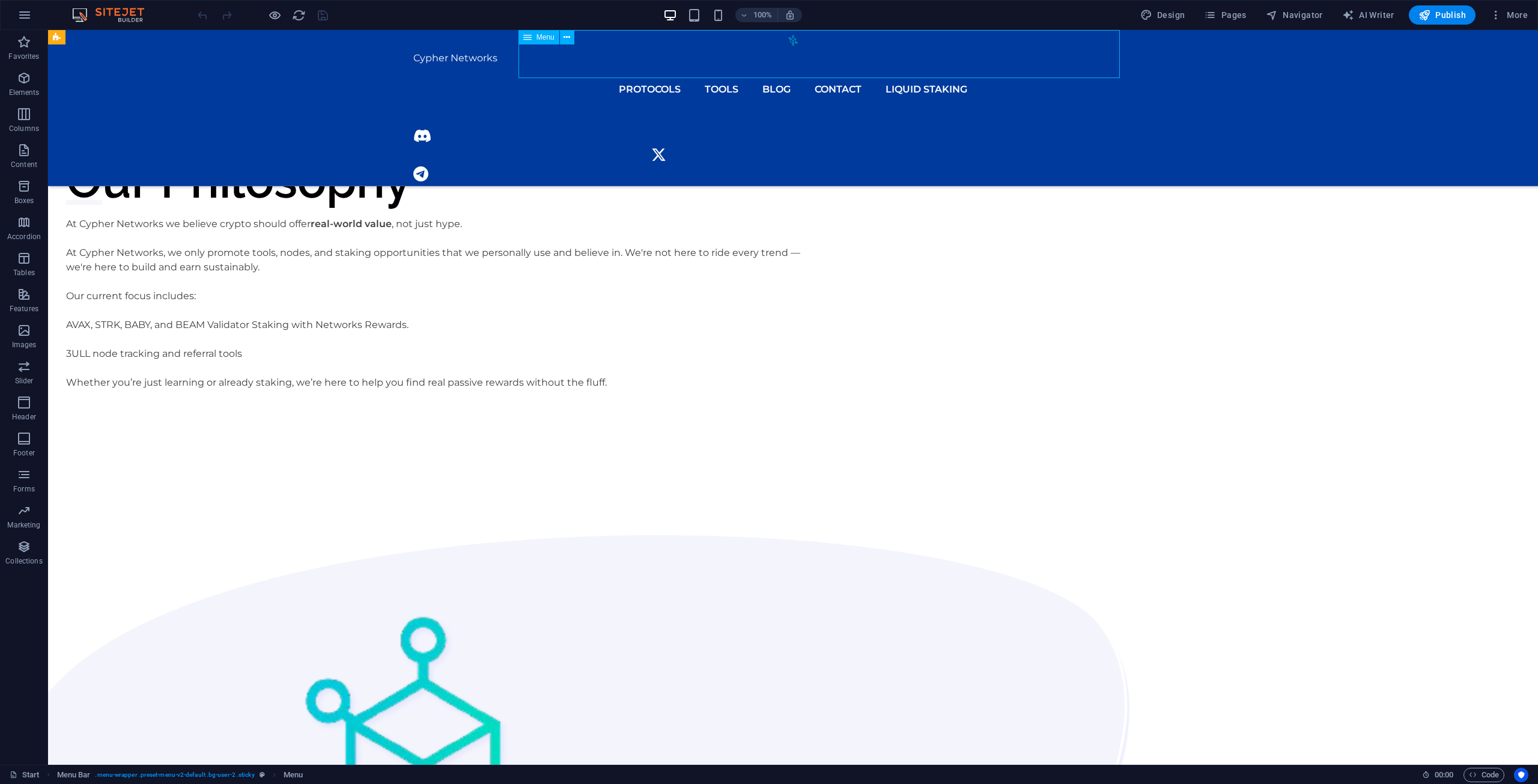
click at [950, 66] on nav "Protocols Avalanche AVAX Starknet STRK Babylon BABY BEAM Playa3ull 3ULL Tools B…" at bounding box center [793, 90] width 759 height 48
select select "2"
select select
select select "12"
select select
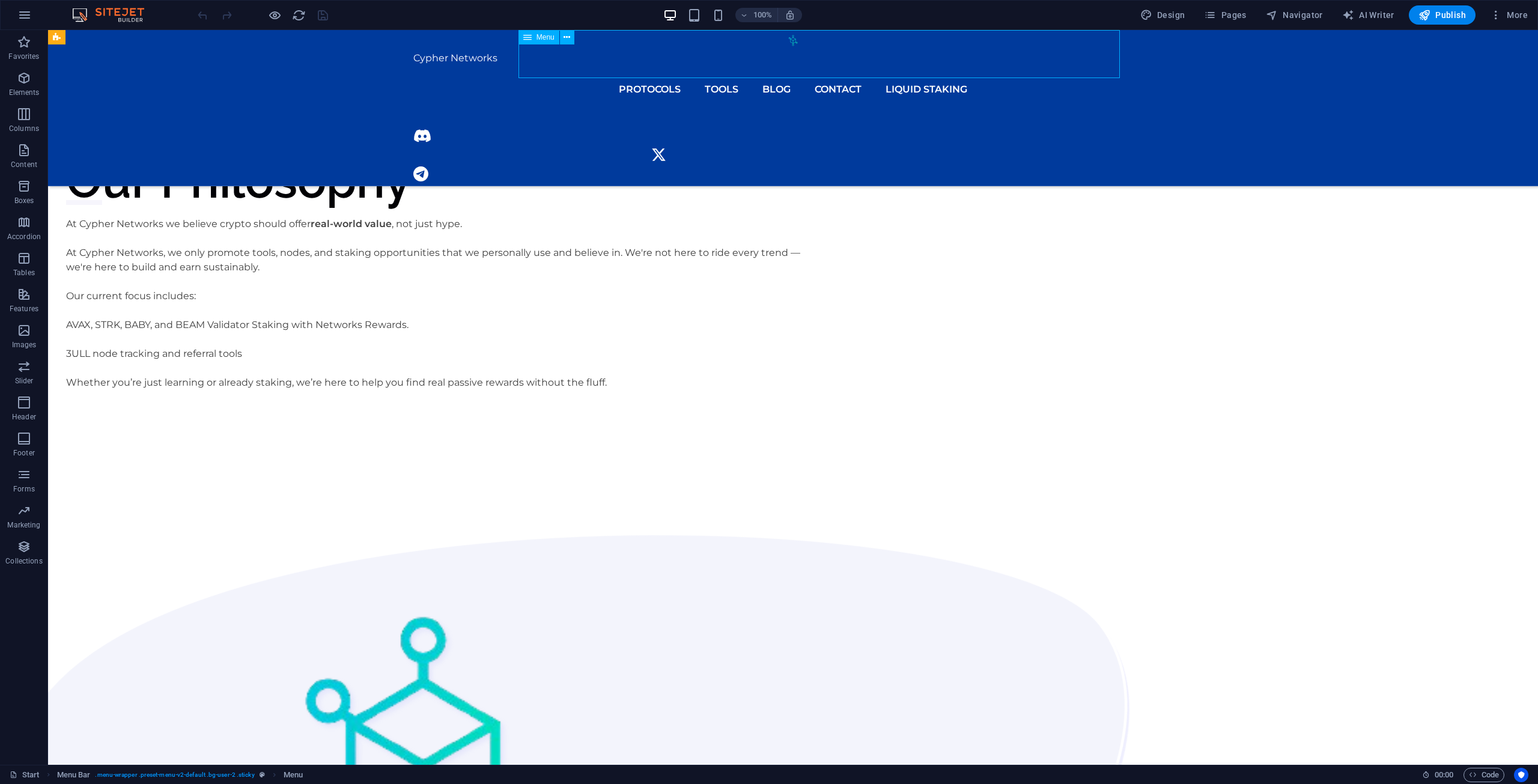
select select "11"
select select
select select "external"
select select "1"
select select
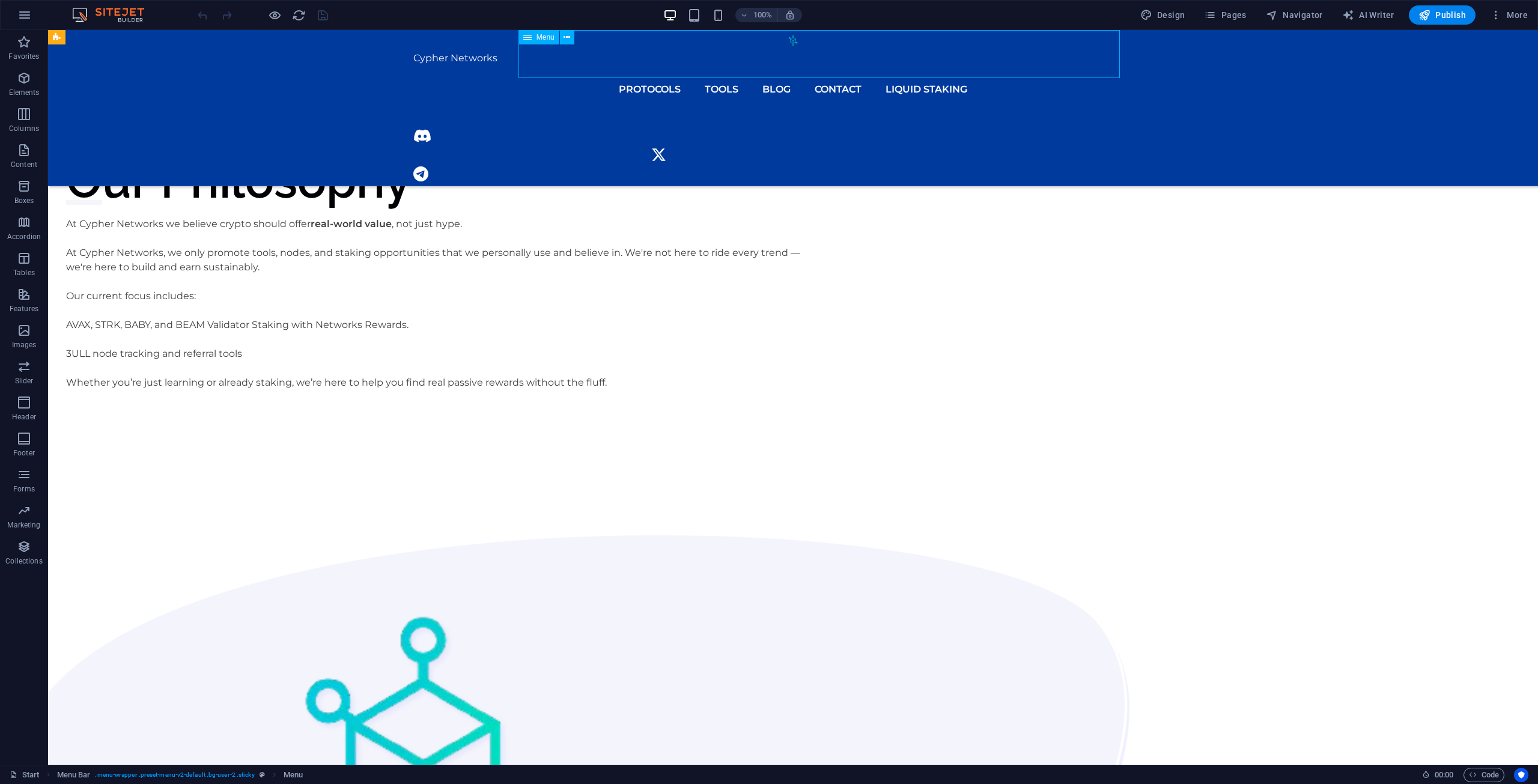
select select "3"
select select
select select "5"
select select
select select "7"
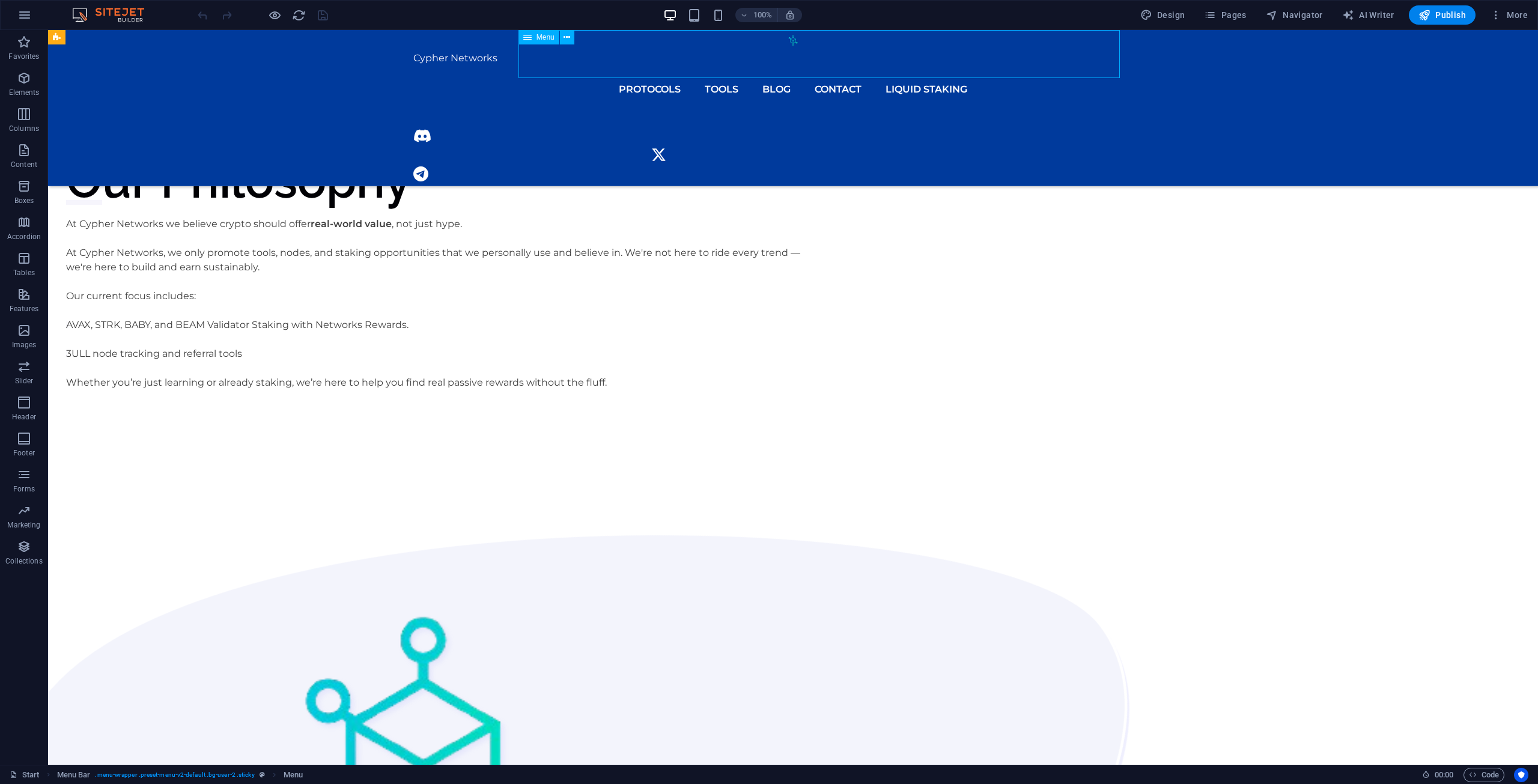
select select
select select "9"
select select
select select "external"
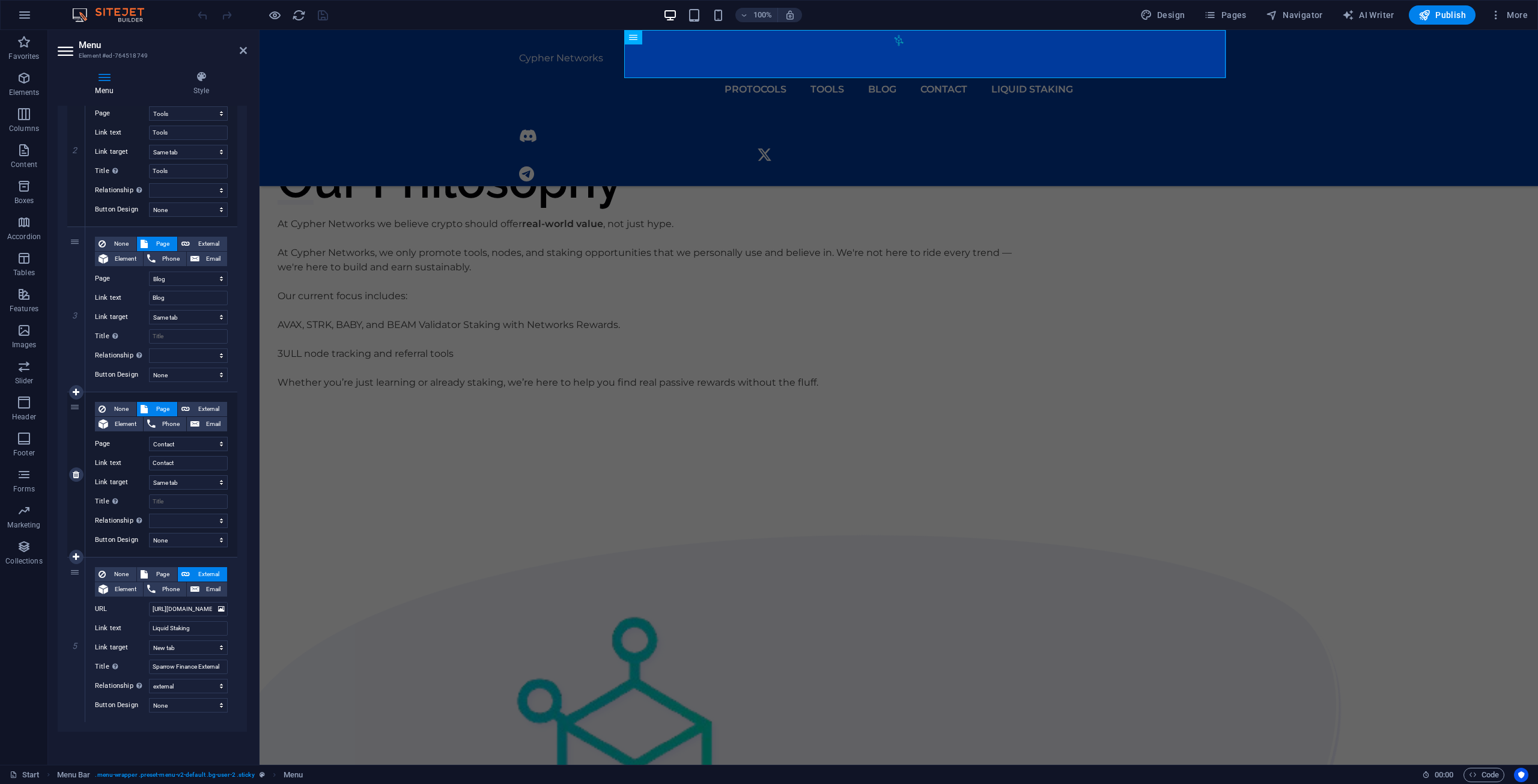
scroll to position [1148, 0]
click at [196, 630] on input "Liquid Staking" at bounding box center [188, 628] width 79 height 14
type input "Liquid Staking"
select select
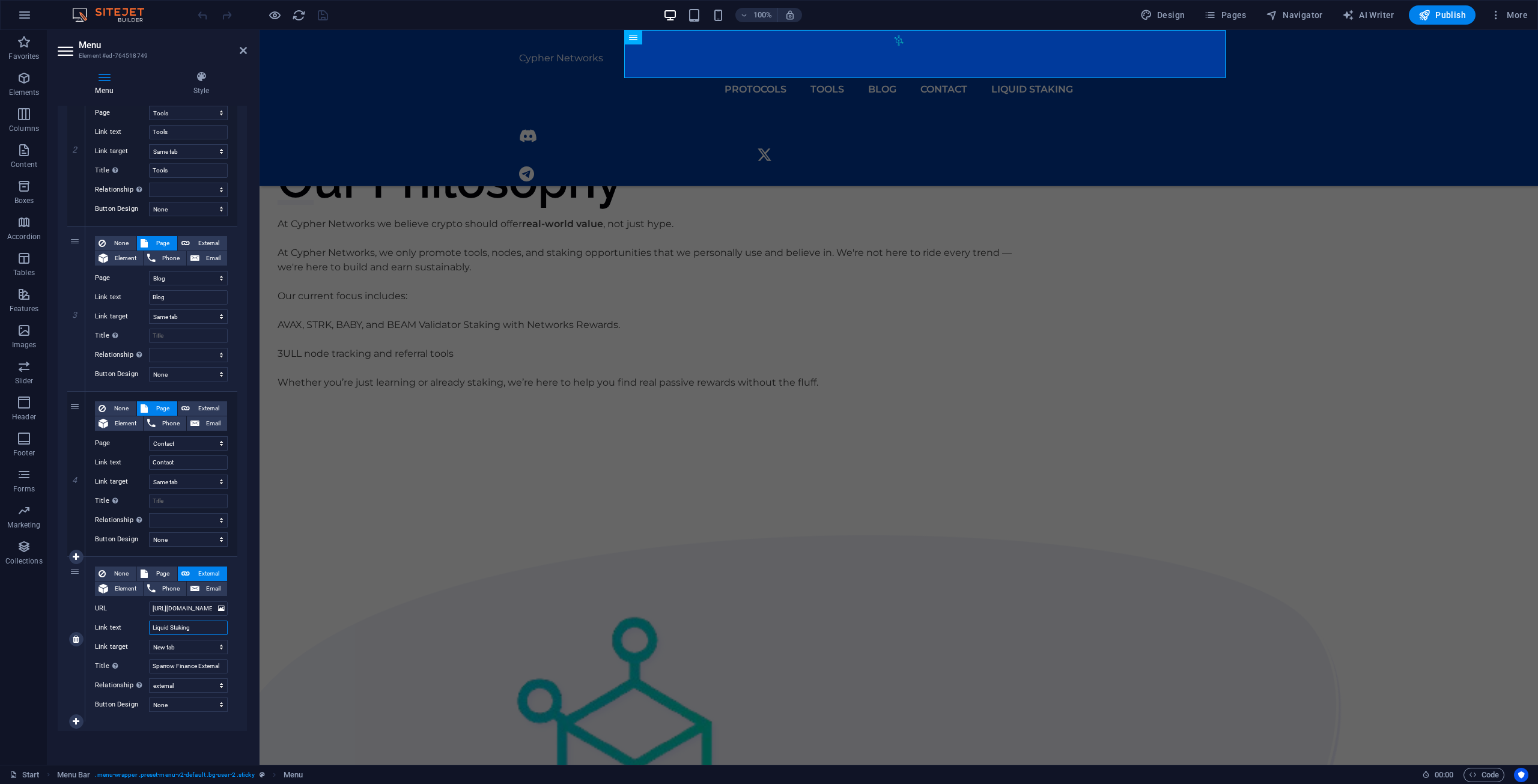
select select
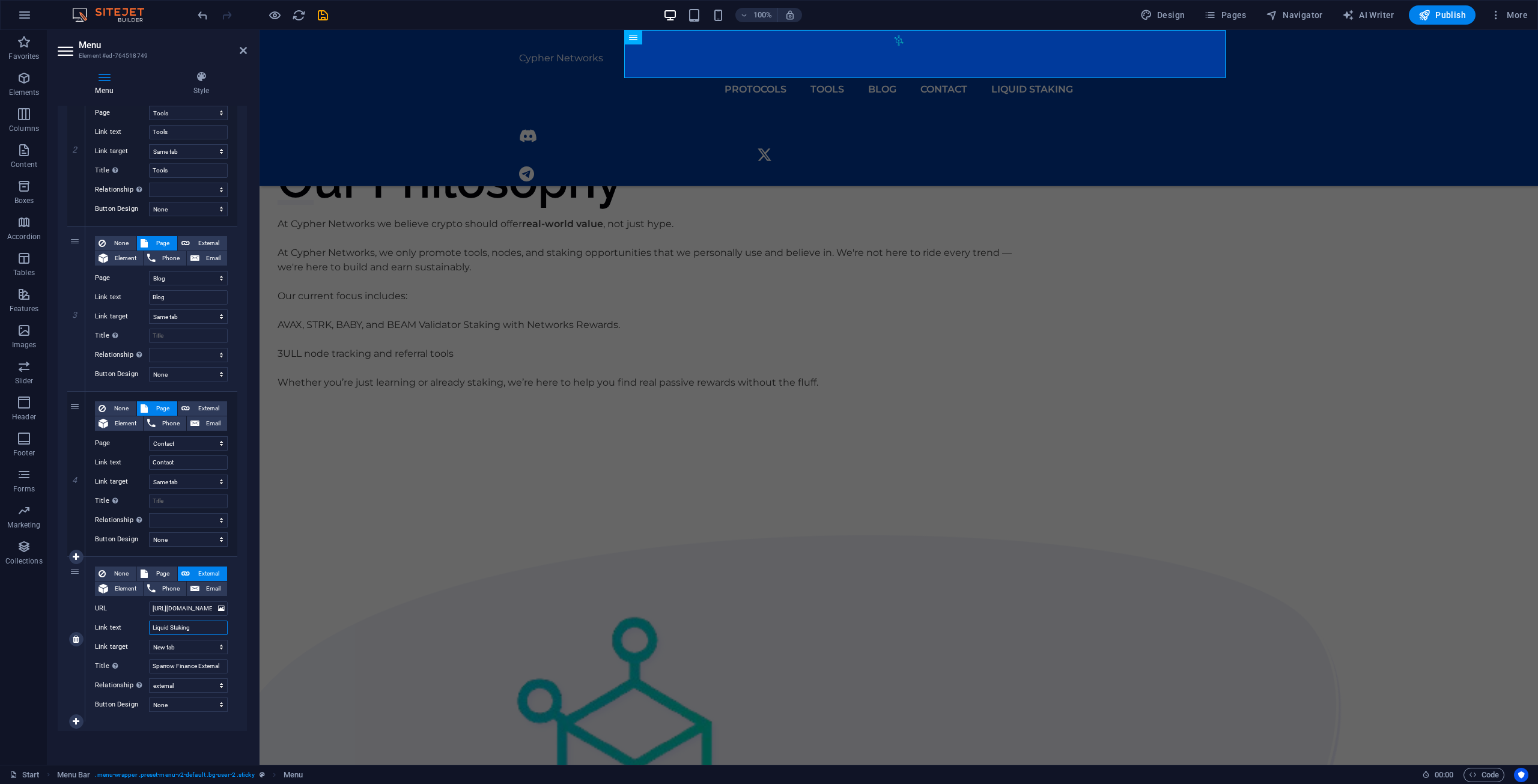
type input "Liquid Staking ("
select select
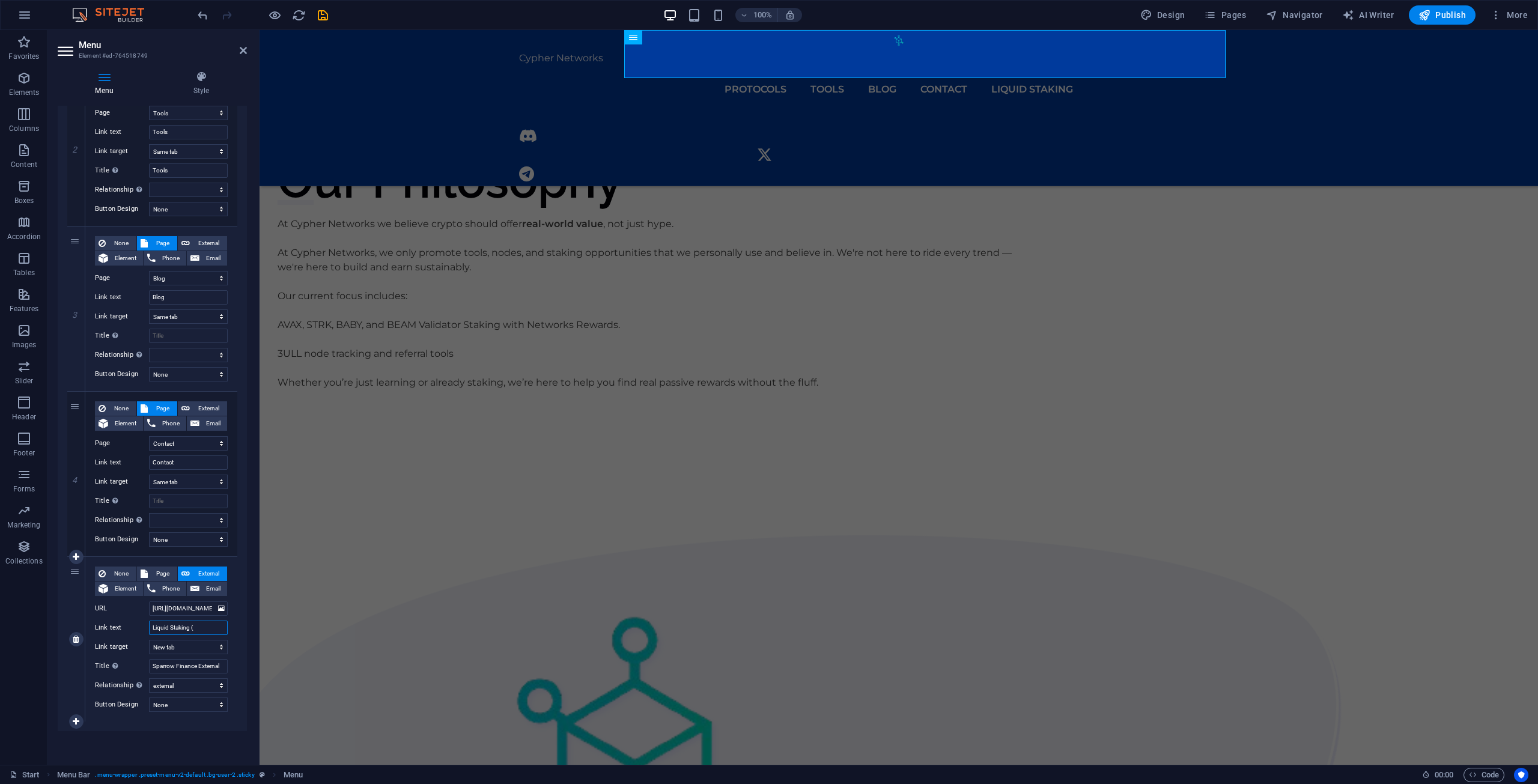
select select
type input "Liquid Staking (Testmet"
select select
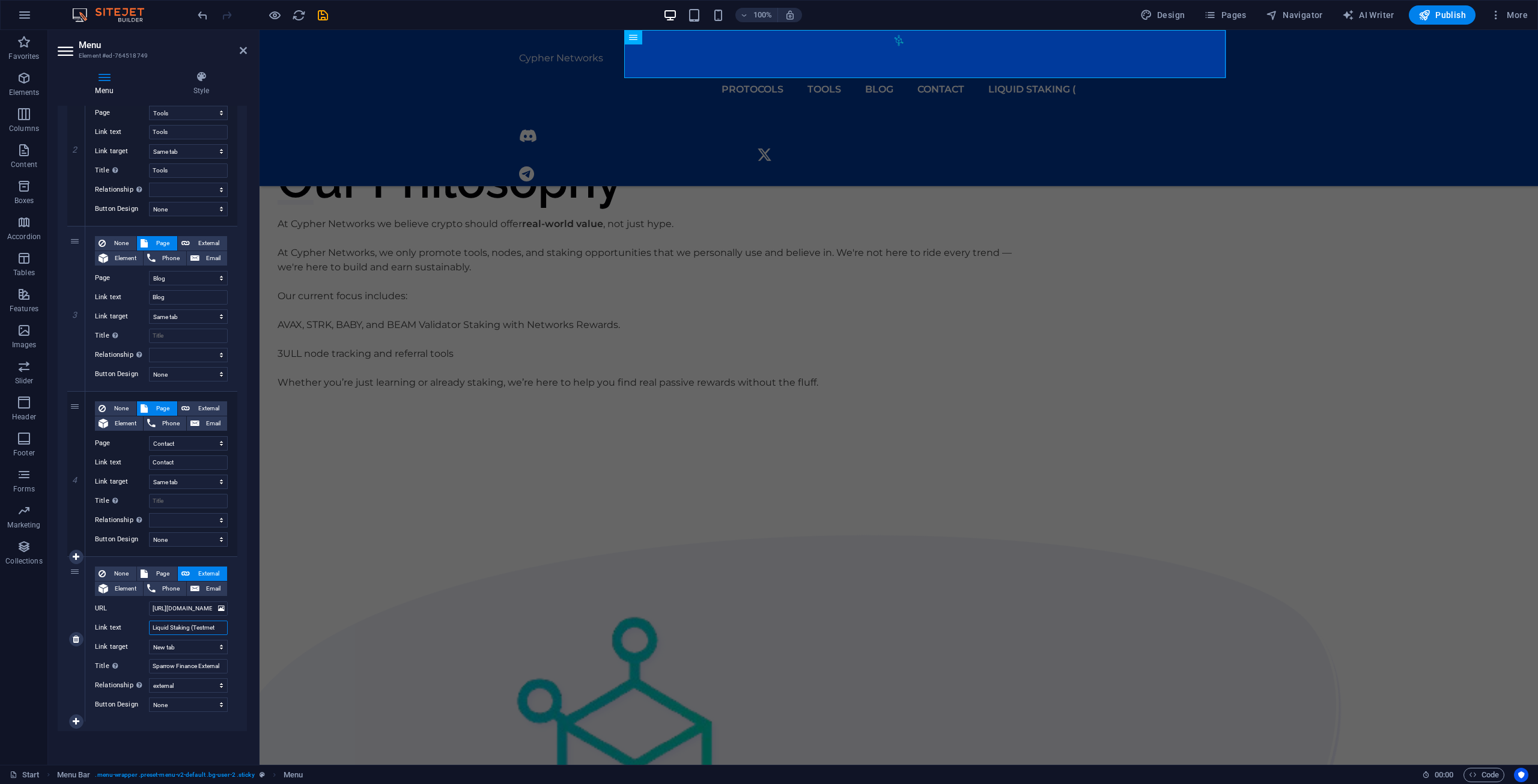
select select
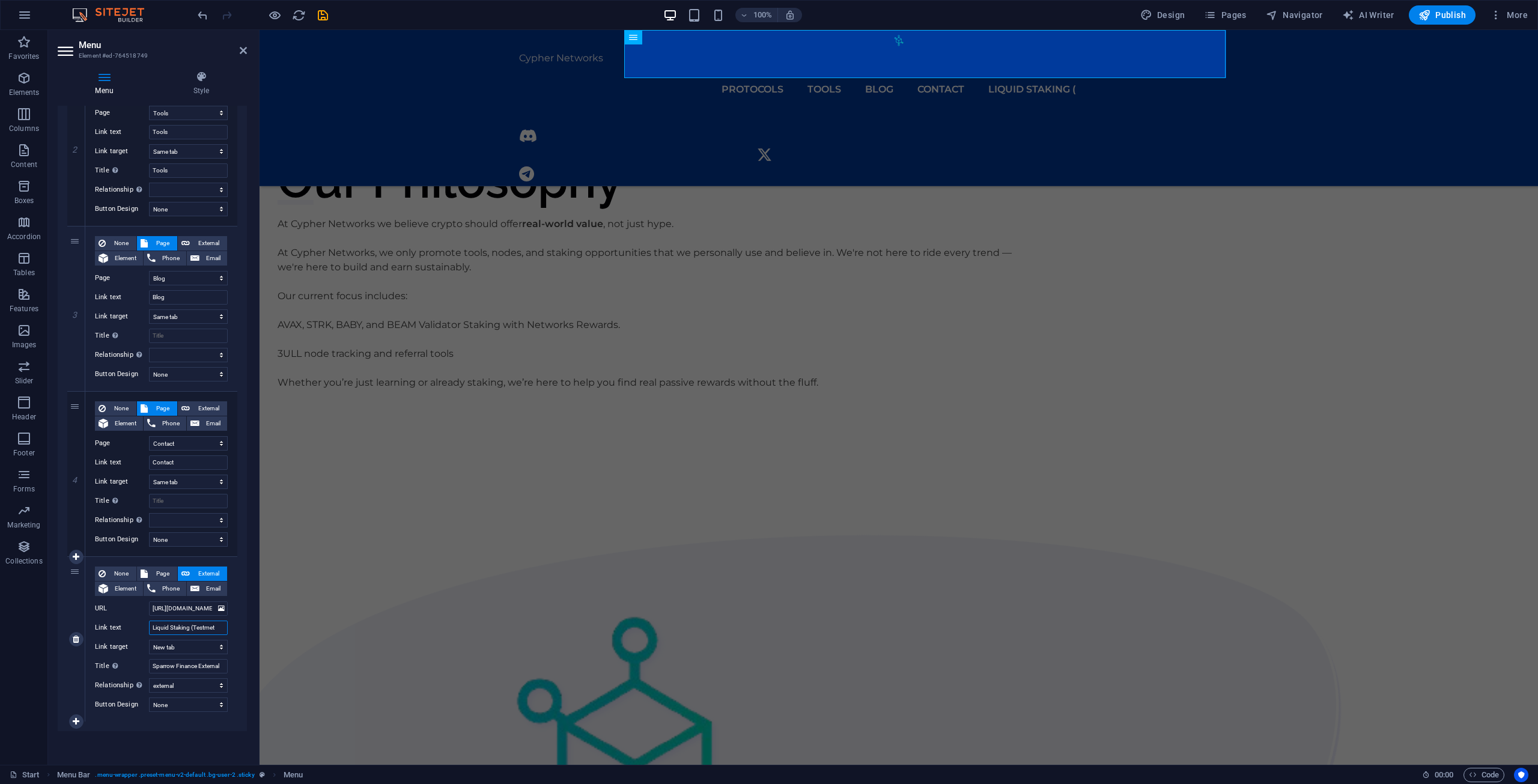
select select
type input "Liquid Staking (Testmet)"
select select
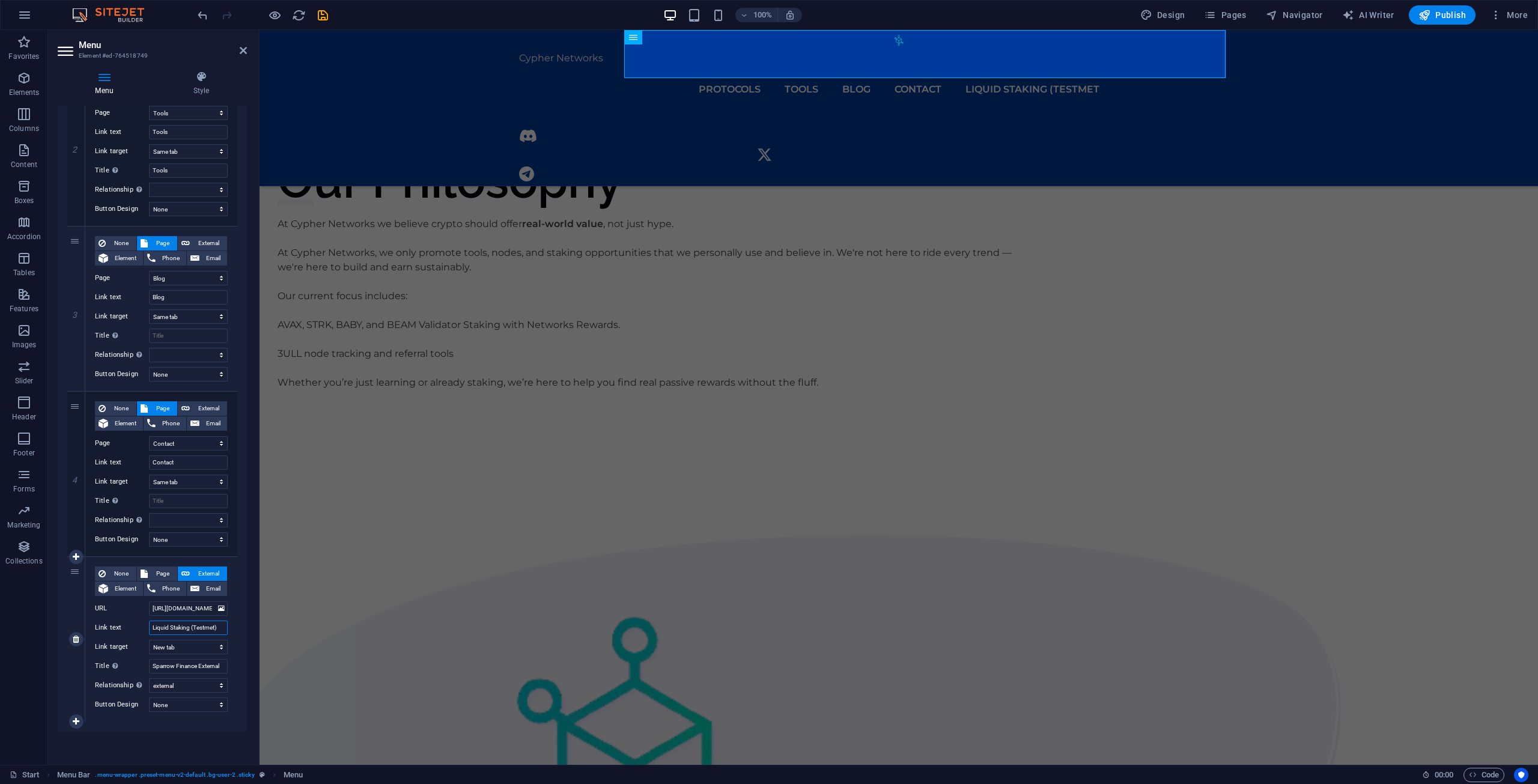
select select
type input "Liquid Staking (Testmet)"
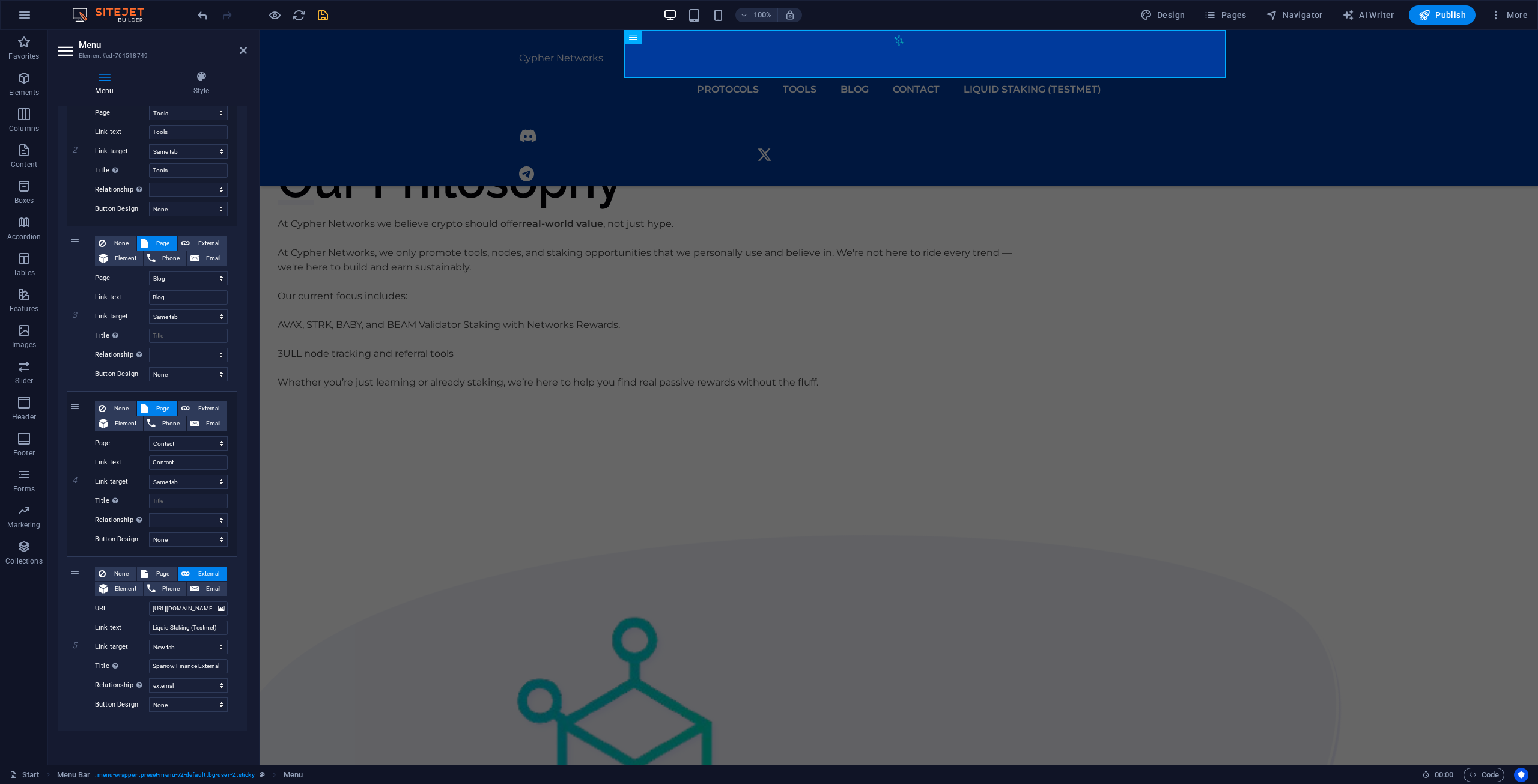
click at [322, 18] on icon "save" at bounding box center [323, 15] width 14 height 14
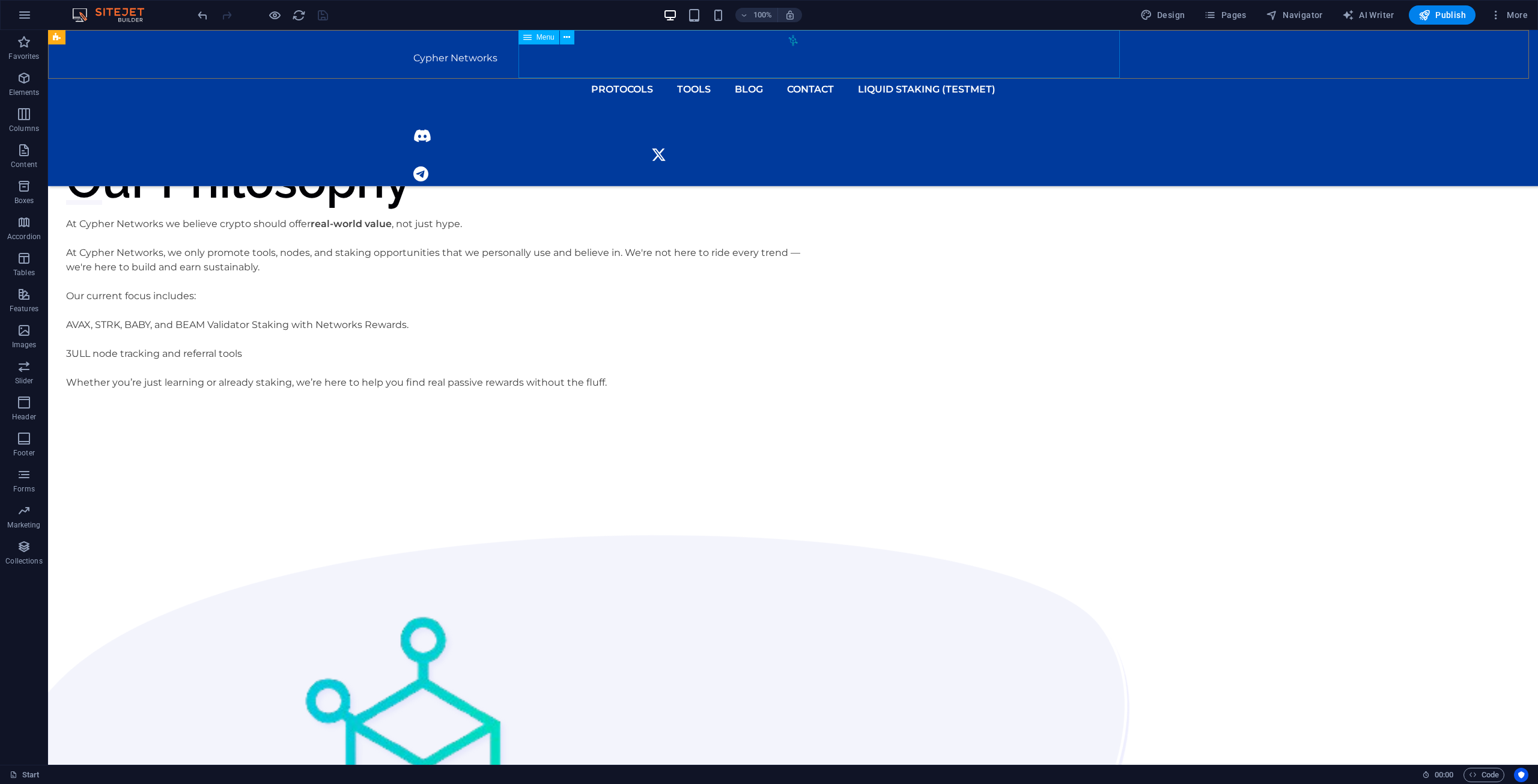
click at [995, 66] on nav "Protocols Avalanche AVAX Starknet STRK Babylon BABY BEAM Playa3ull 3ULL Tools B…" at bounding box center [793, 90] width 759 height 48
select select "2"
select select
select select "12"
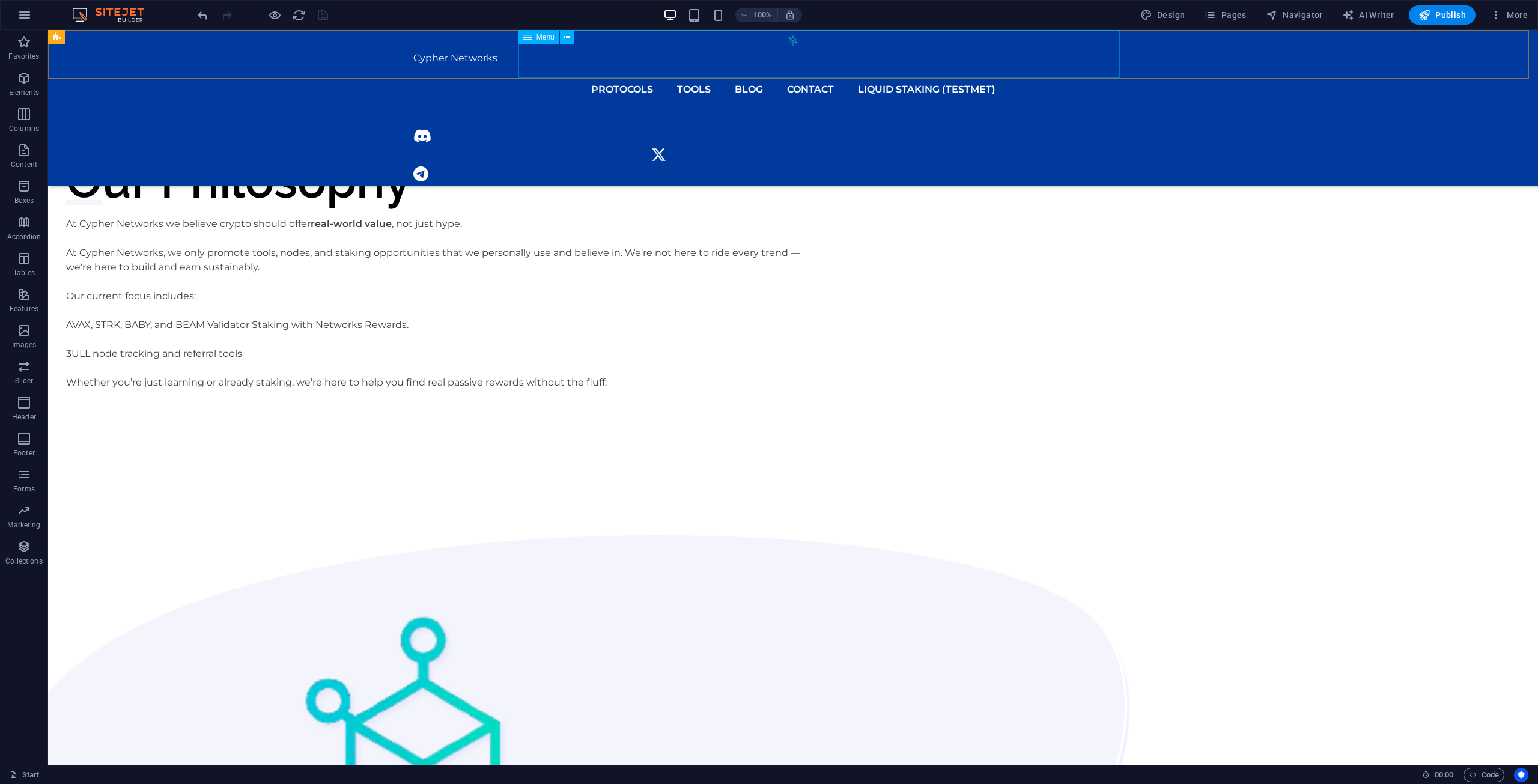
select select
select select "11"
select select
select select "external"
select select "1"
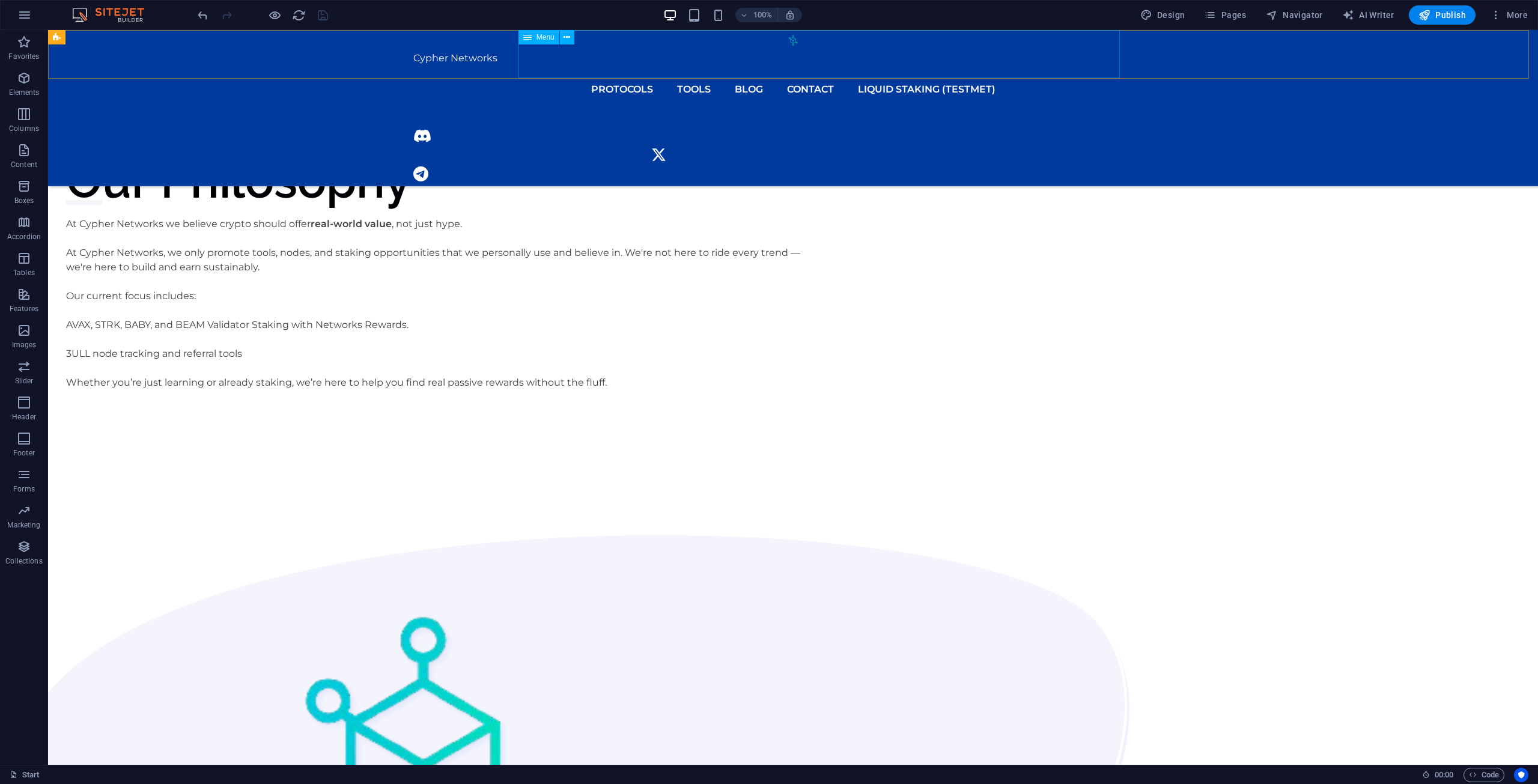
select select
select select "3"
select select
select select "5"
select select
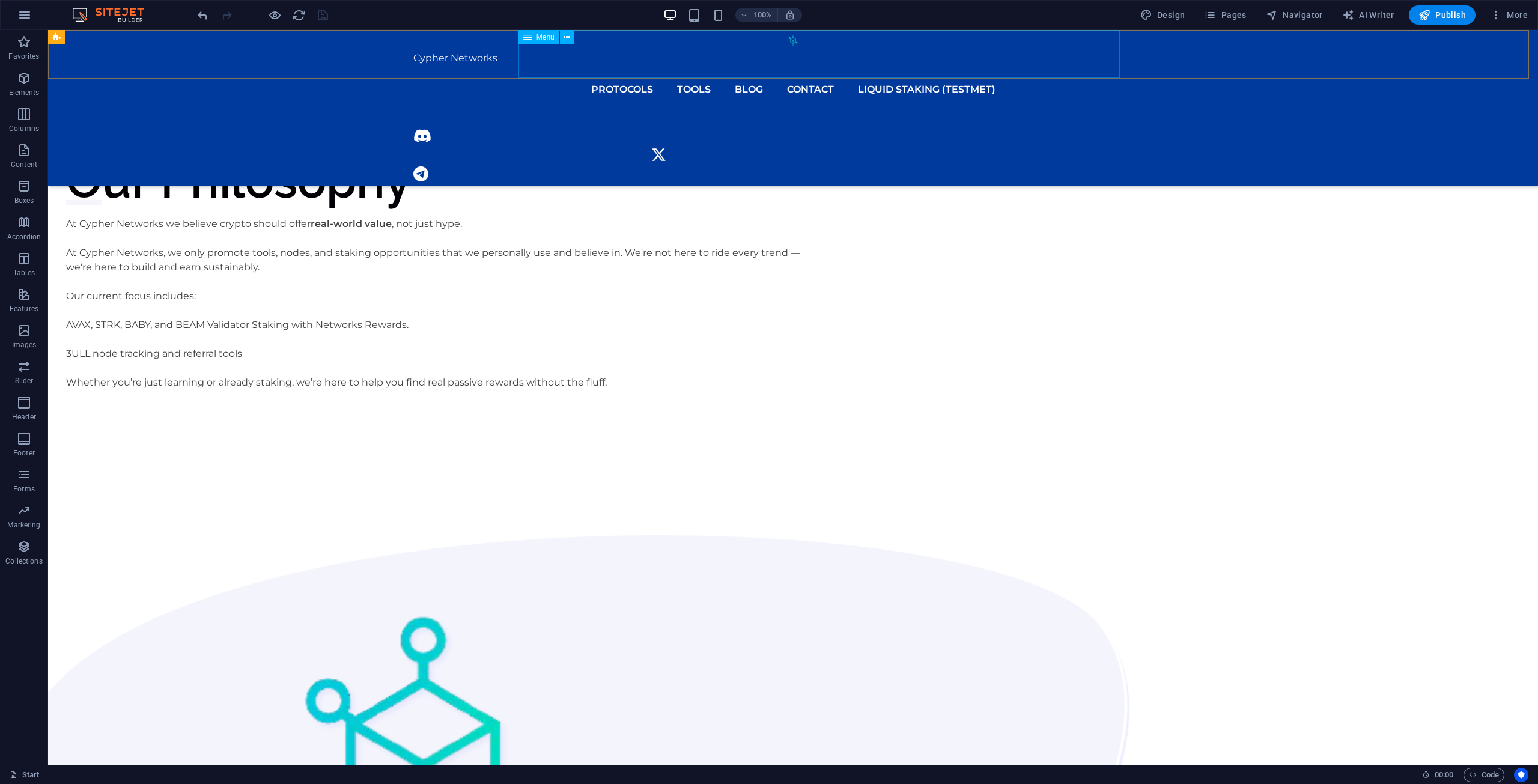
select select "7"
select select
select select "9"
select select
select select "external"
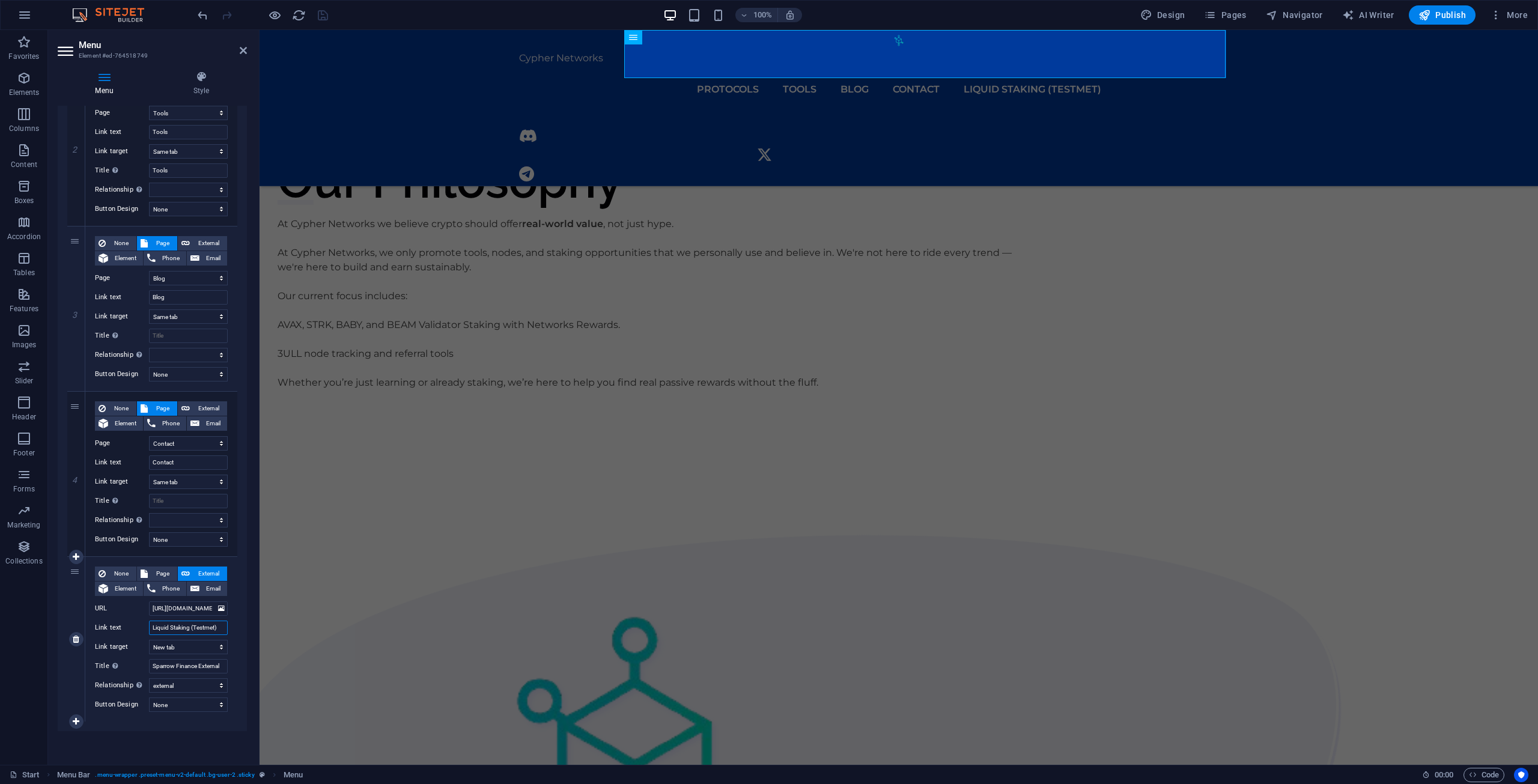
click at [211, 627] on input "Liquid Staking (Testmet)" at bounding box center [188, 628] width 79 height 14
type input "Liquid Staking (Testet)"
select select
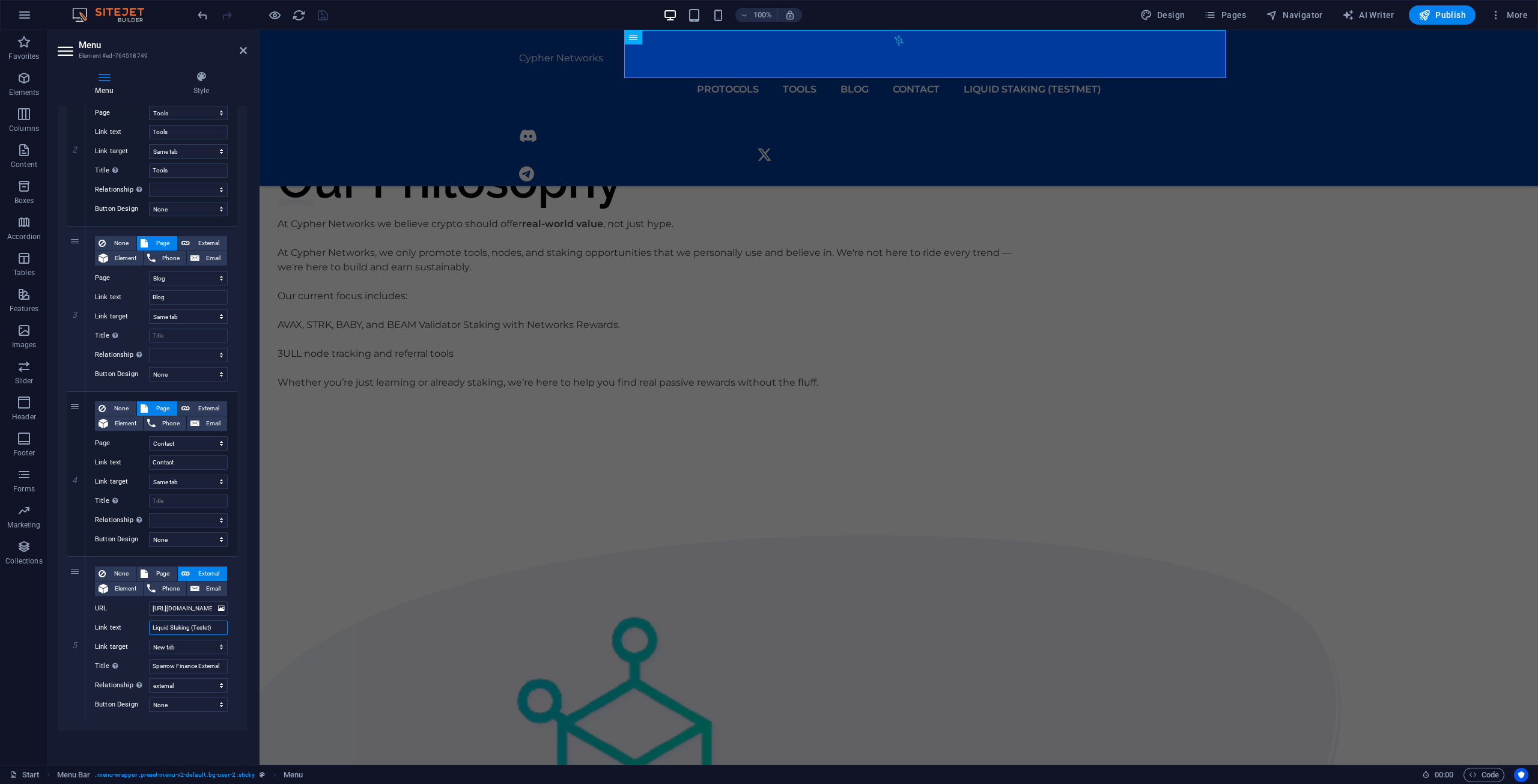
select select
type input "Liquid Staking (Testnet)"
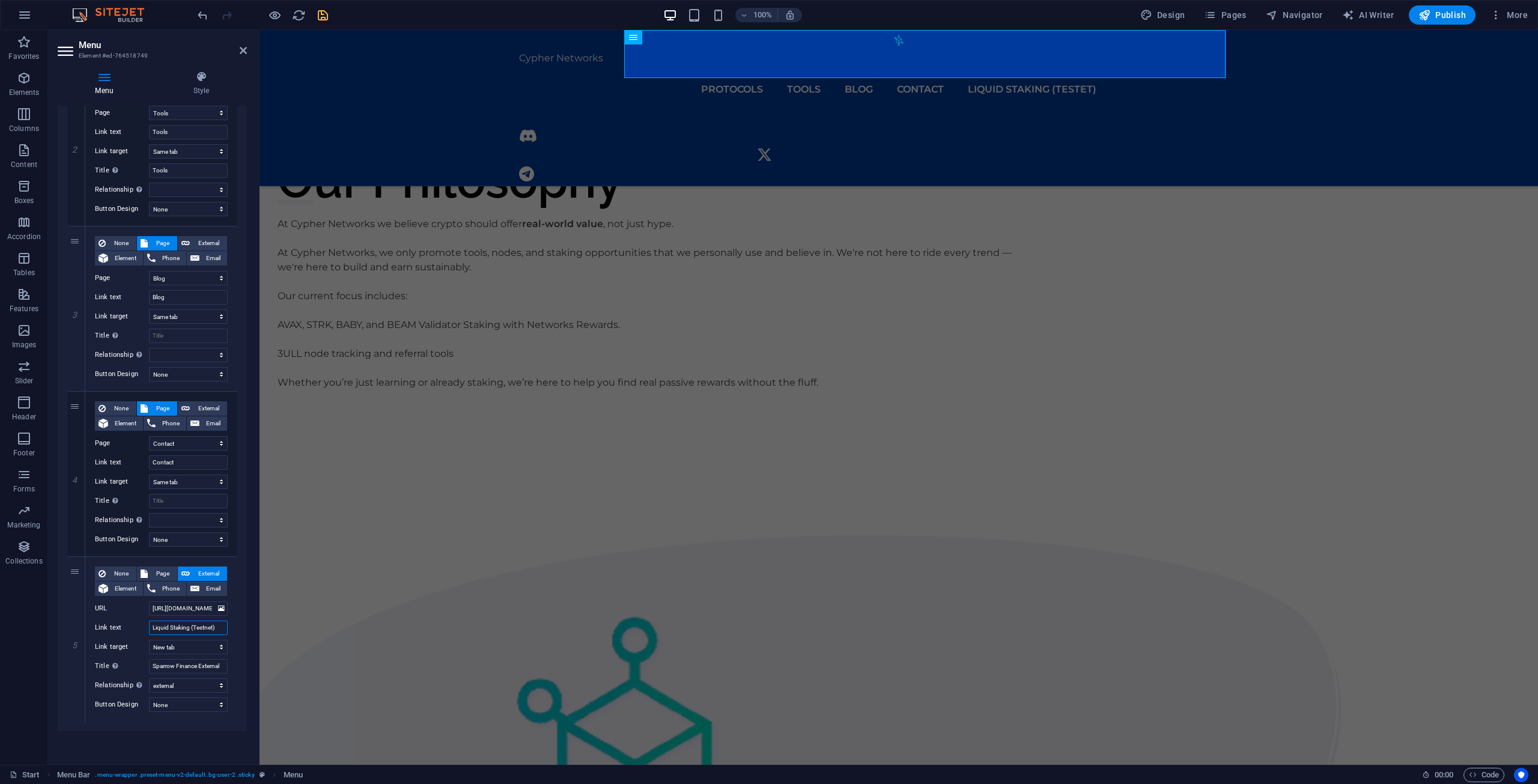
select select
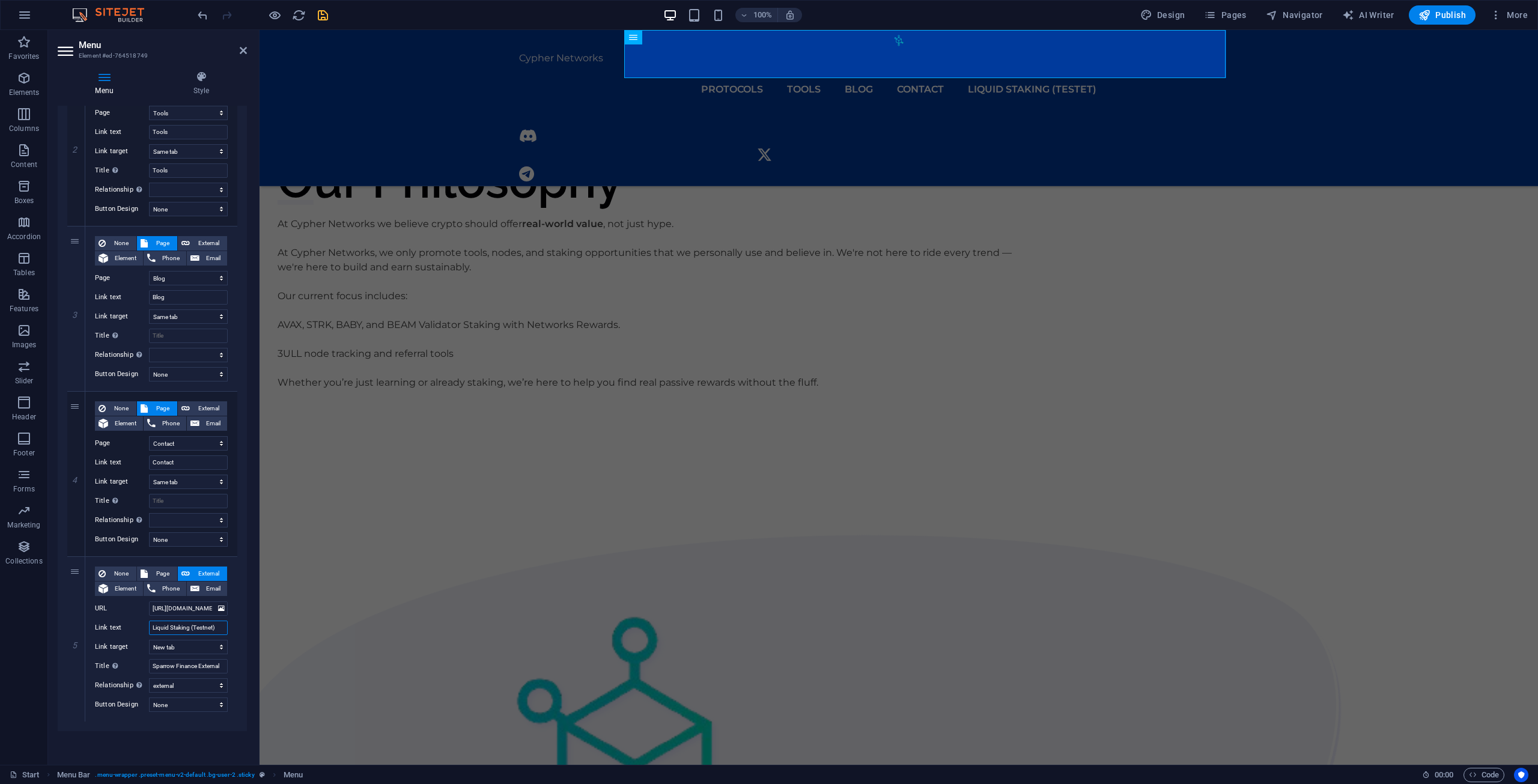
select select
type input "AVLiquid Staking (Testnet)"
select select
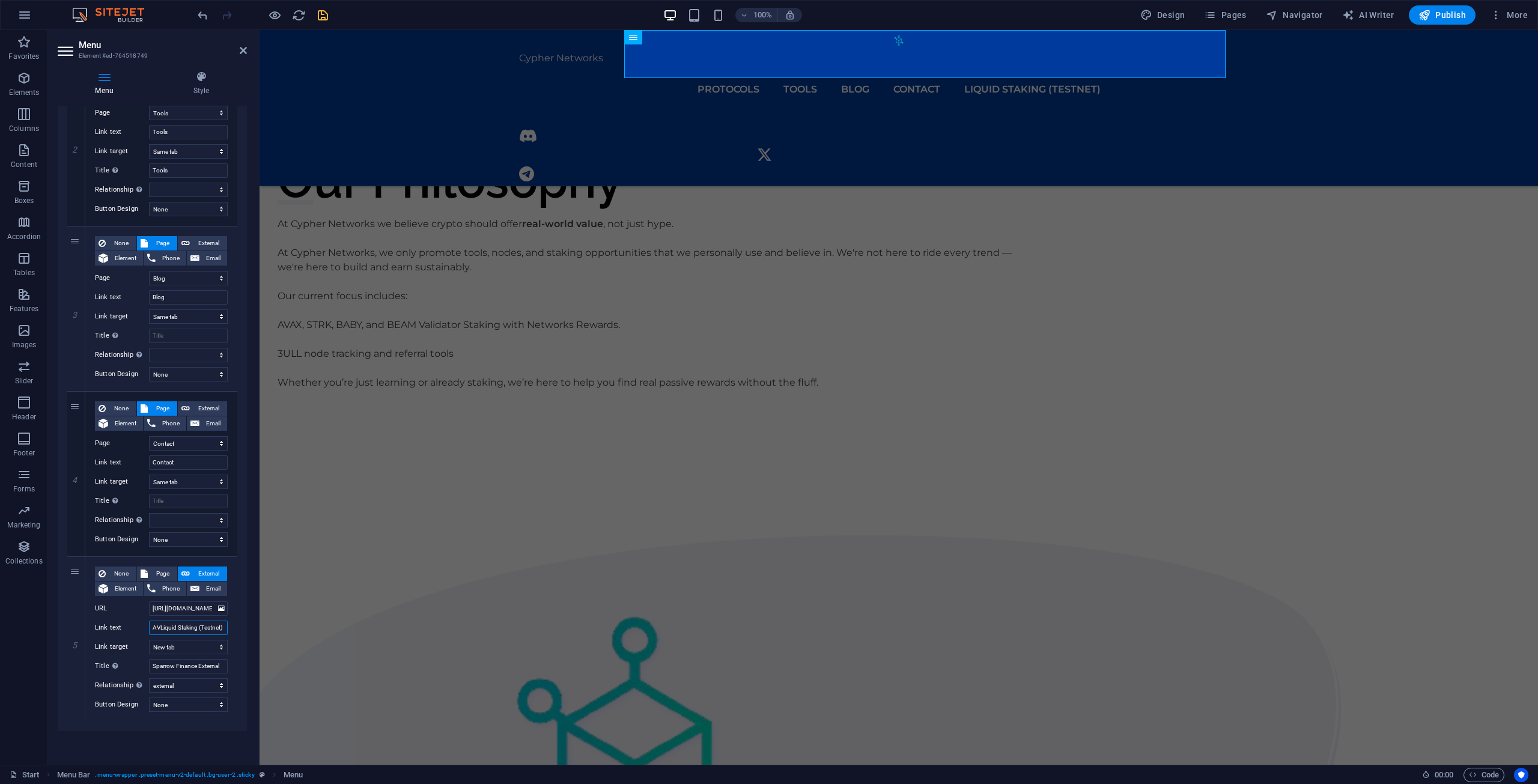
select select
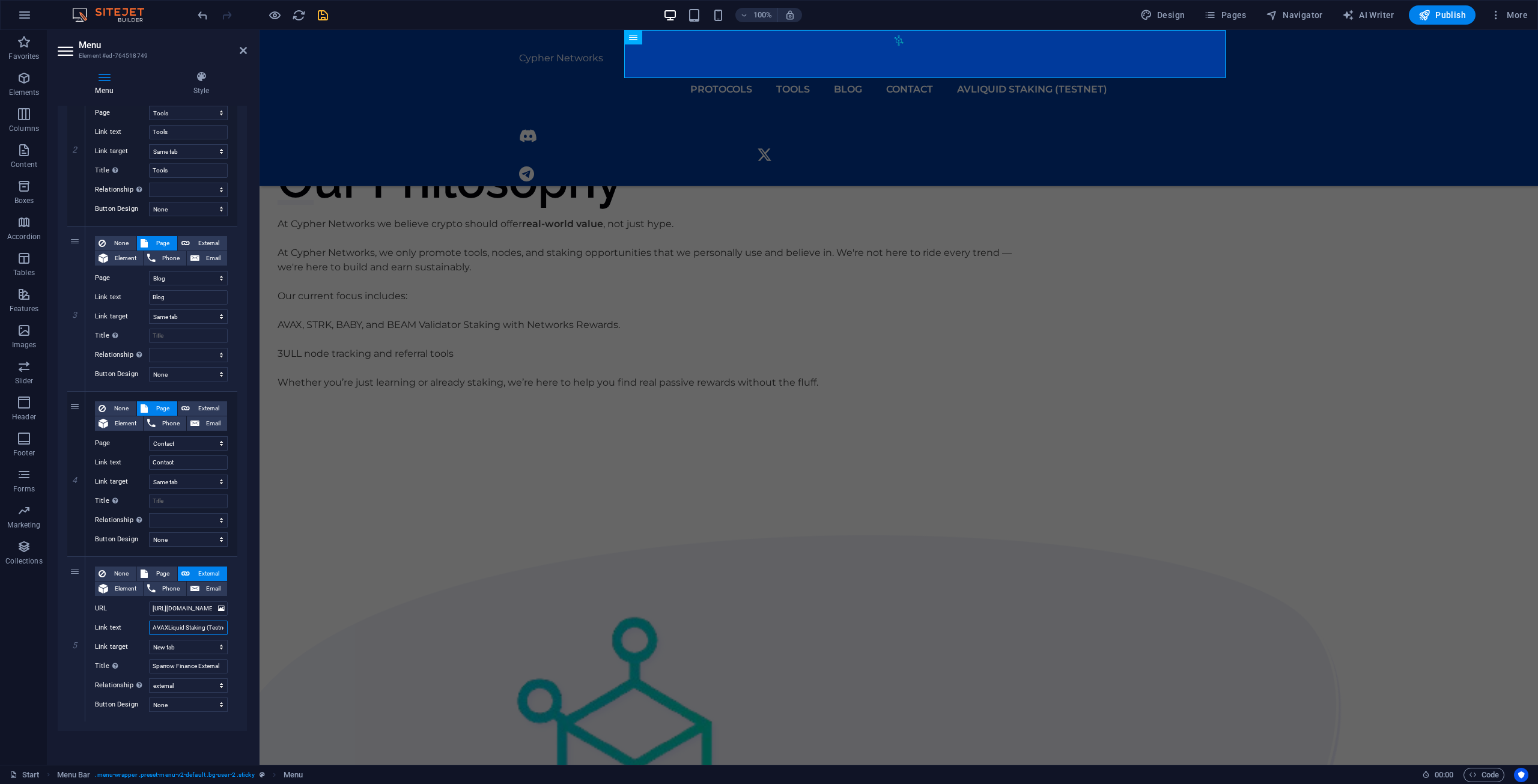
type input "AVAX Liquid Staking (Testnet)"
select select
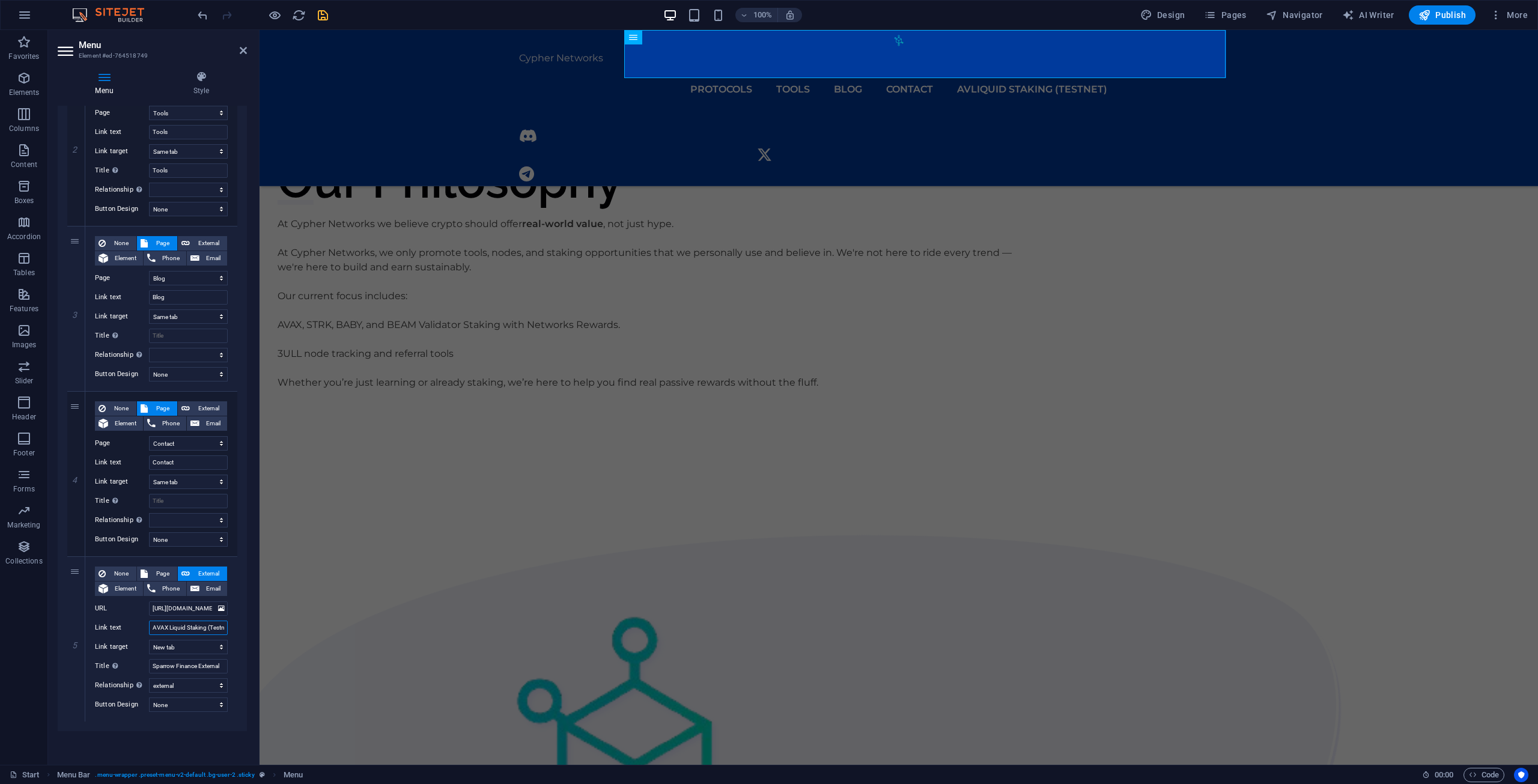
select select
type input "AVAX Liquid Staking (Testnet)"
click at [324, 15] on icon "save" at bounding box center [323, 15] width 14 height 14
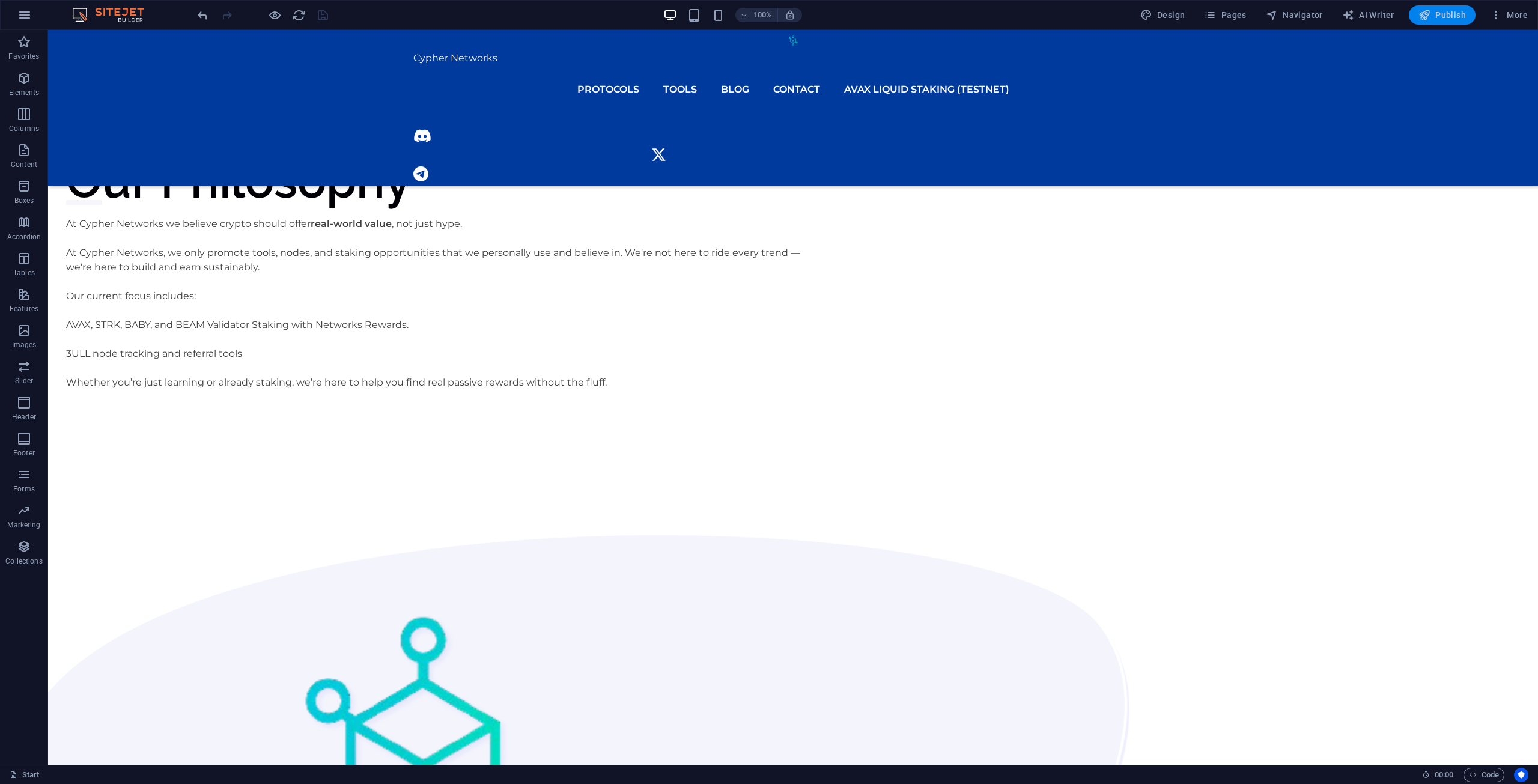
drag, startPoint x: 1447, startPoint y: 16, endPoint x: 1401, endPoint y: 18, distance: 46.0
click at [1447, 16] on span "Publish" at bounding box center [1441, 15] width 47 height 12
